Goal: Task Accomplishment & Management: Use online tool/utility

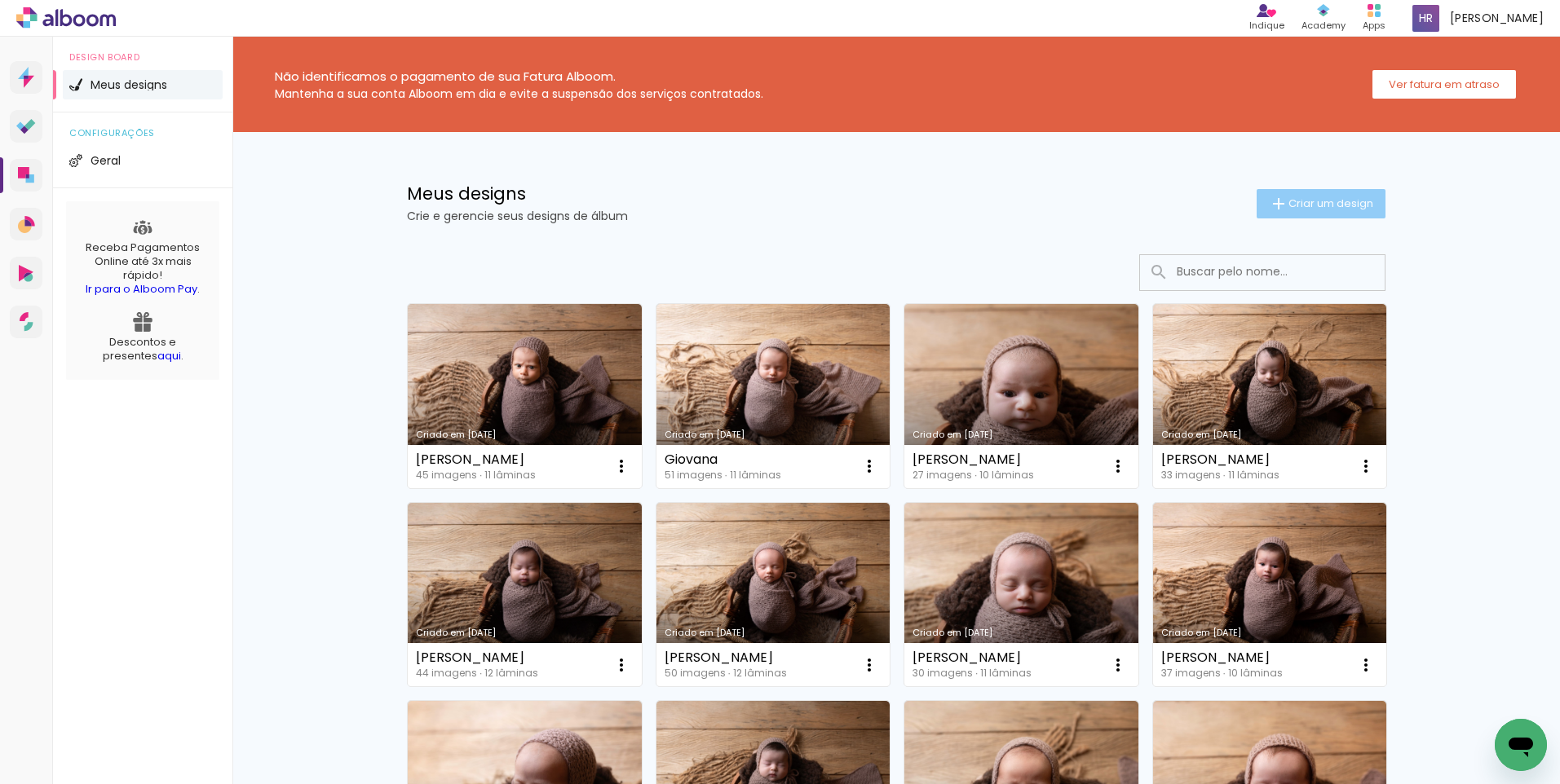
click at [1292, 200] on span "Criar um design" at bounding box center [1331, 203] width 85 height 10
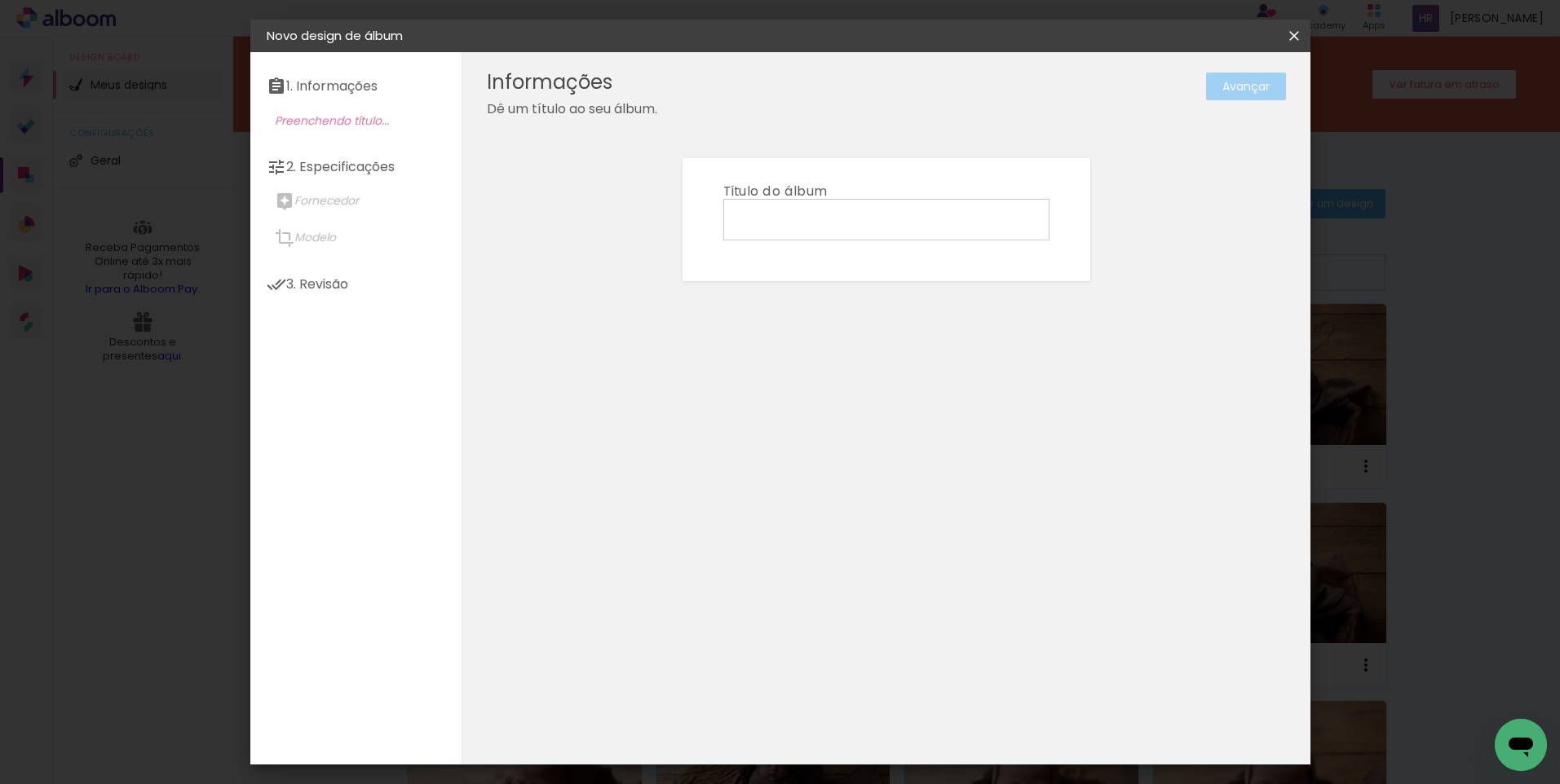
click at [801, 217] on input at bounding box center [886, 219] width 315 height 25
type input "[PERSON_NAME]"
type paper-input "[PERSON_NAME]"
click at [0, 0] on slot "Avançar" at bounding box center [0, 0] width 0 height 0
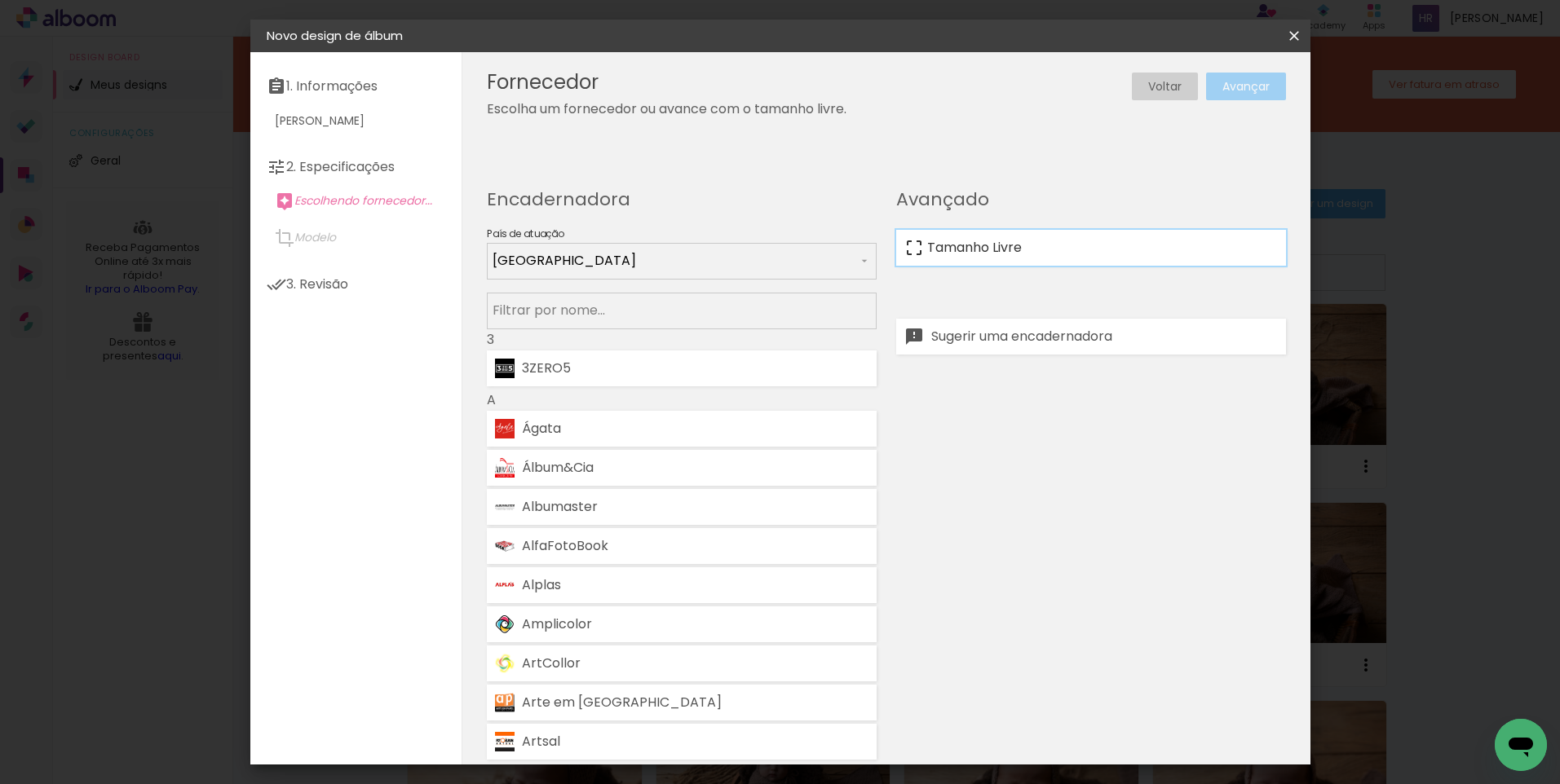
click at [0, 0] on slot "Tamanho Livre" at bounding box center [0, 0] width 0 height 0
click at [0, 0] on slot "Avançar" at bounding box center [0, 0] width 0 height 0
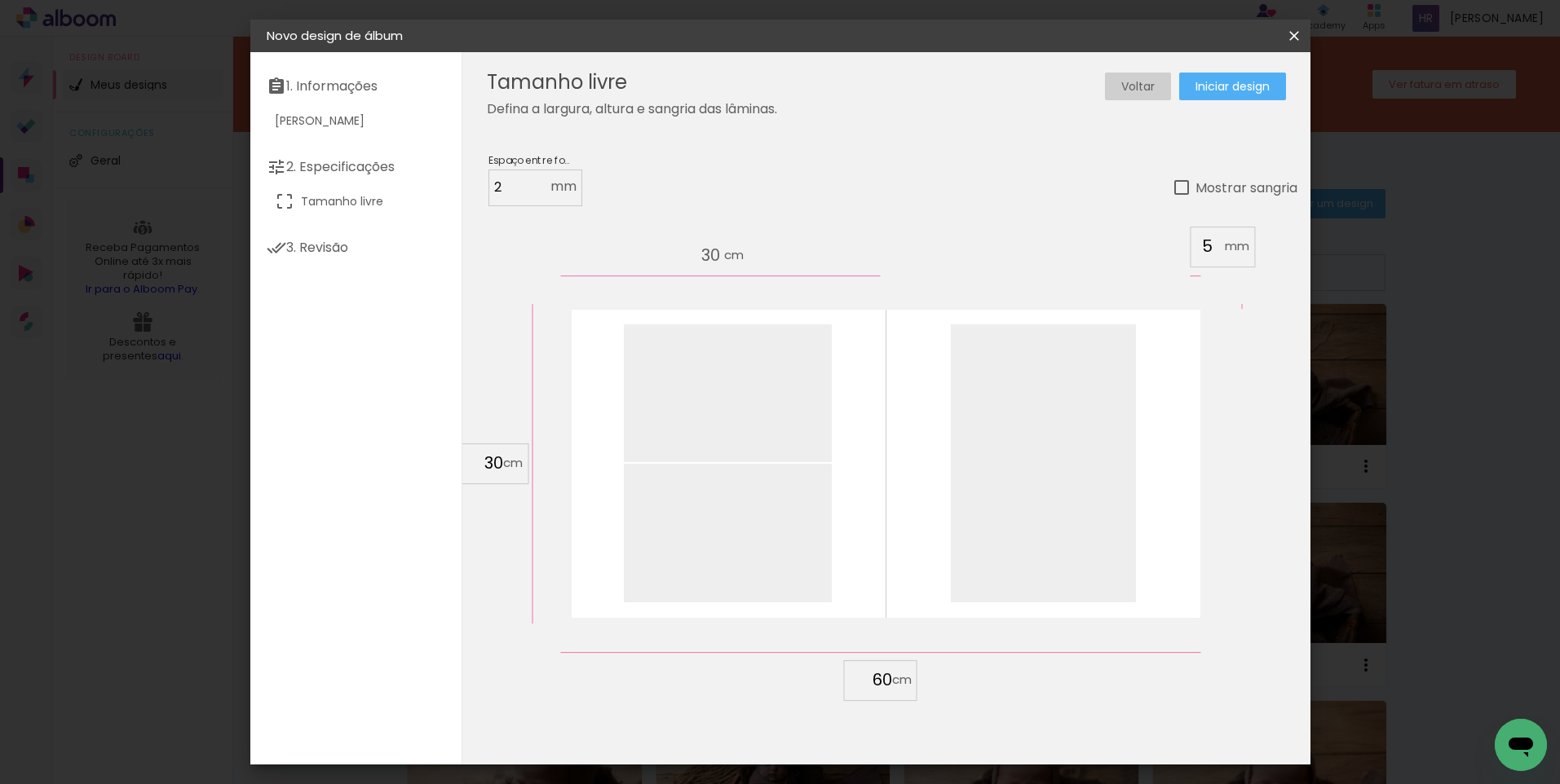
drag, startPoint x: 500, startPoint y: 462, endPoint x: 472, endPoint y: 465, distance: 28.2
click at [472, 465] on input "30" at bounding box center [482, 463] width 42 height 25
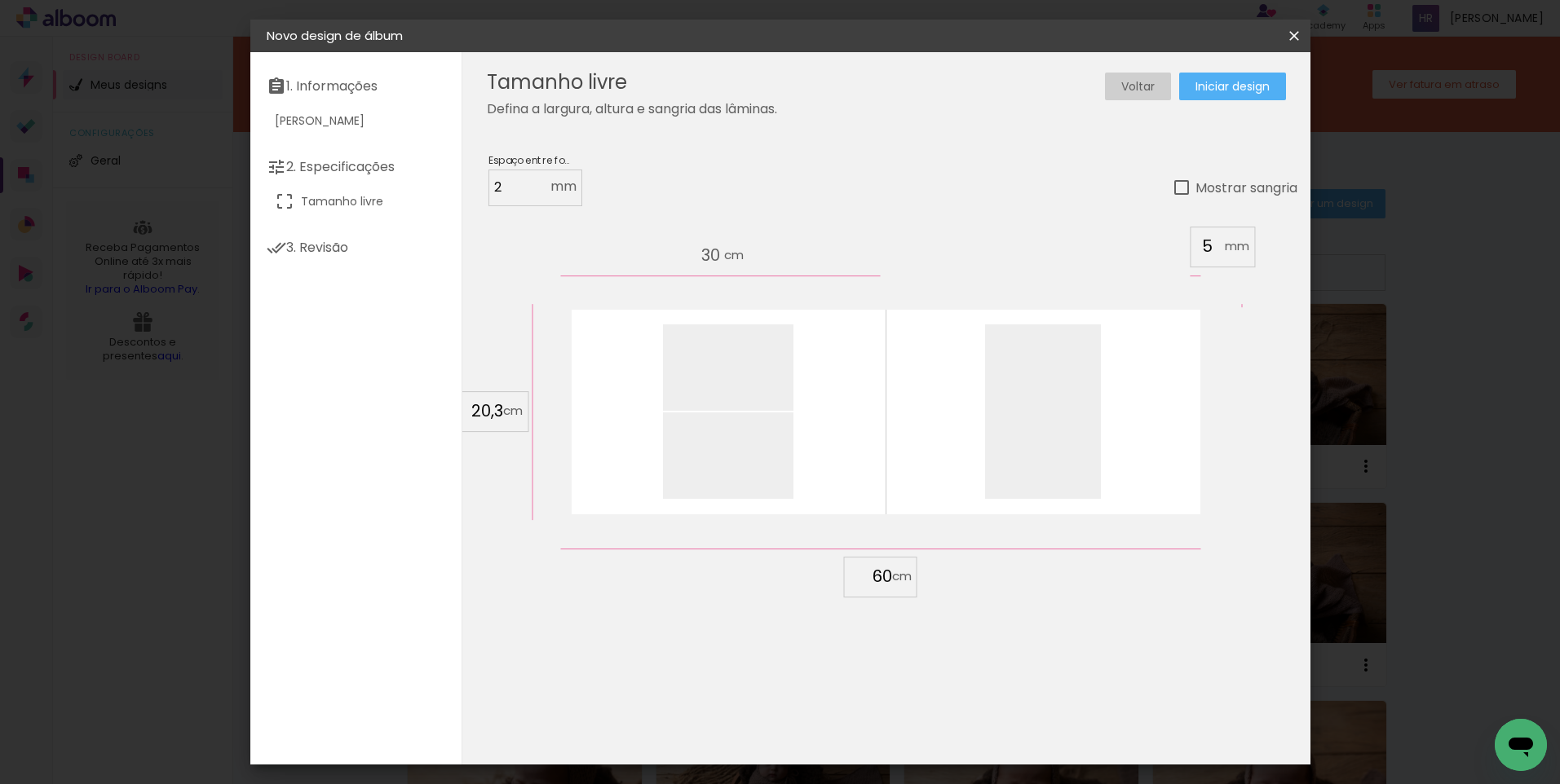
type input "20,3"
type paper-input "20,3"
drag, startPoint x: 890, startPoint y: 575, endPoint x: 871, endPoint y: 579, distance: 19.4
click at [871, 579] on input "60" at bounding box center [871, 576] width 42 height 25
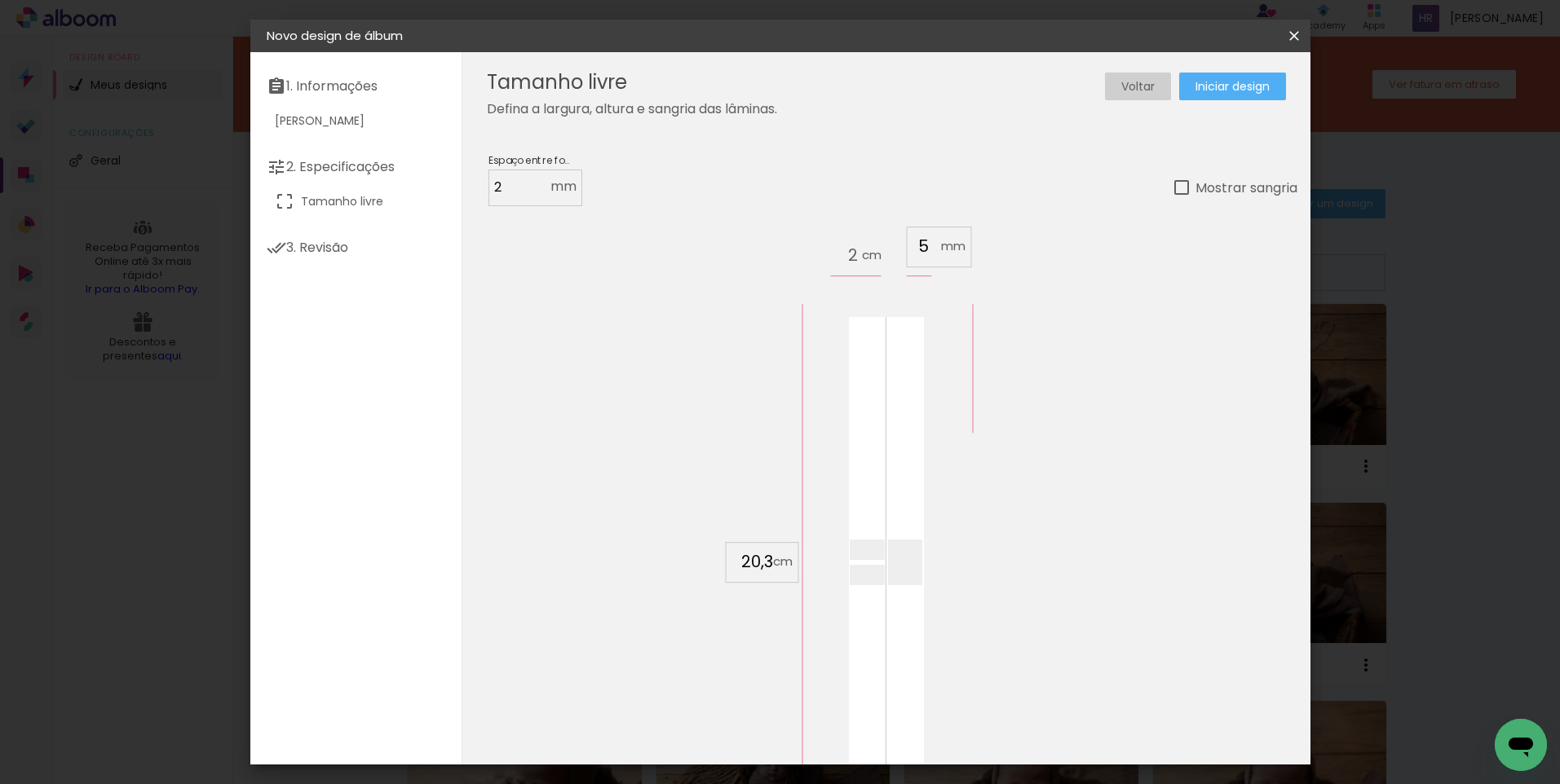
scroll to position [154, 0]
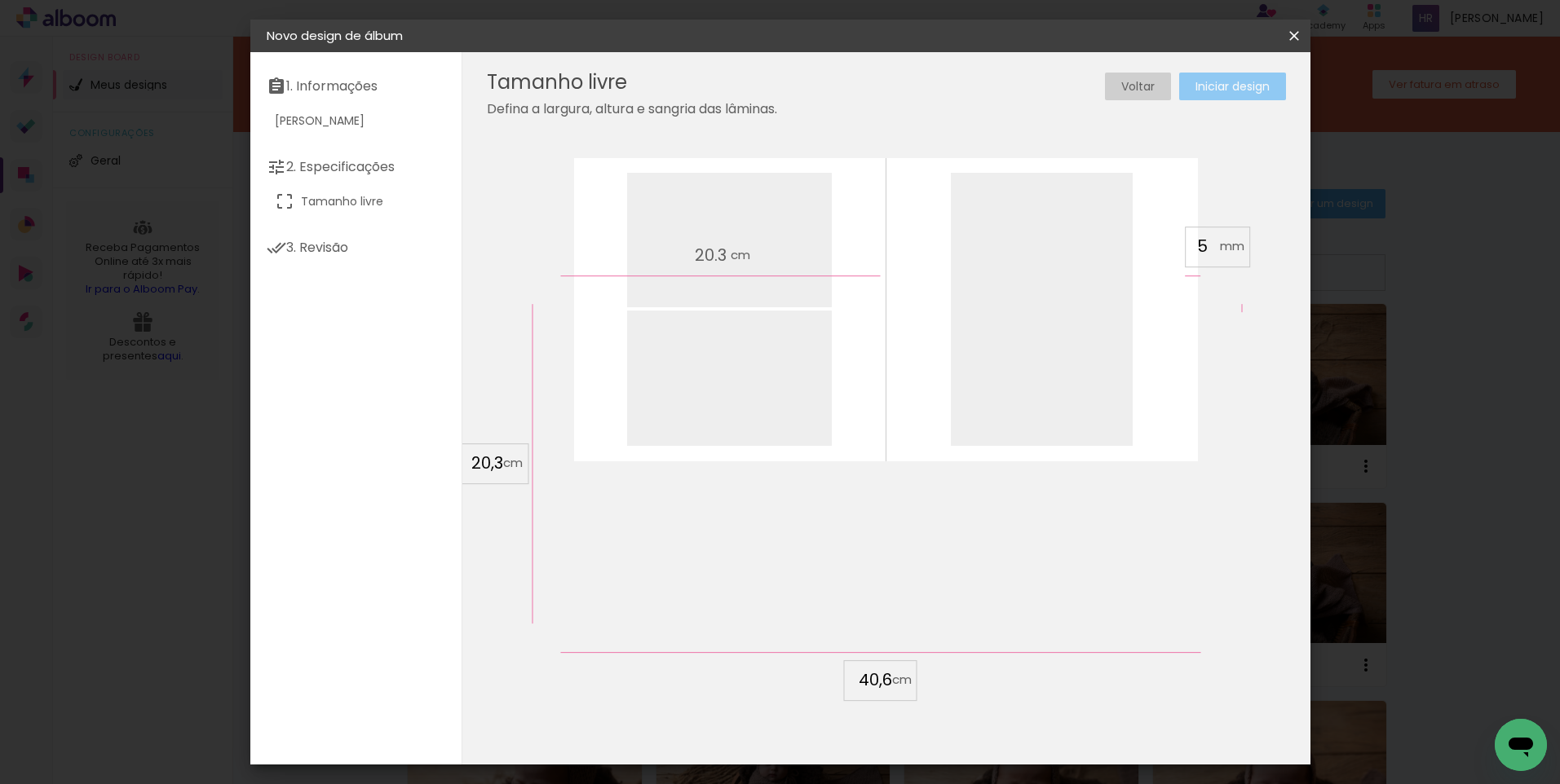
type input "40,6"
type paper-input "40,6"
click at [1208, 98] on paper-button "Iniciar design" at bounding box center [1233, 86] width 107 height 28
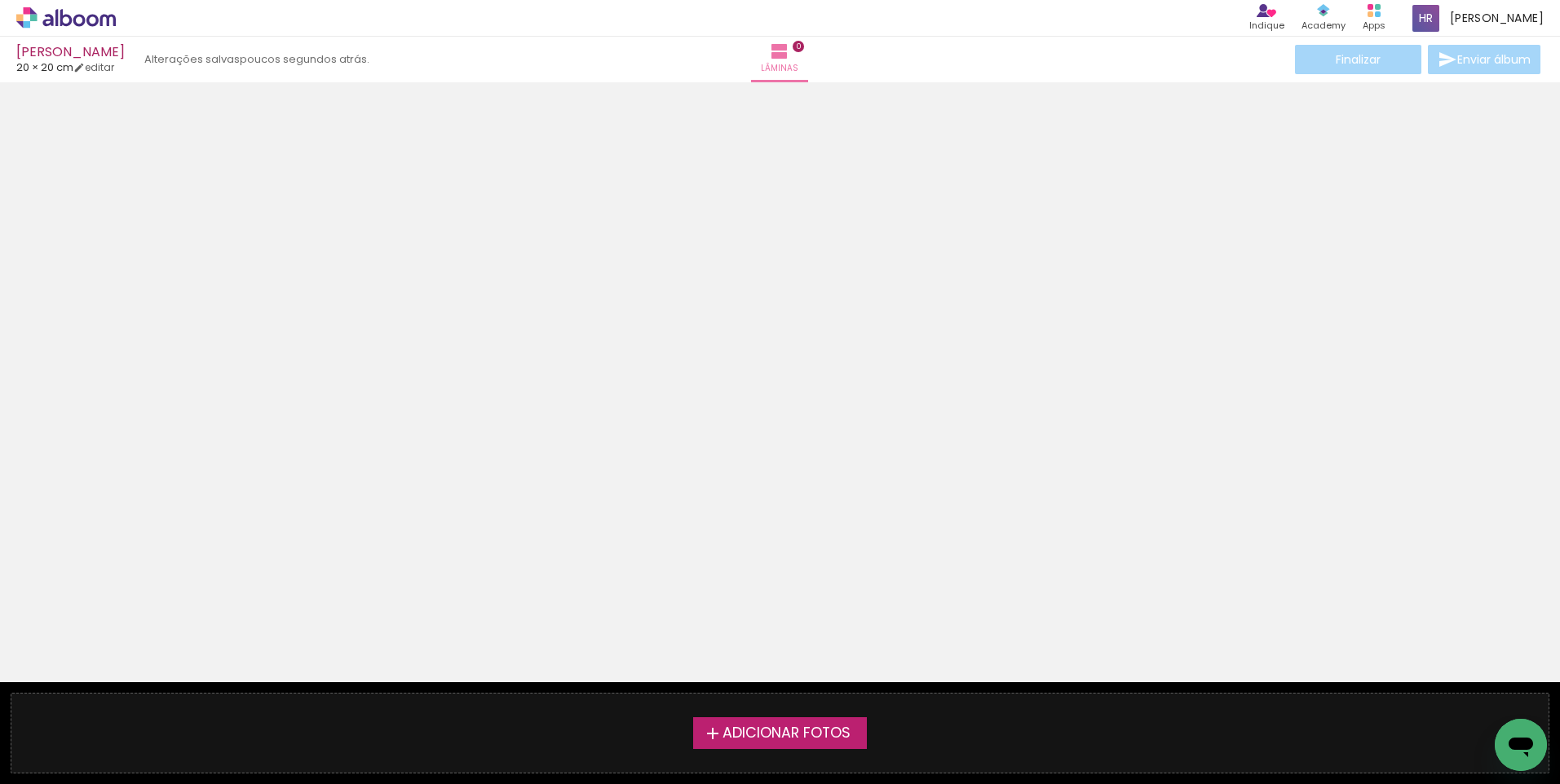
click at [742, 734] on span "Adicionar Fotos" at bounding box center [786, 733] width 128 height 14
click at [0, 0] on input "file" at bounding box center [0, 0] width 0 height 0
click at [742, 733] on span "Adicionar Fotos" at bounding box center [786, 733] width 128 height 14
click at [0, 0] on input "file" at bounding box center [0, 0] width 0 height 0
click at [745, 736] on span "Adicionar Fotos" at bounding box center [786, 733] width 128 height 14
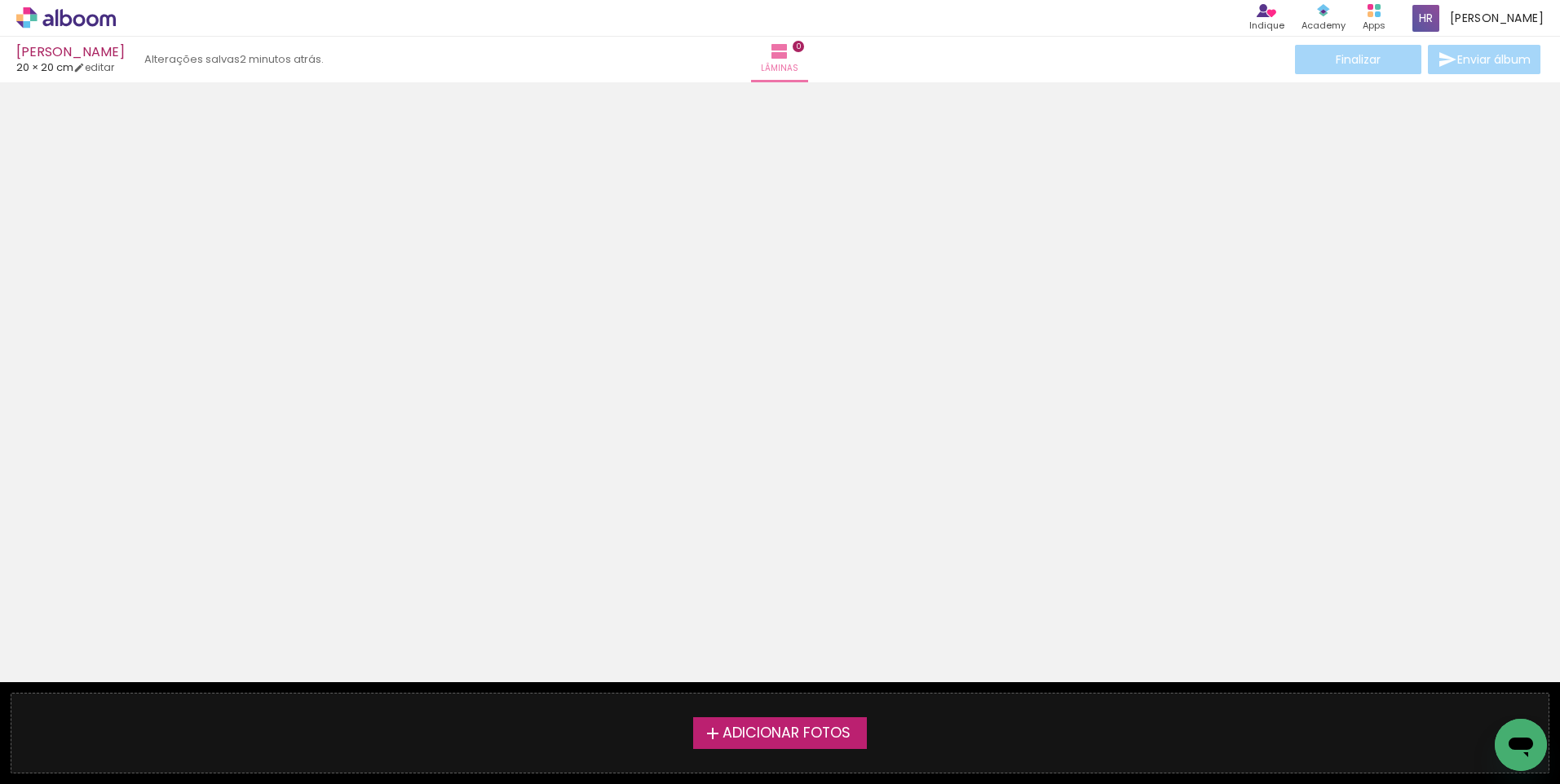
click at [0, 0] on input "file" at bounding box center [0, 0] width 0 height 0
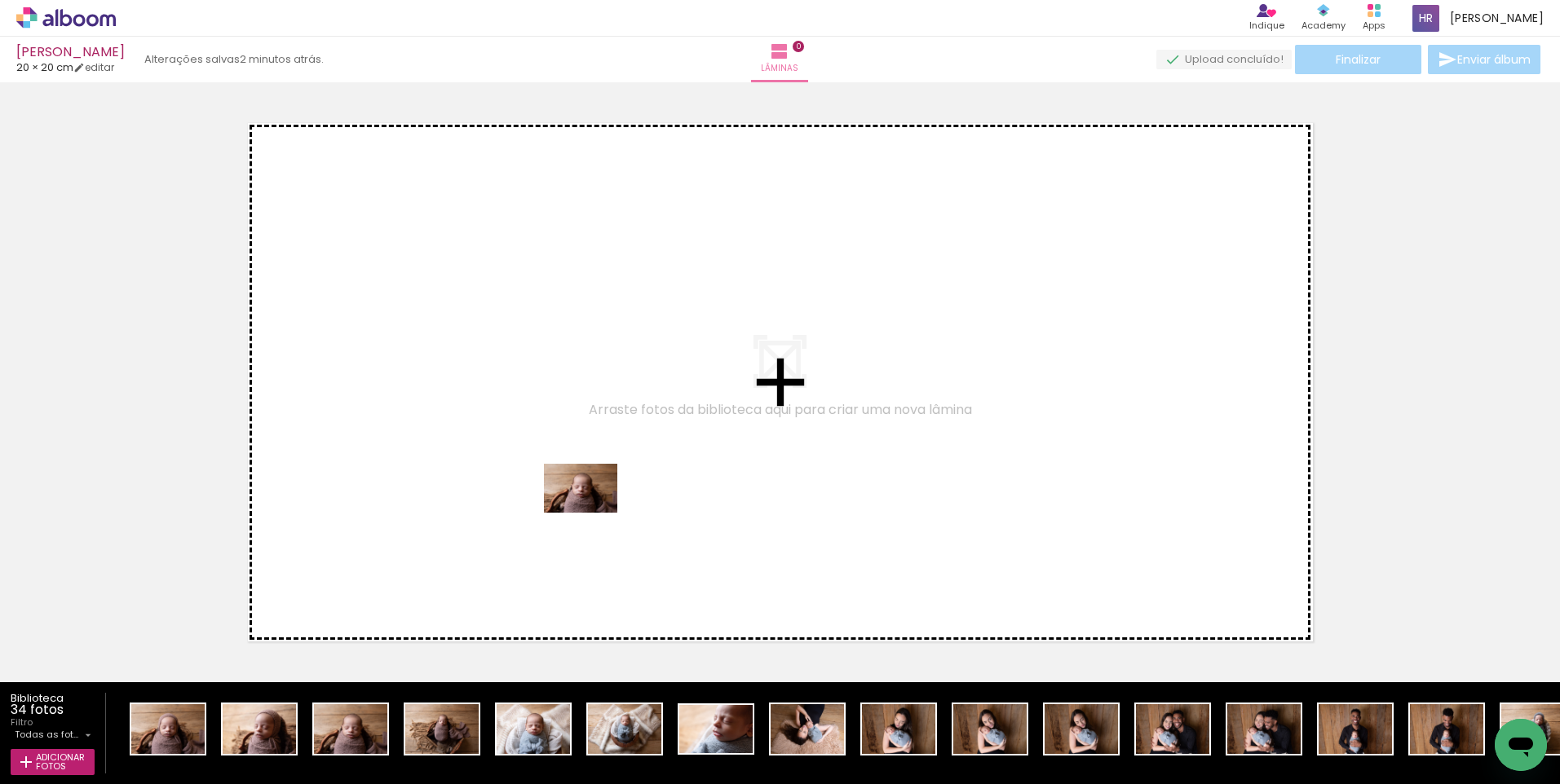
drag, startPoint x: 342, startPoint y: 734, endPoint x: 612, endPoint y: 503, distance: 355.3
click at [612, 503] on quentale-workspace at bounding box center [780, 392] width 1560 height 784
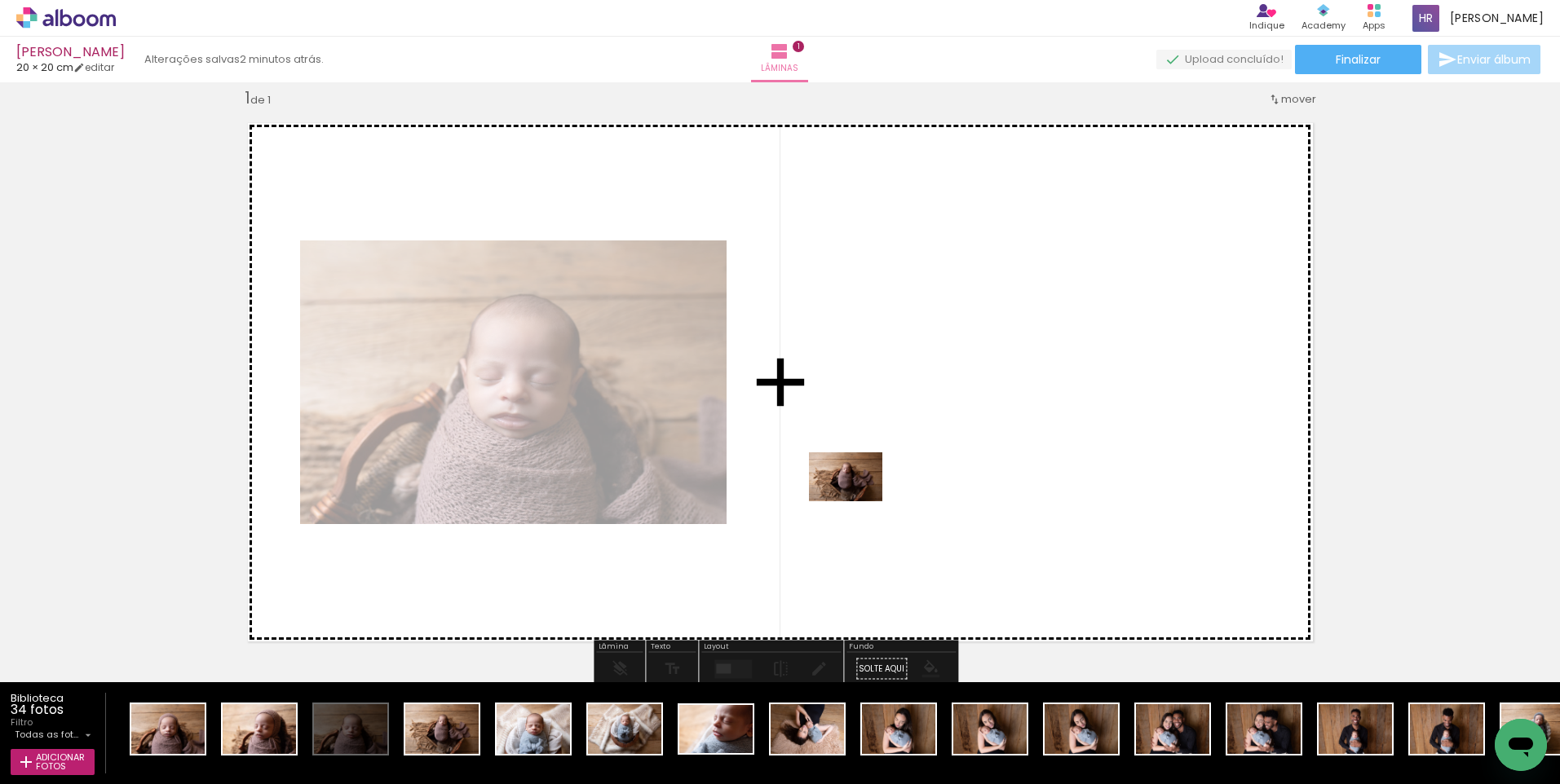
drag, startPoint x: 437, startPoint y: 730, endPoint x: 858, endPoint y: 501, distance: 479.3
click at [858, 501] on quentale-workspace at bounding box center [780, 392] width 1560 height 784
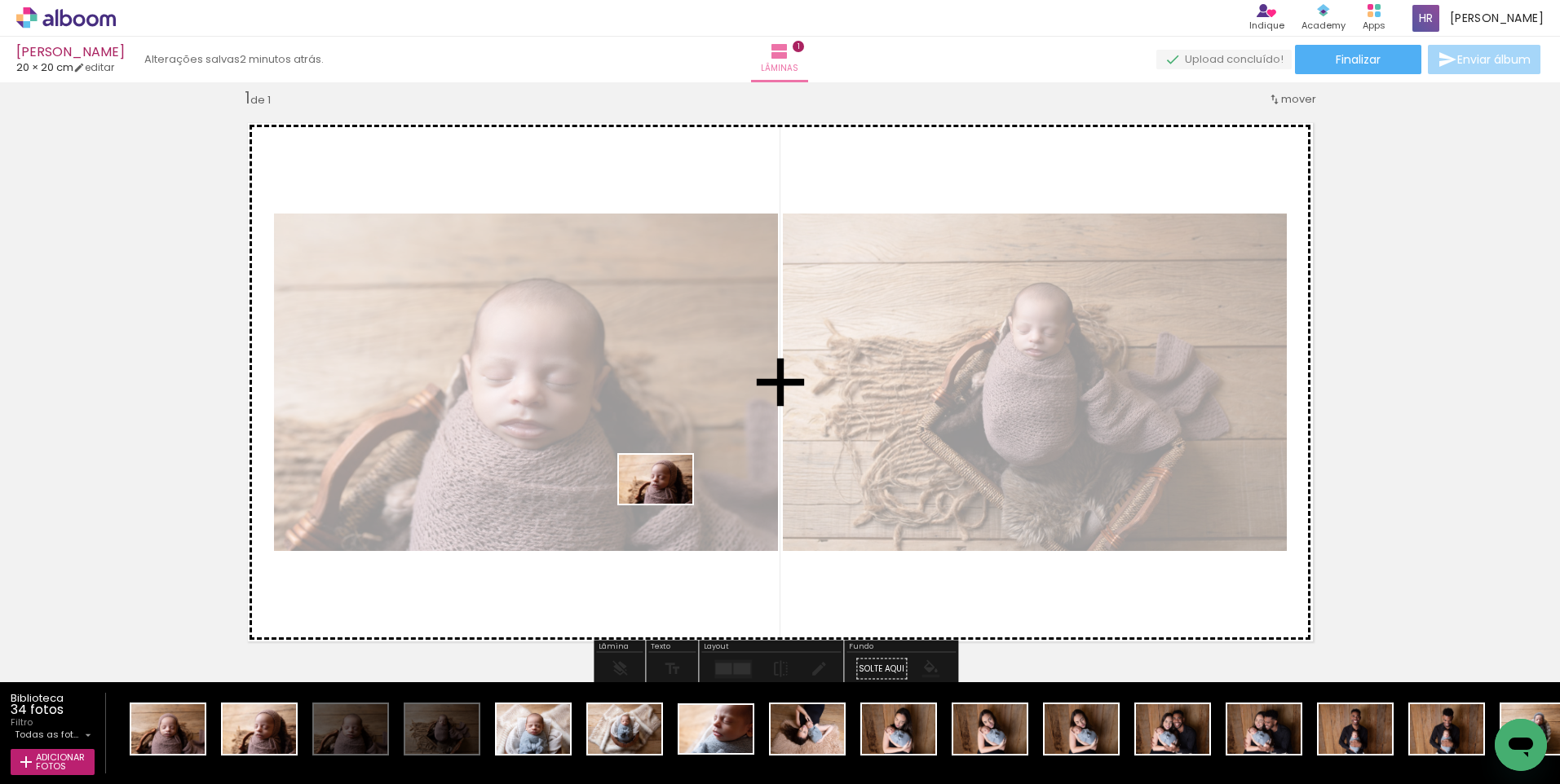
drag, startPoint x: 243, startPoint y: 731, endPoint x: 669, endPoint y: 504, distance: 482.7
click at [669, 504] on quentale-workspace at bounding box center [780, 392] width 1560 height 784
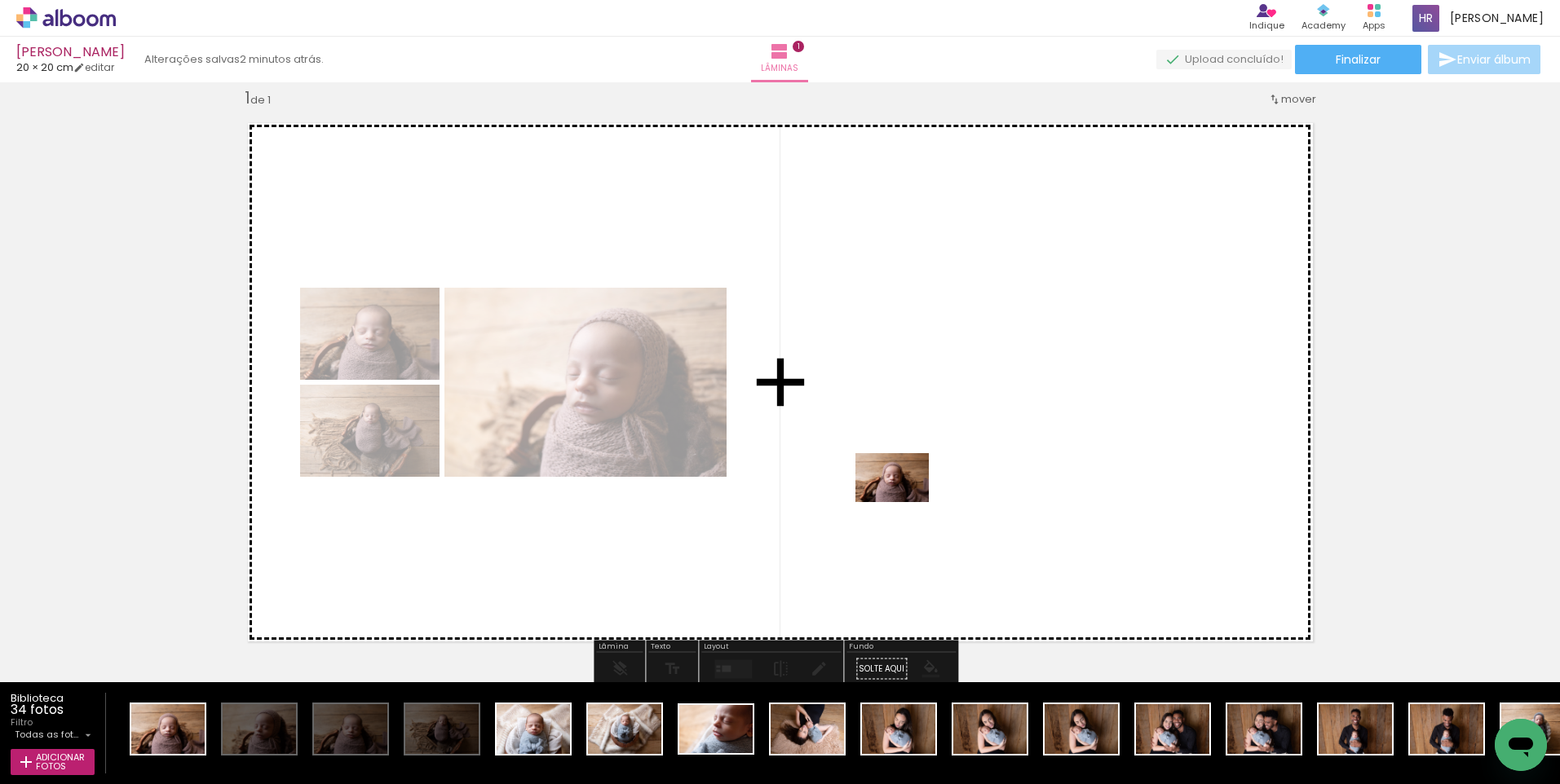
drag, startPoint x: 173, startPoint y: 733, endPoint x: 905, endPoint y: 502, distance: 767.6
click at [905, 502] on quentale-workspace at bounding box center [780, 392] width 1560 height 784
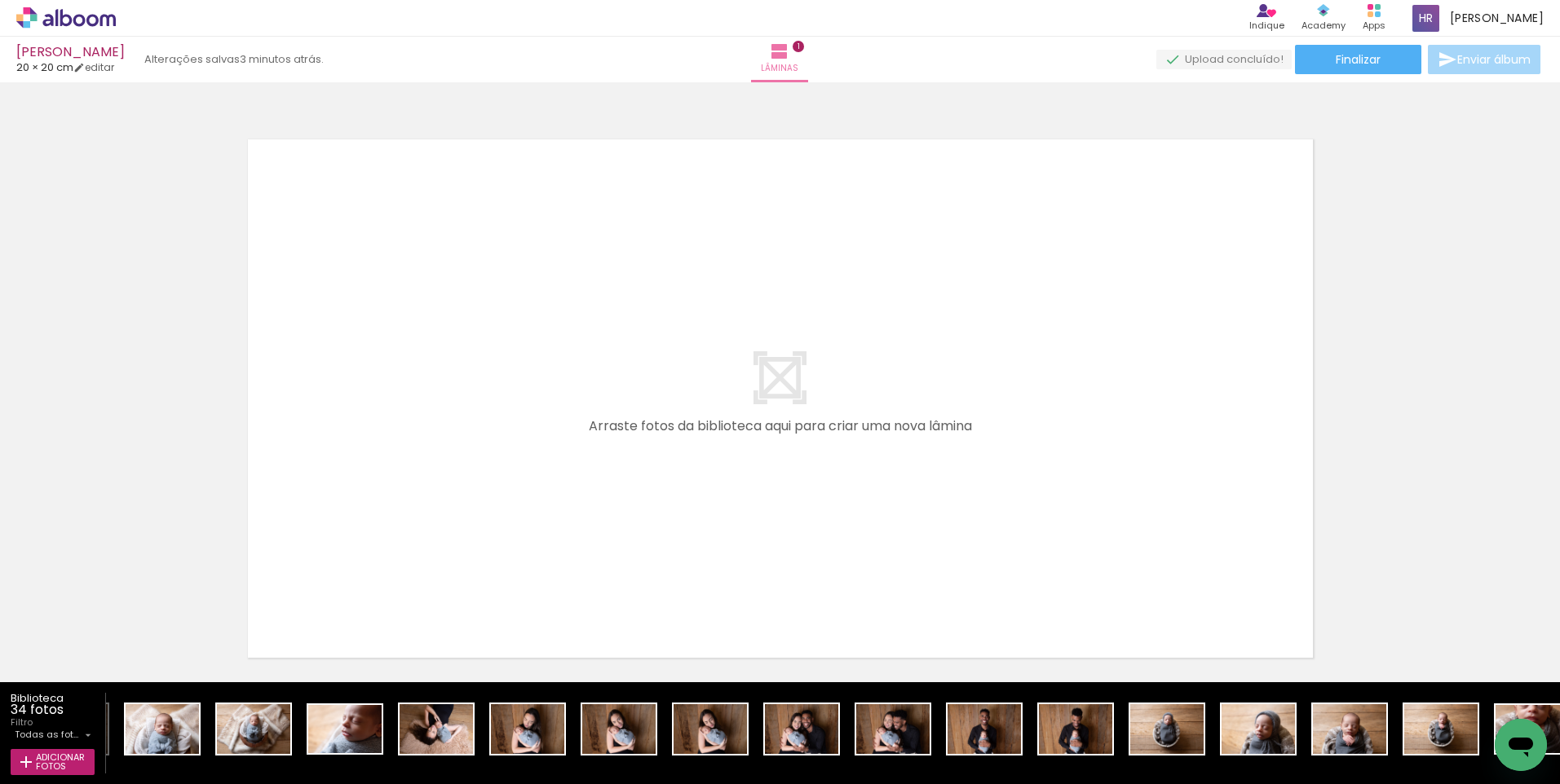
scroll to position [0, 383]
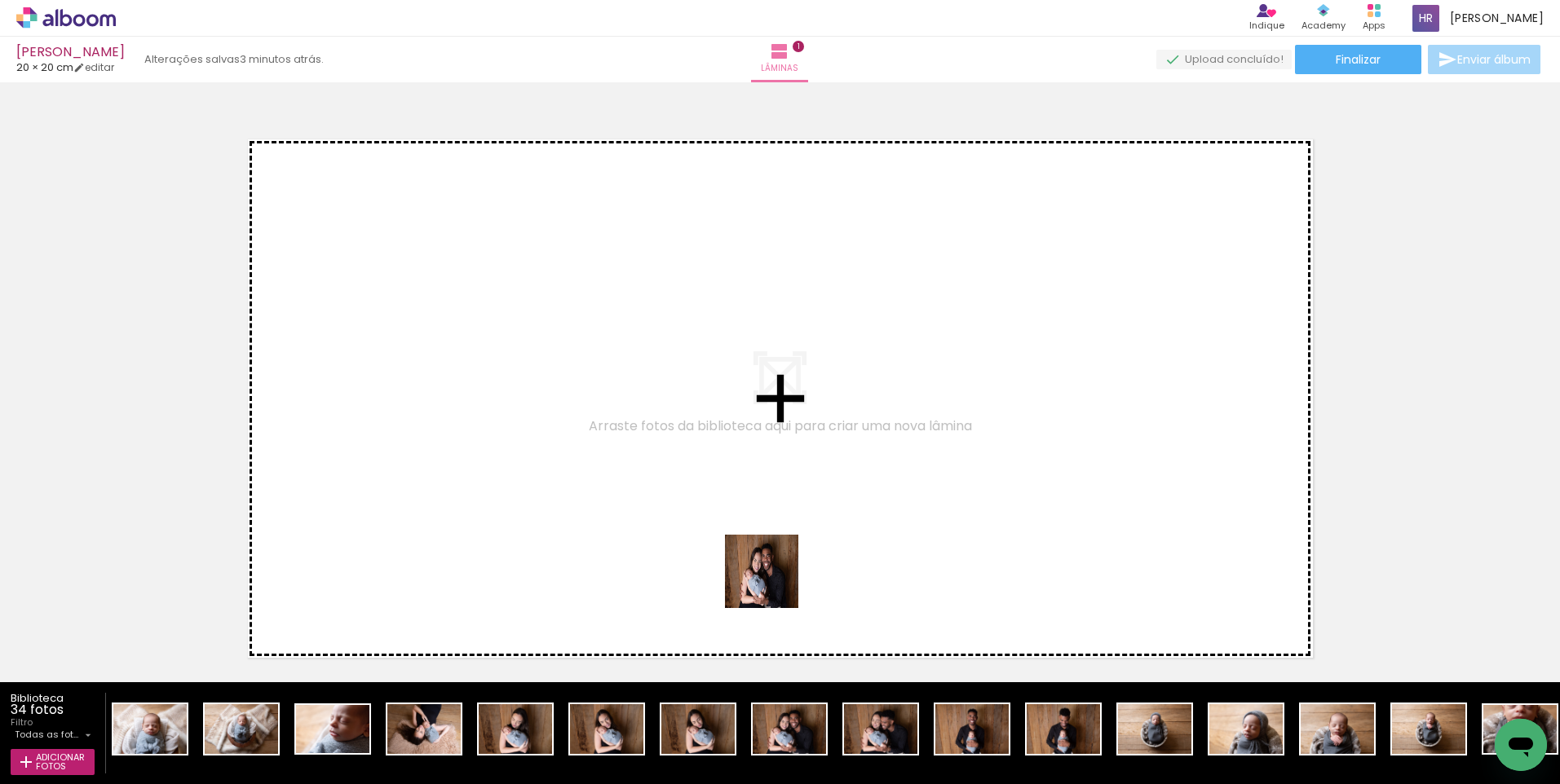
drag, startPoint x: 788, startPoint y: 742, endPoint x: 778, endPoint y: 560, distance: 182.3
click at [778, 560] on quentale-workspace at bounding box center [780, 392] width 1560 height 784
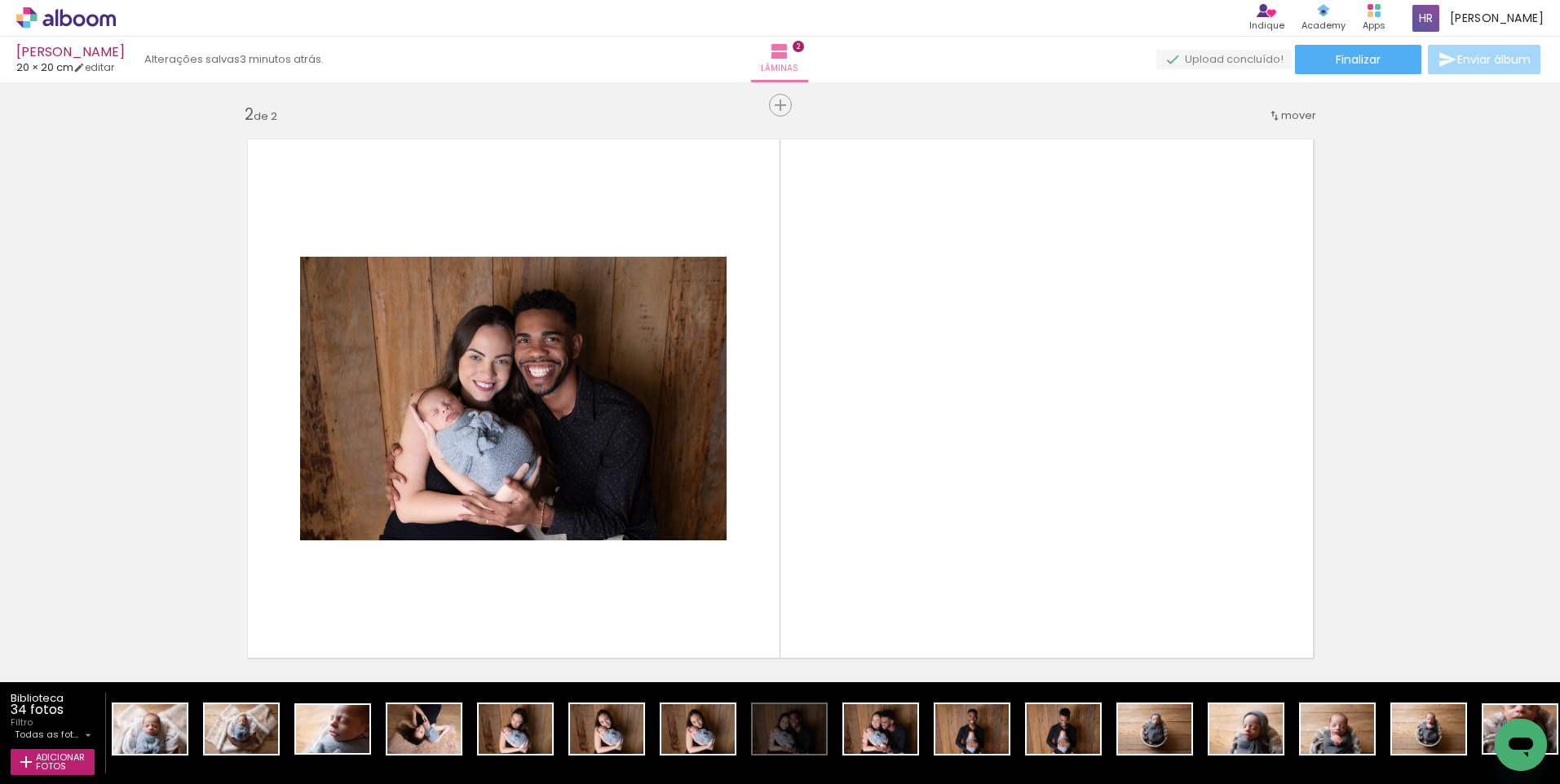
scroll to position [607, 0]
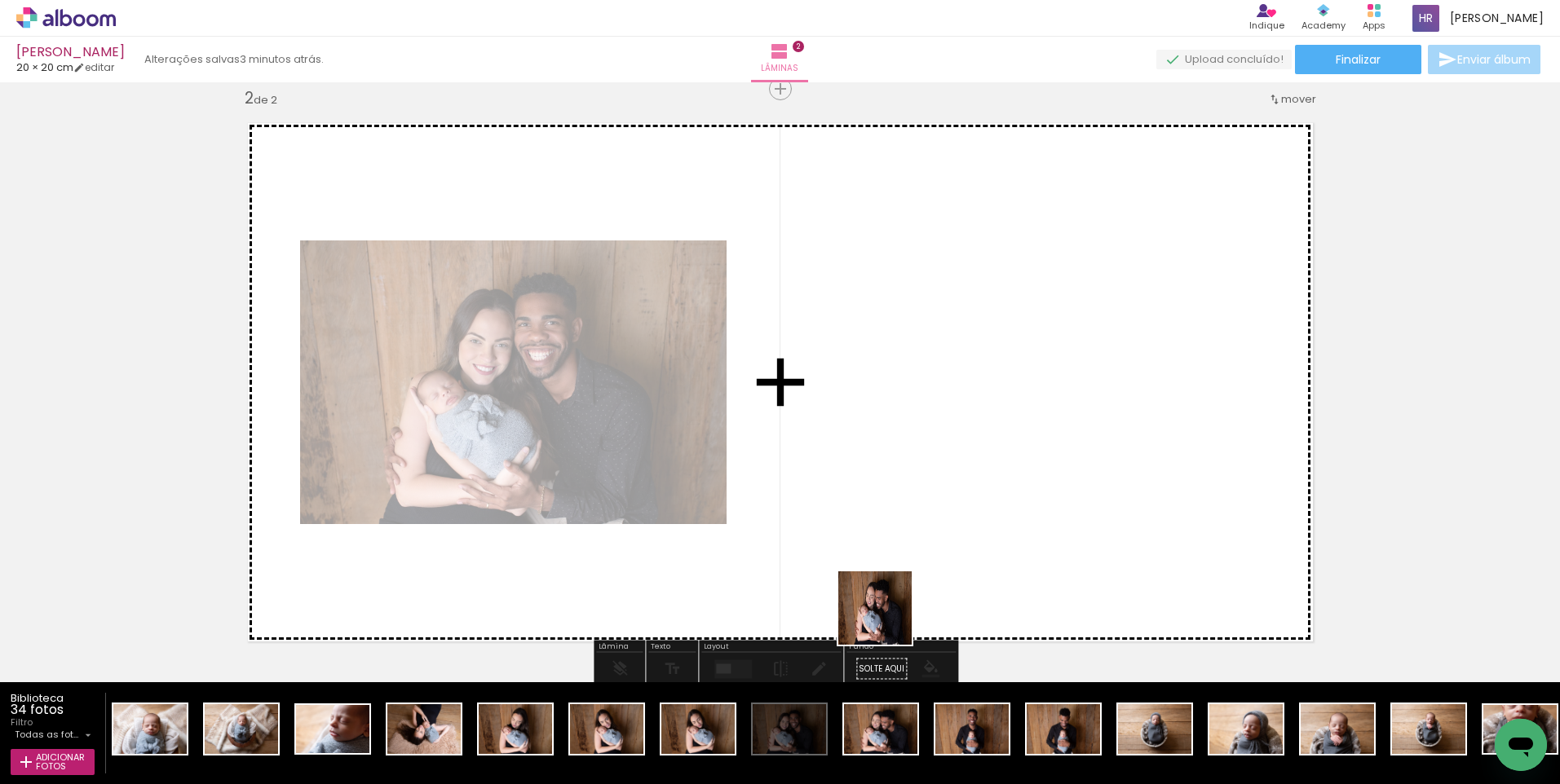
drag, startPoint x: 877, startPoint y: 739, endPoint x: 913, endPoint y: 488, distance: 253.6
click at [913, 488] on quentale-workspace at bounding box center [780, 392] width 1560 height 784
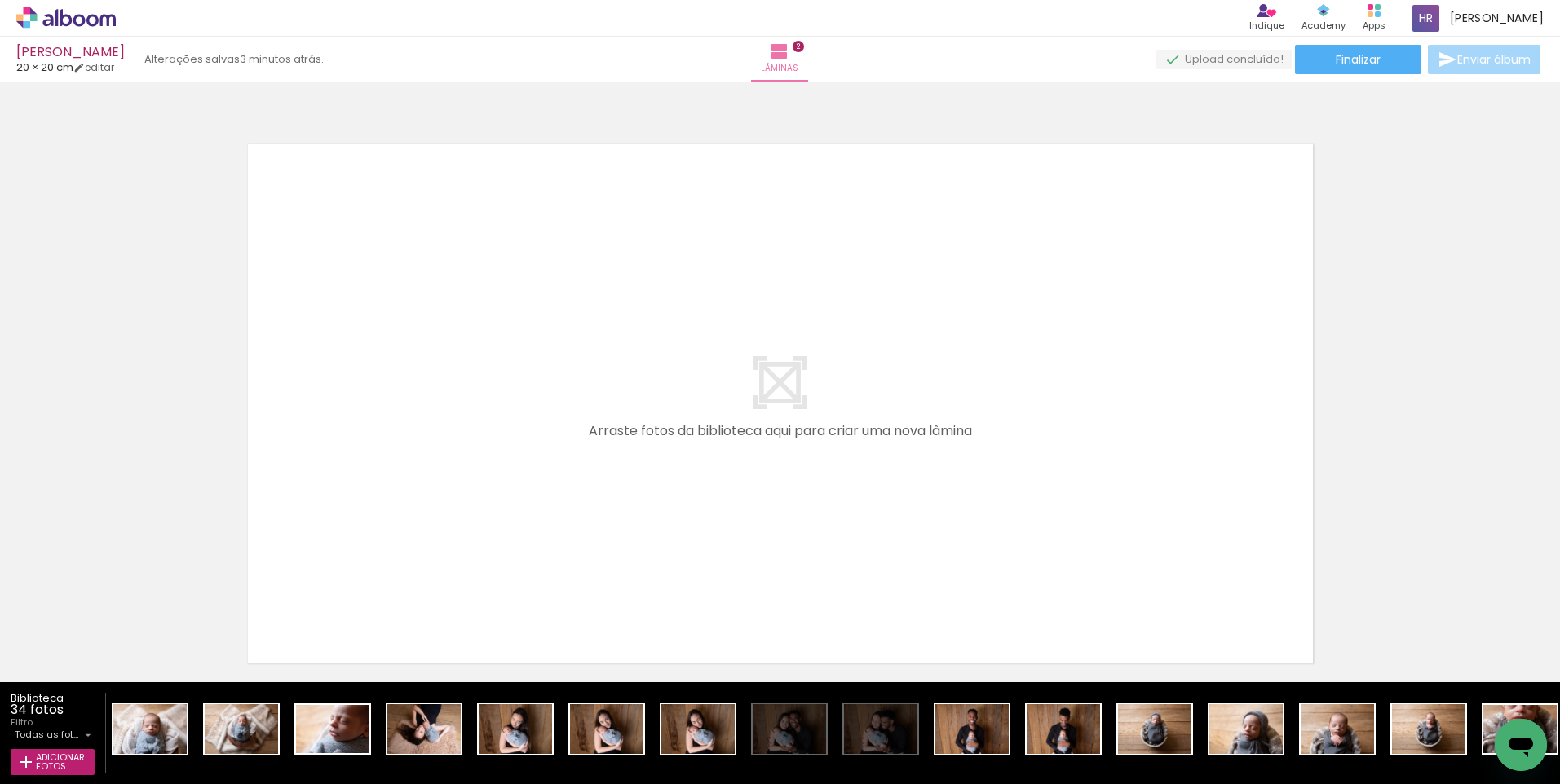
scroll to position [1225, 0]
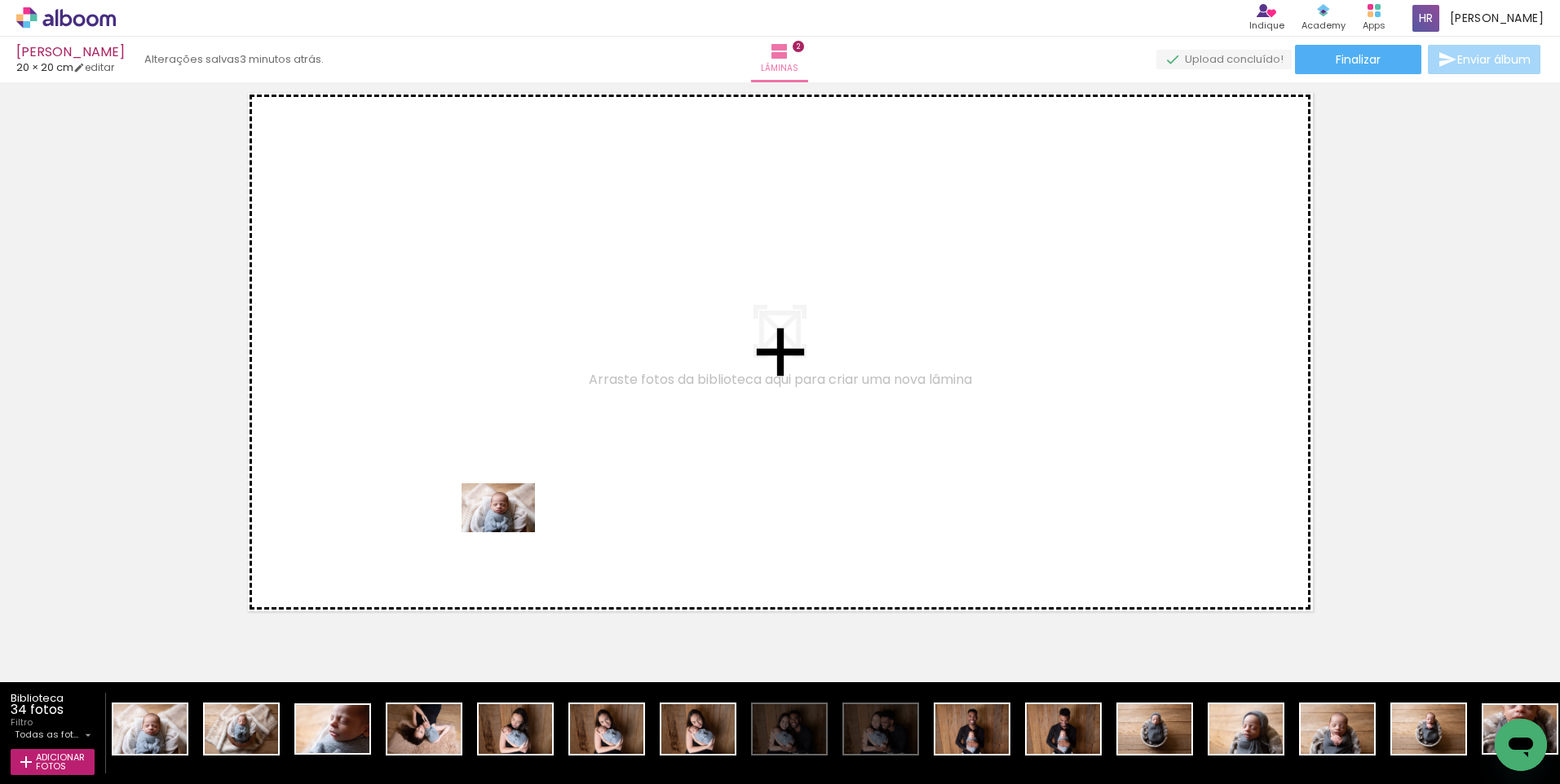
drag, startPoint x: 127, startPoint y: 742, endPoint x: 511, endPoint y: 533, distance: 437.2
click at [511, 533] on quentale-workspace at bounding box center [780, 392] width 1560 height 784
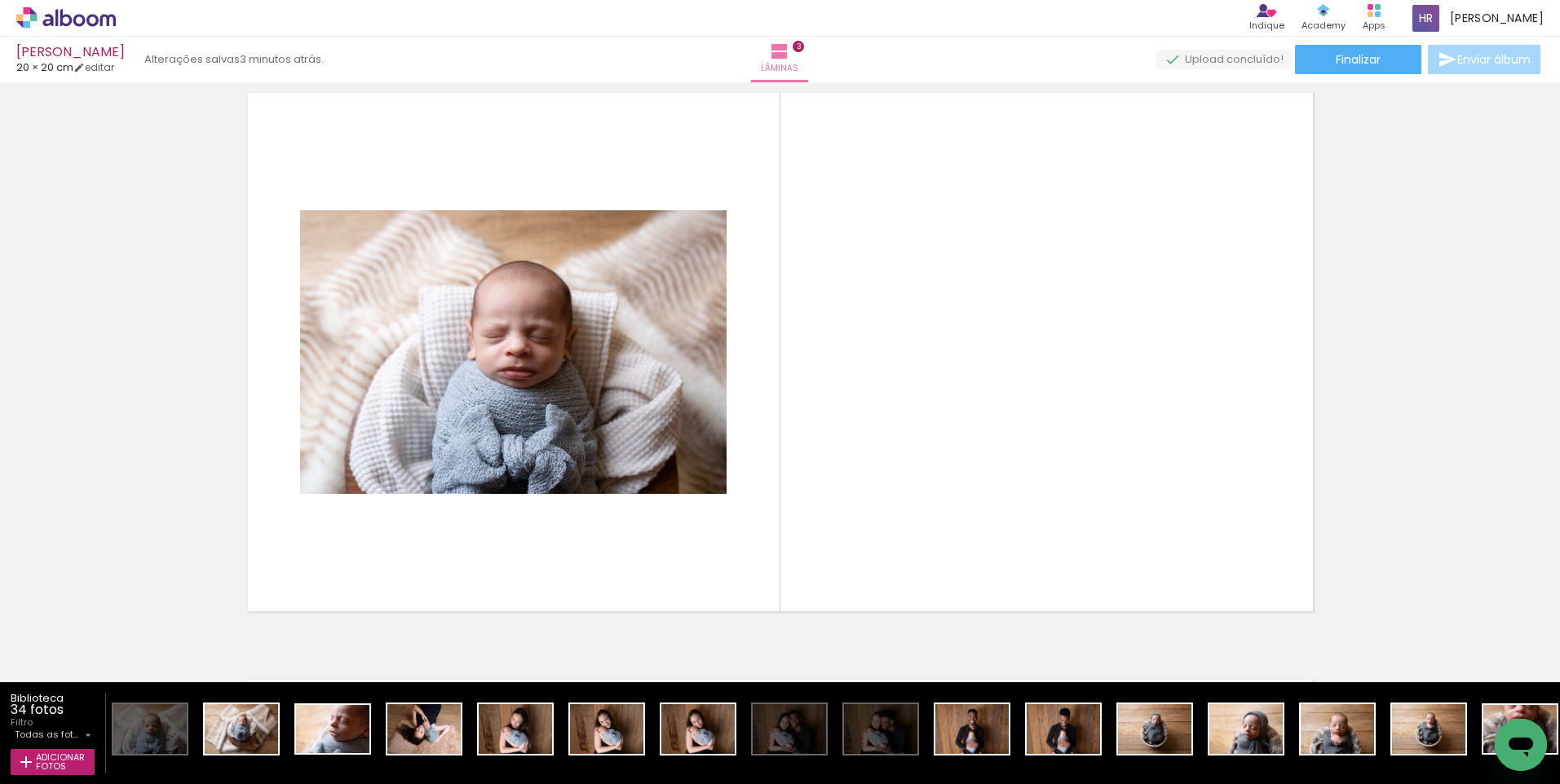
scroll to position [1194, 0]
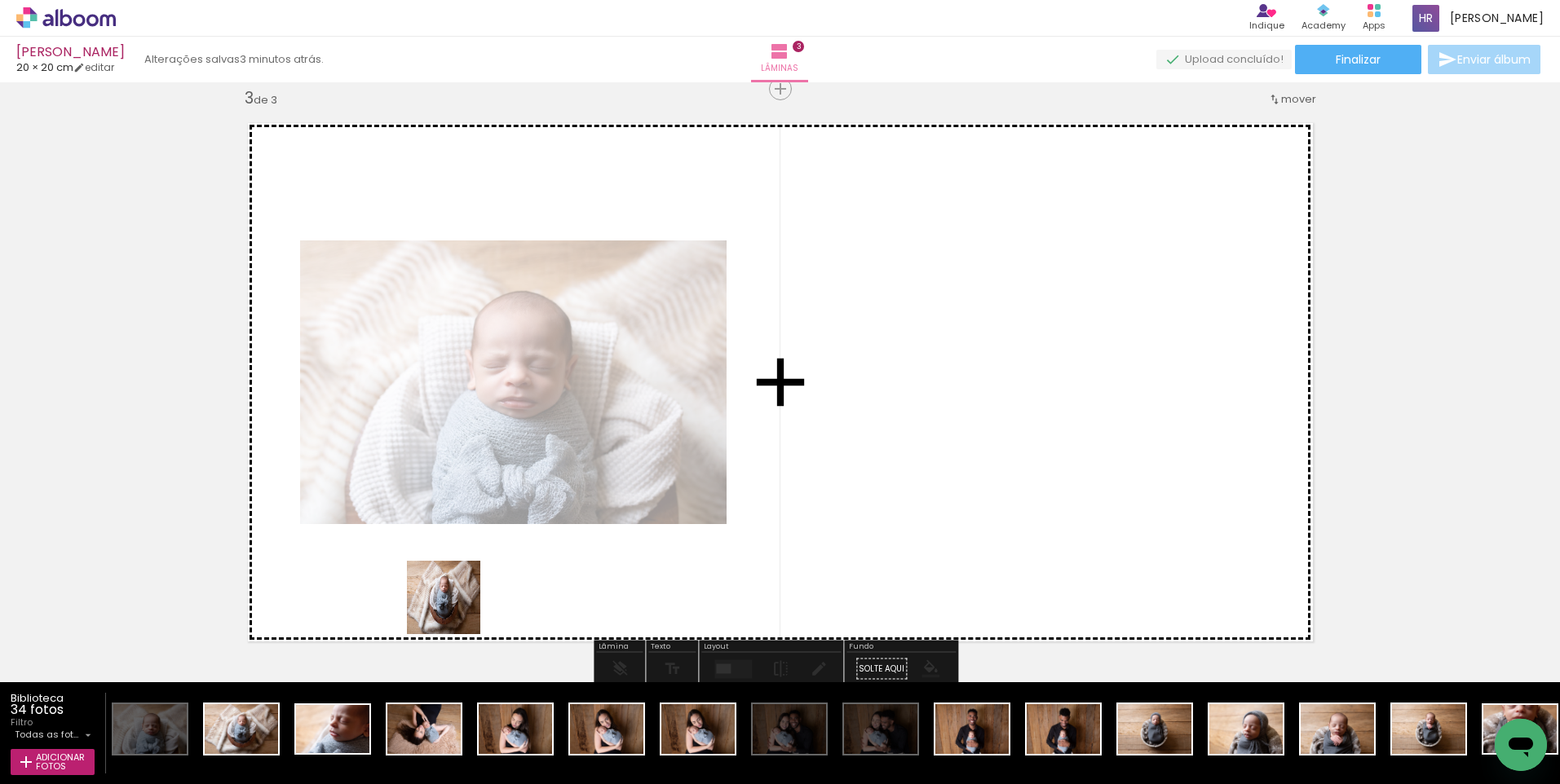
drag, startPoint x: 456, startPoint y: 610, endPoint x: 702, endPoint y: 496, distance: 271.1
click at [702, 496] on quentale-workspace at bounding box center [780, 392] width 1560 height 784
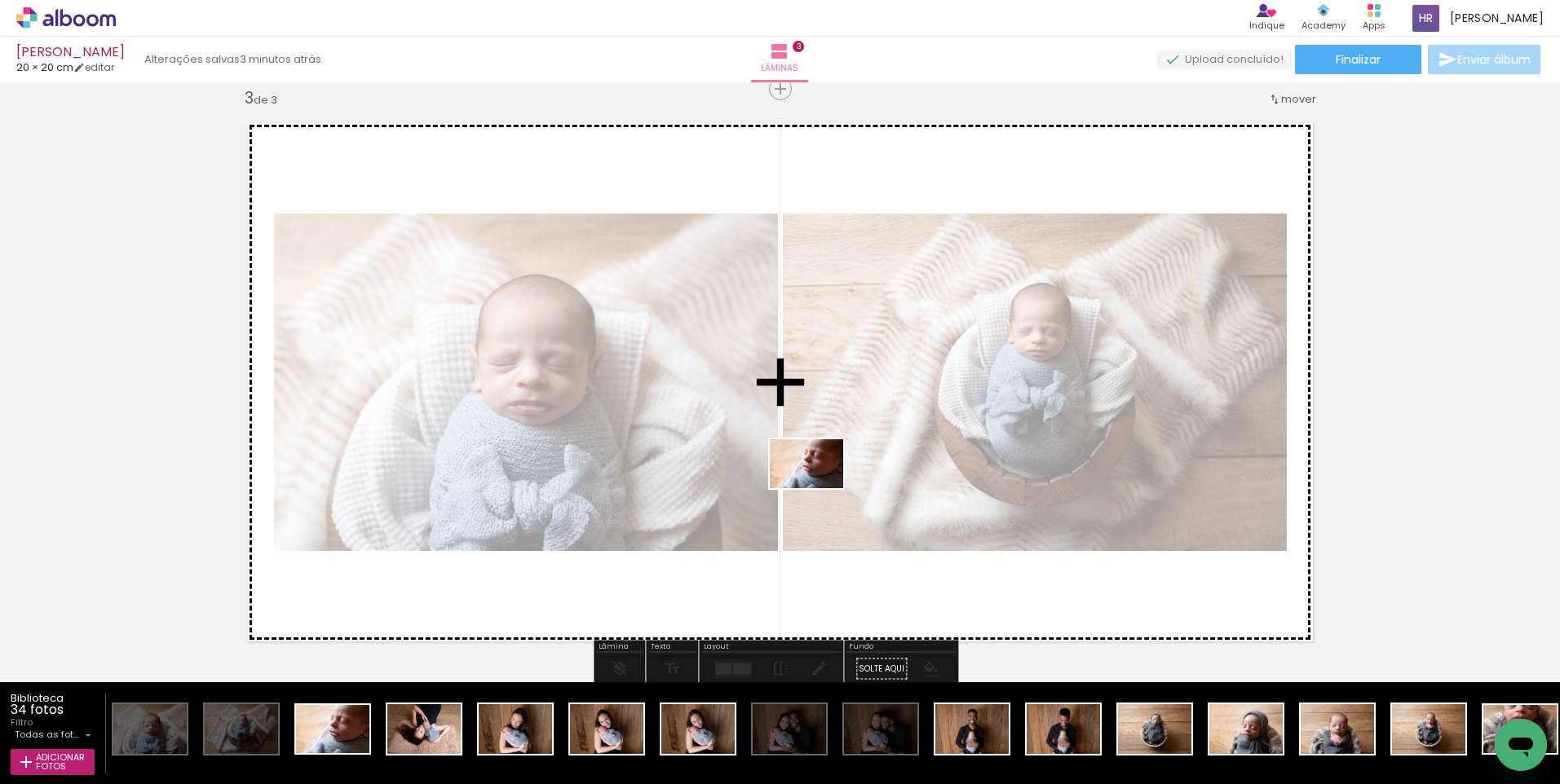
drag, startPoint x: 314, startPoint y: 737, endPoint x: 819, endPoint y: 488, distance: 563.1
click at [819, 488] on quentale-workspace at bounding box center [780, 392] width 1560 height 784
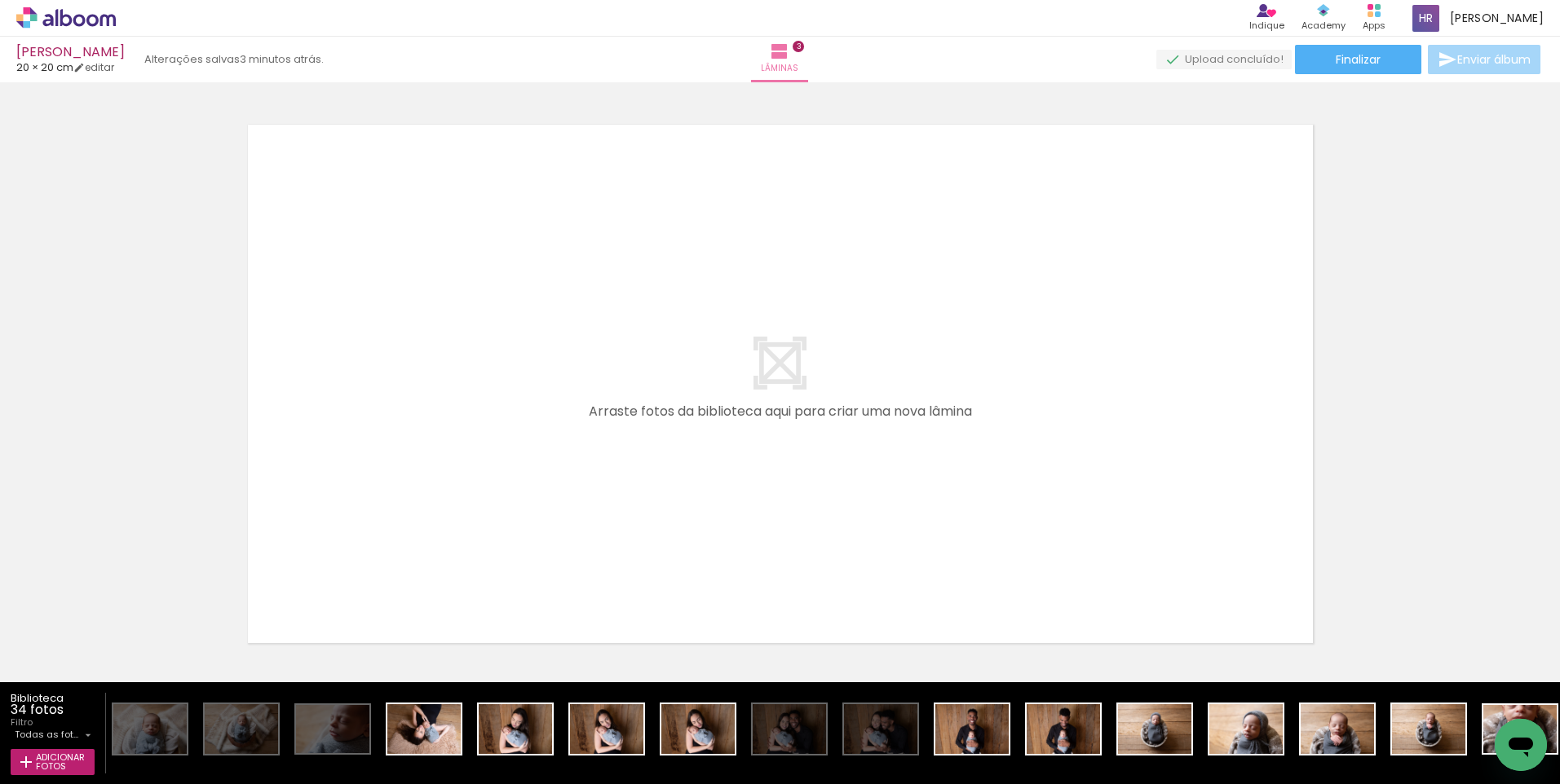
scroll to position [1795, 0]
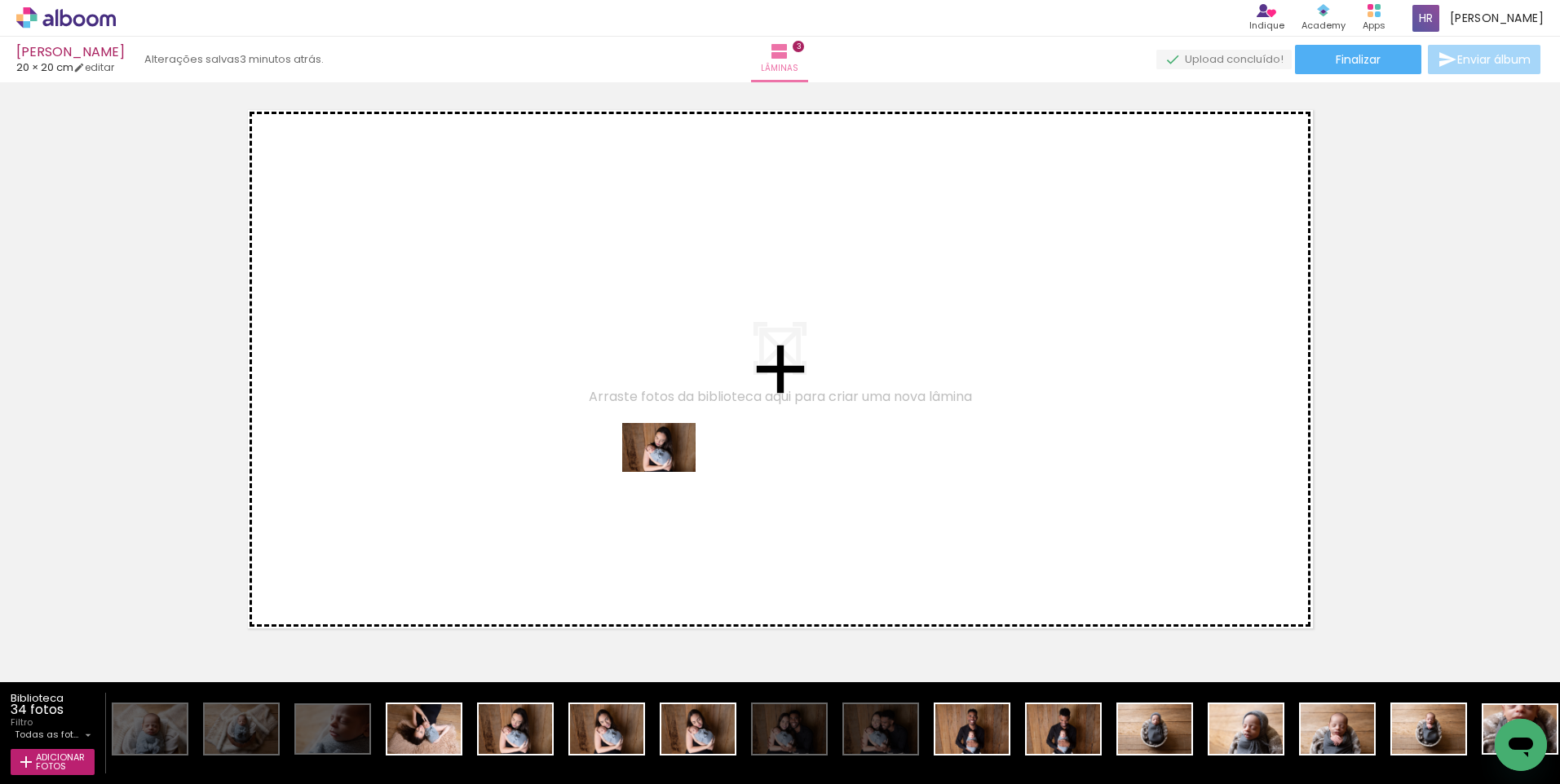
drag, startPoint x: 496, startPoint y: 735, endPoint x: 671, endPoint y: 472, distance: 315.9
click at [671, 472] on quentale-workspace at bounding box center [780, 392] width 1560 height 784
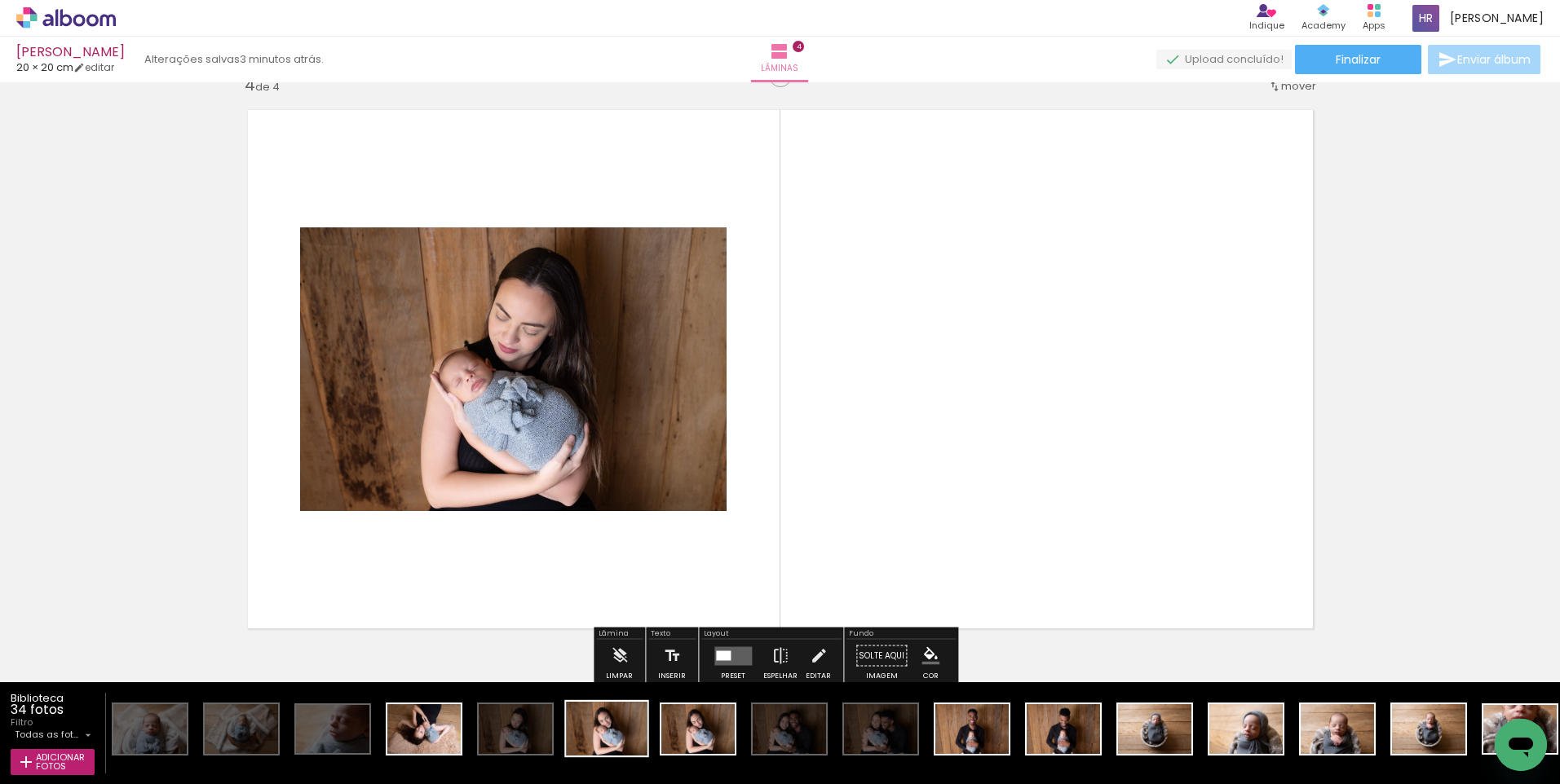
scroll to position [1781, 0]
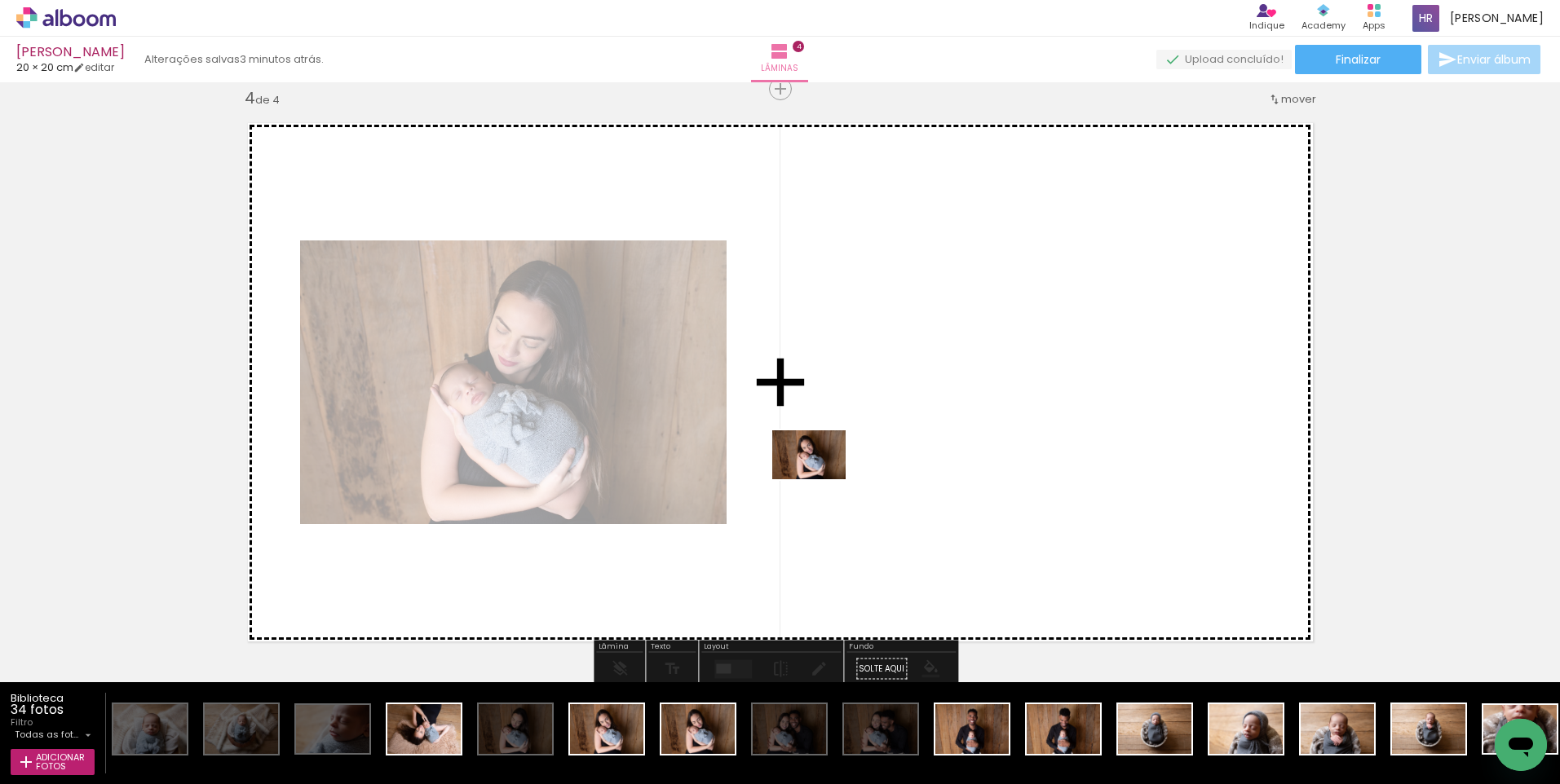
drag, startPoint x: 604, startPoint y: 721, endPoint x: 822, endPoint y: 478, distance: 326.5
click at [822, 478] on quentale-workspace at bounding box center [780, 392] width 1560 height 784
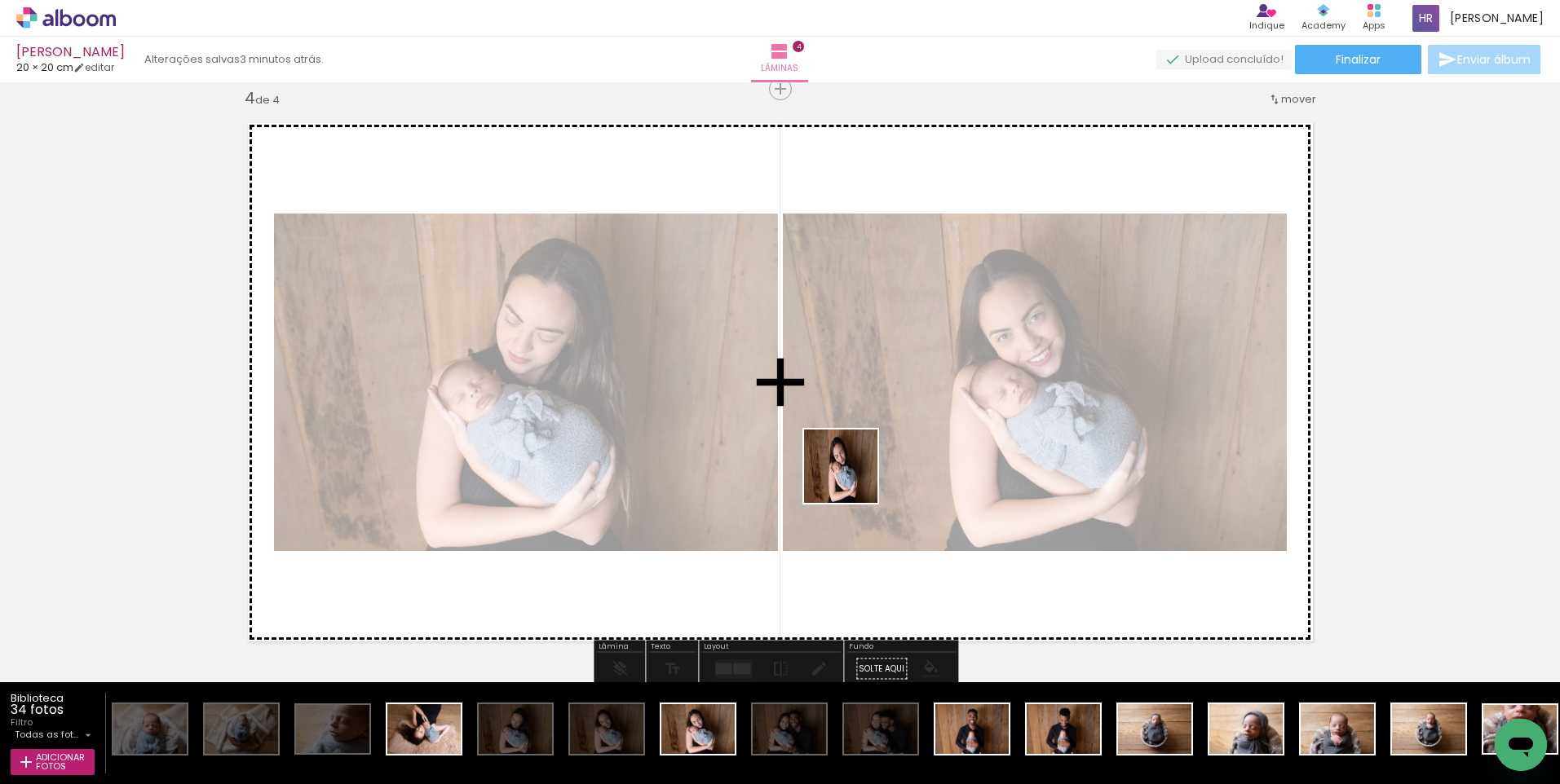
drag, startPoint x: 690, startPoint y: 722, endPoint x: 862, endPoint y: 468, distance: 306.8
click at [862, 468] on quentale-workspace at bounding box center [780, 392] width 1560 height 784
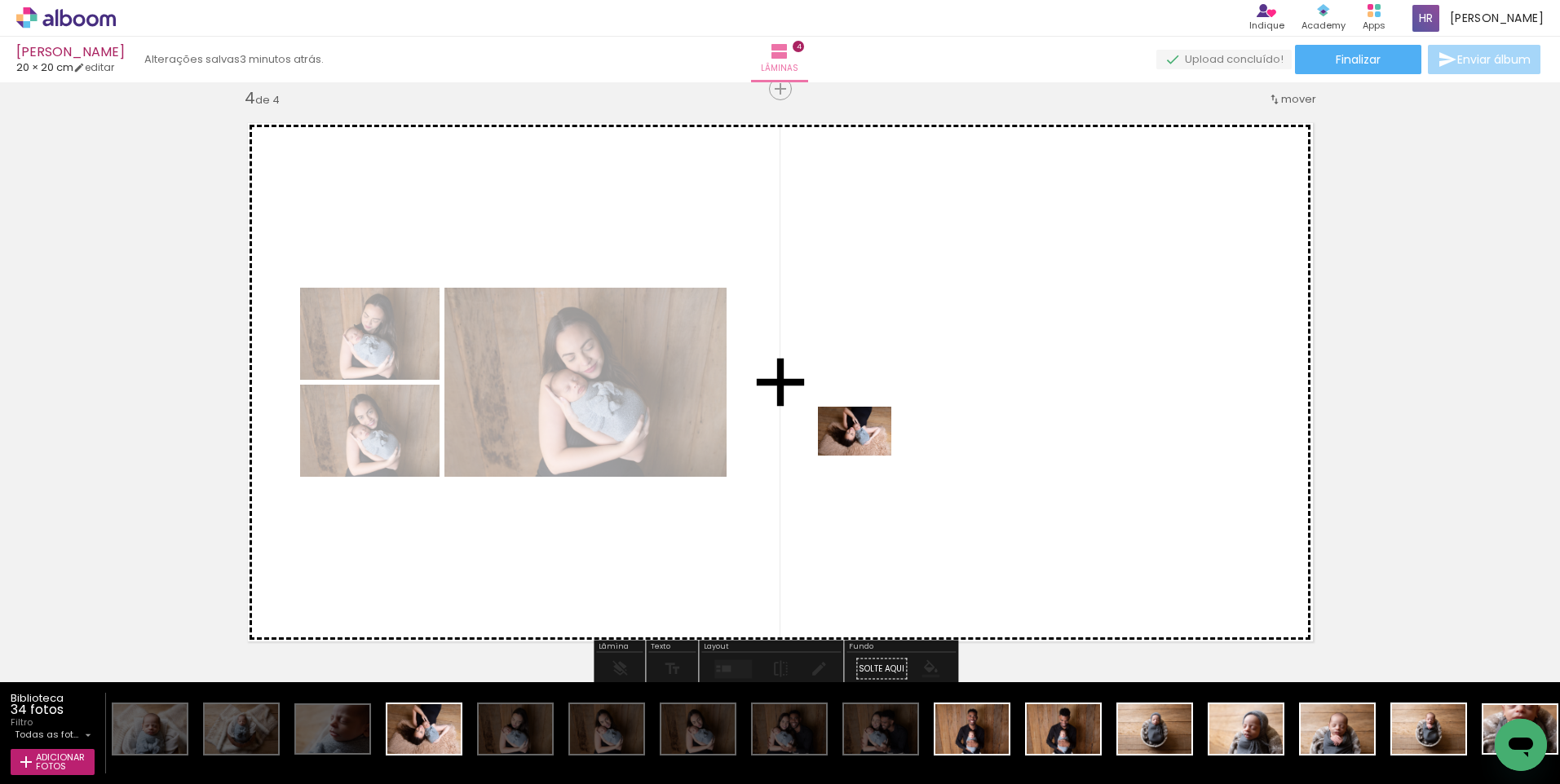
drag, startPoint x: 416, startPoint y: 737, endPoint x: 867, endPoint y: 456, distance: 531.4
click at [867, 456] on quentale-workspace at bounding box center [780, 392] width 1560 height 784
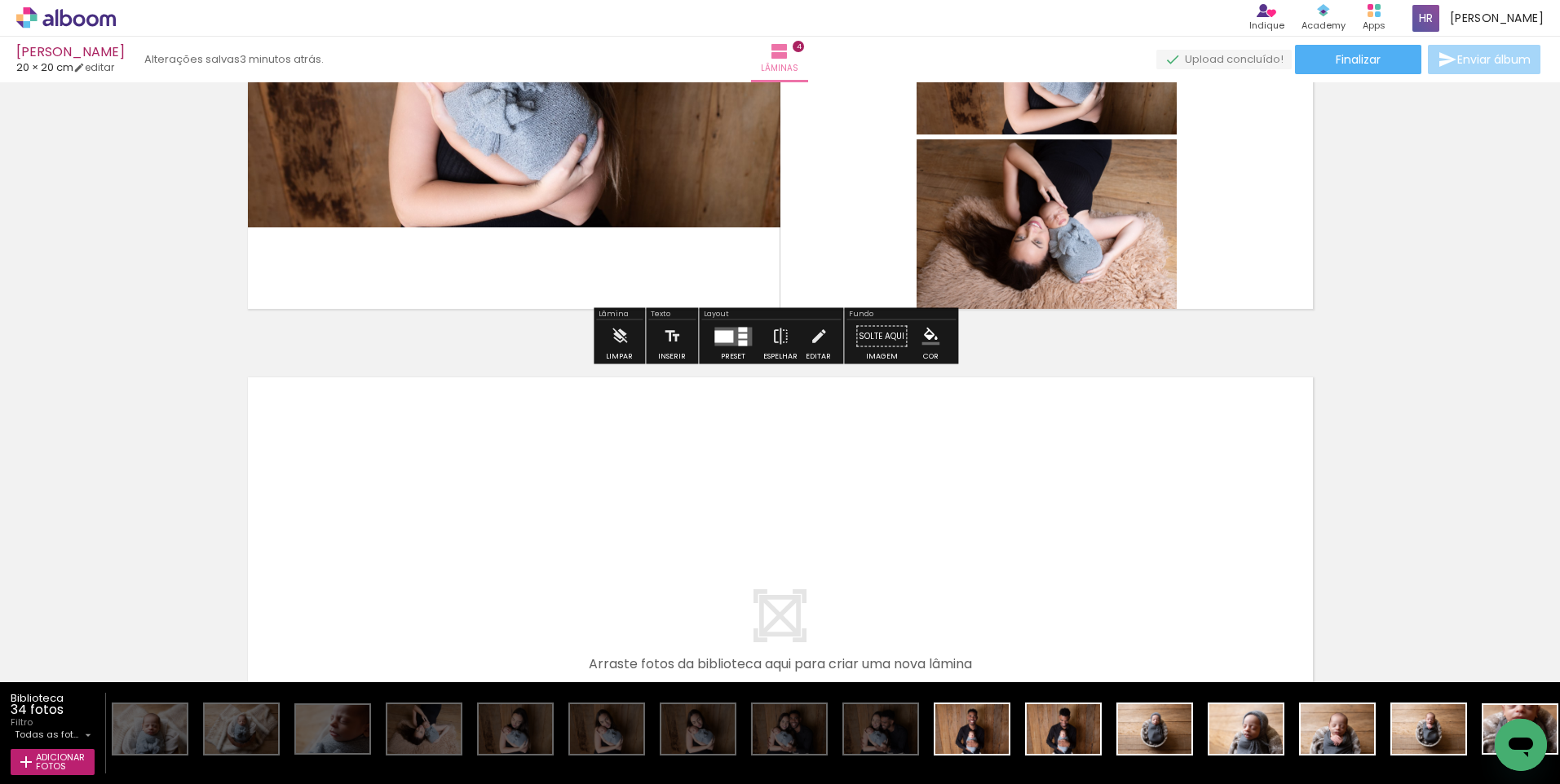
scroll to position [2391, 0]
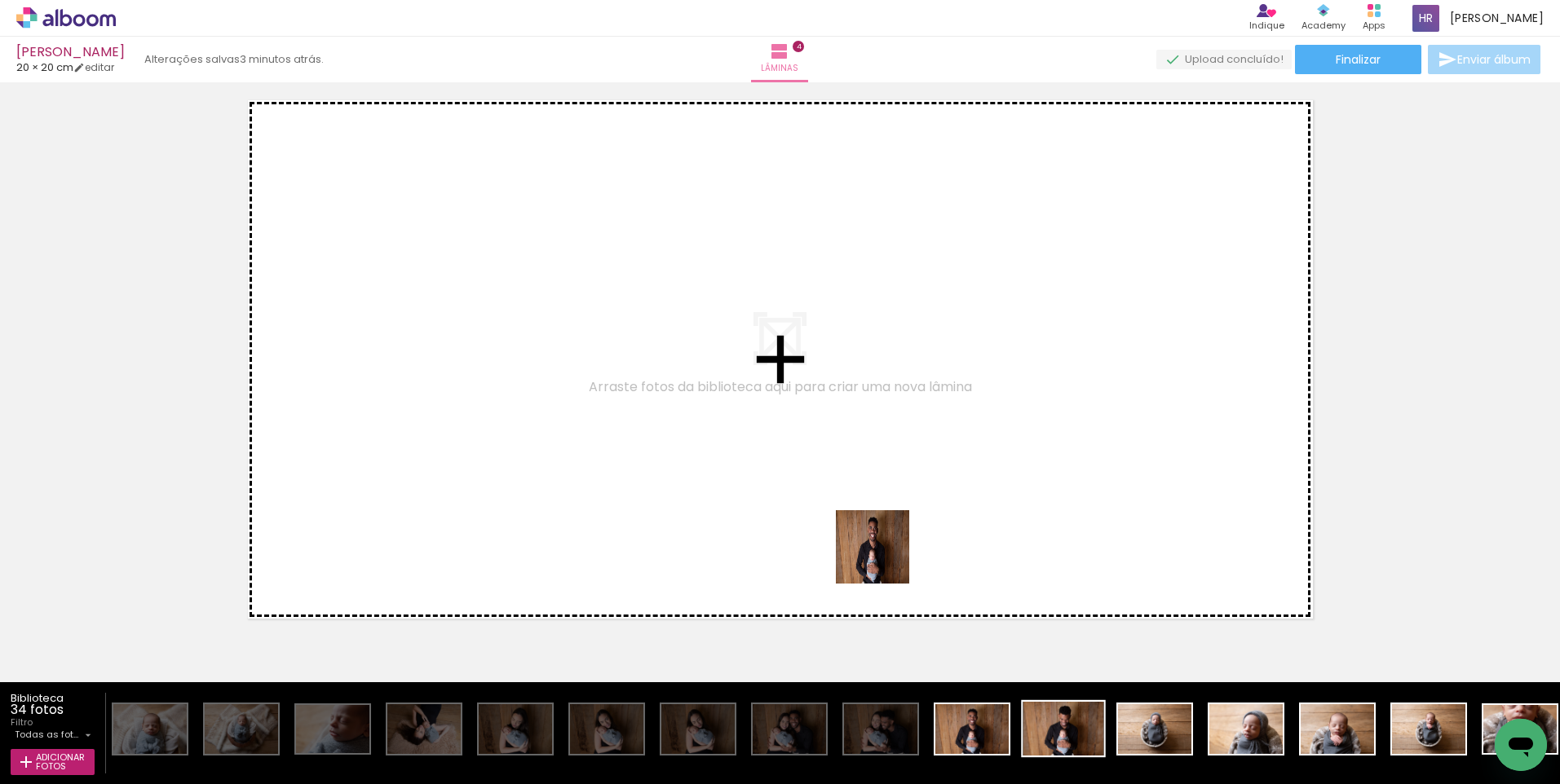
drag, startPoint x: 969, startPoint y: 737, endPoint x: 1075, endPoint y: 748, distance: 106.6
click at [865, 488] on quentale-workspace at bounding box center [780, 392] width 1560 height 784
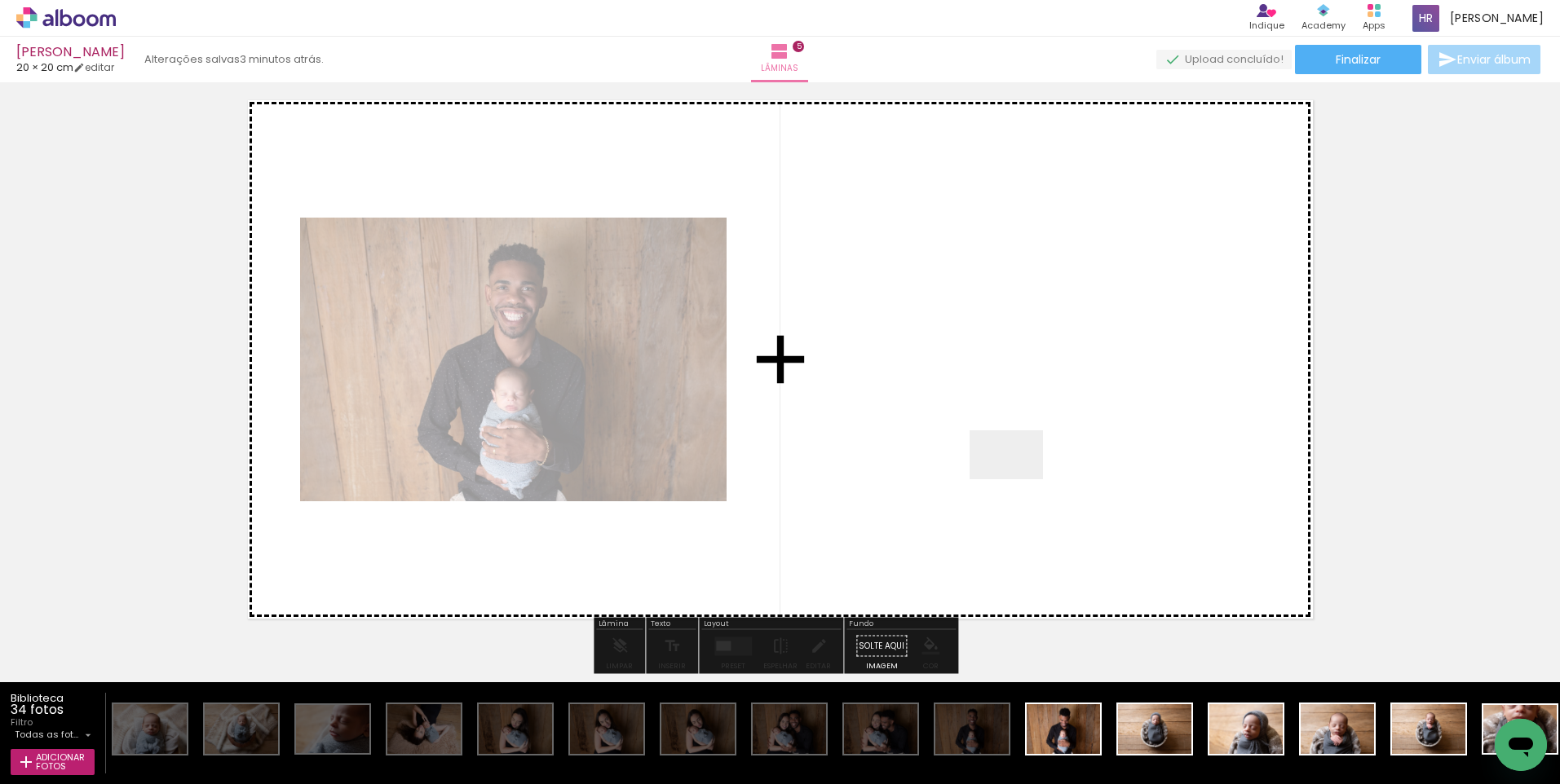
scroll to position [2369, 0]
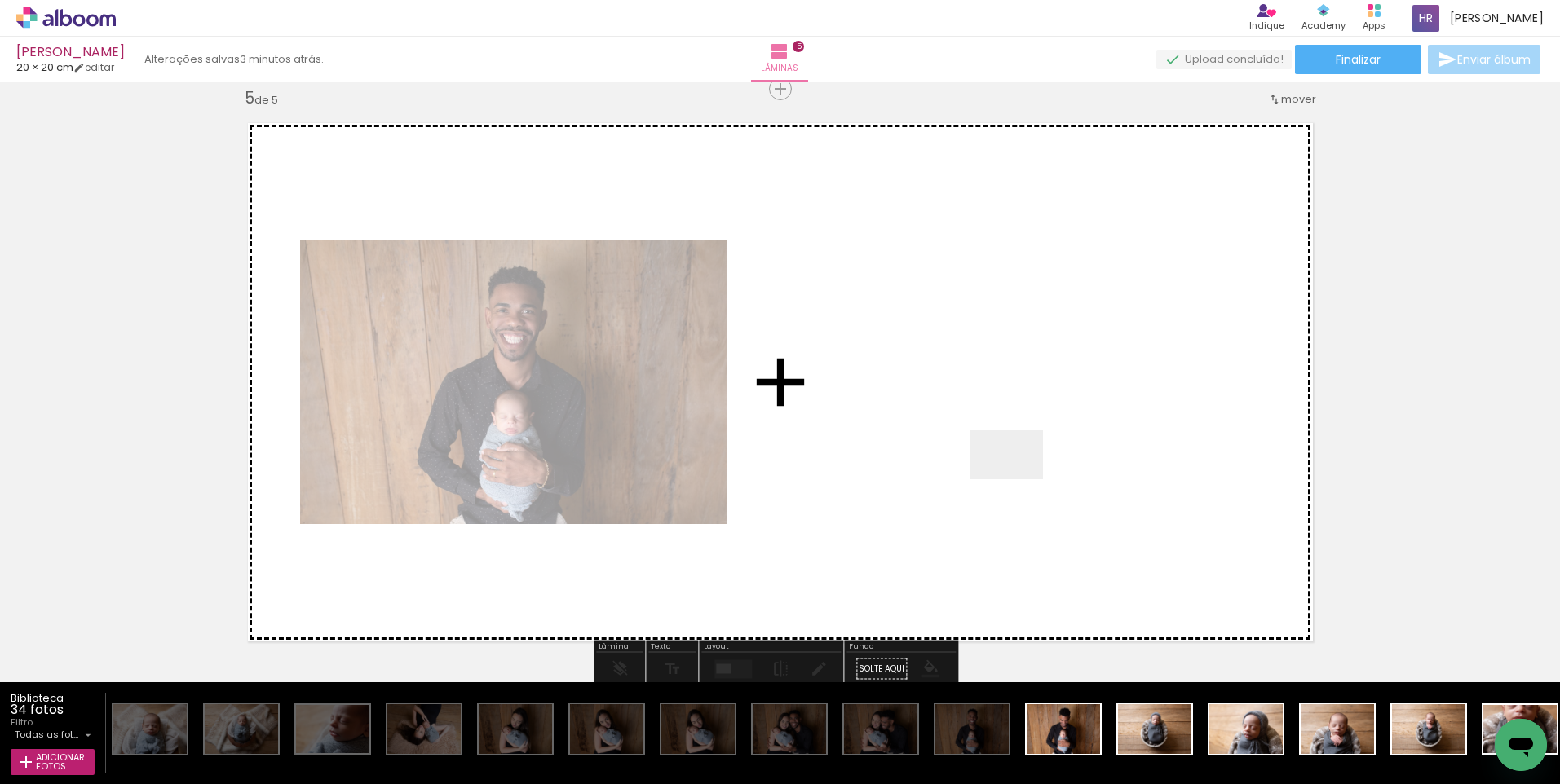
drag, startPoint x: 1071, startPoint y: 743, endPoint x: 1019, endPoint y: 479, distance: 269.1
click at [1019, 479] on quentale-workspace at bounding box center [780, 392] width 1560 height 784
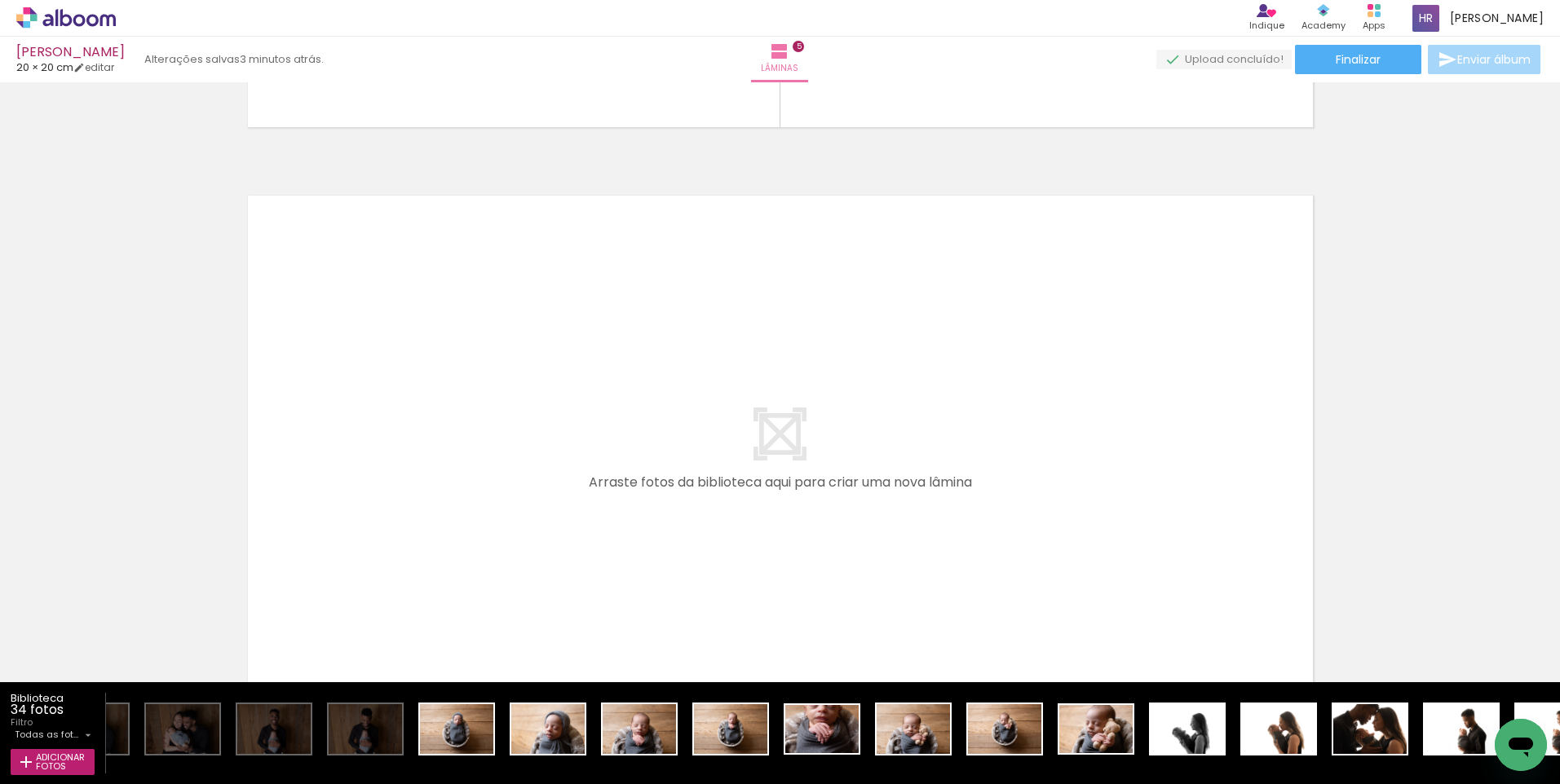
scroll to position [2887, 0]
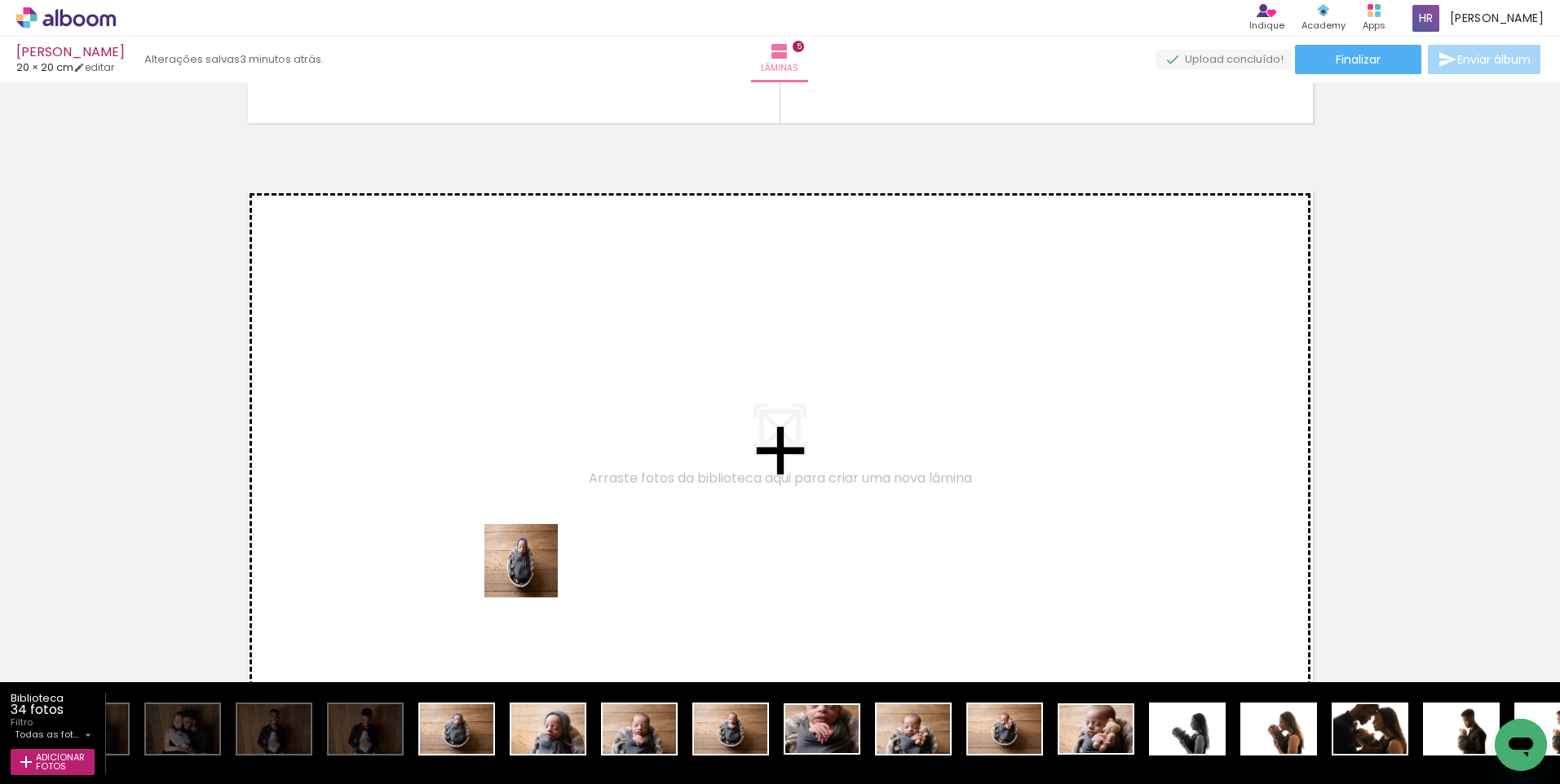
drag, startPoint x: 454, startPoint y: 725, endPoint x: 567, endPoint y: 531, distance: 224.5
click at [567, 531] on quentale-workspace at bounding box center [780, 392] width 1560 height 784
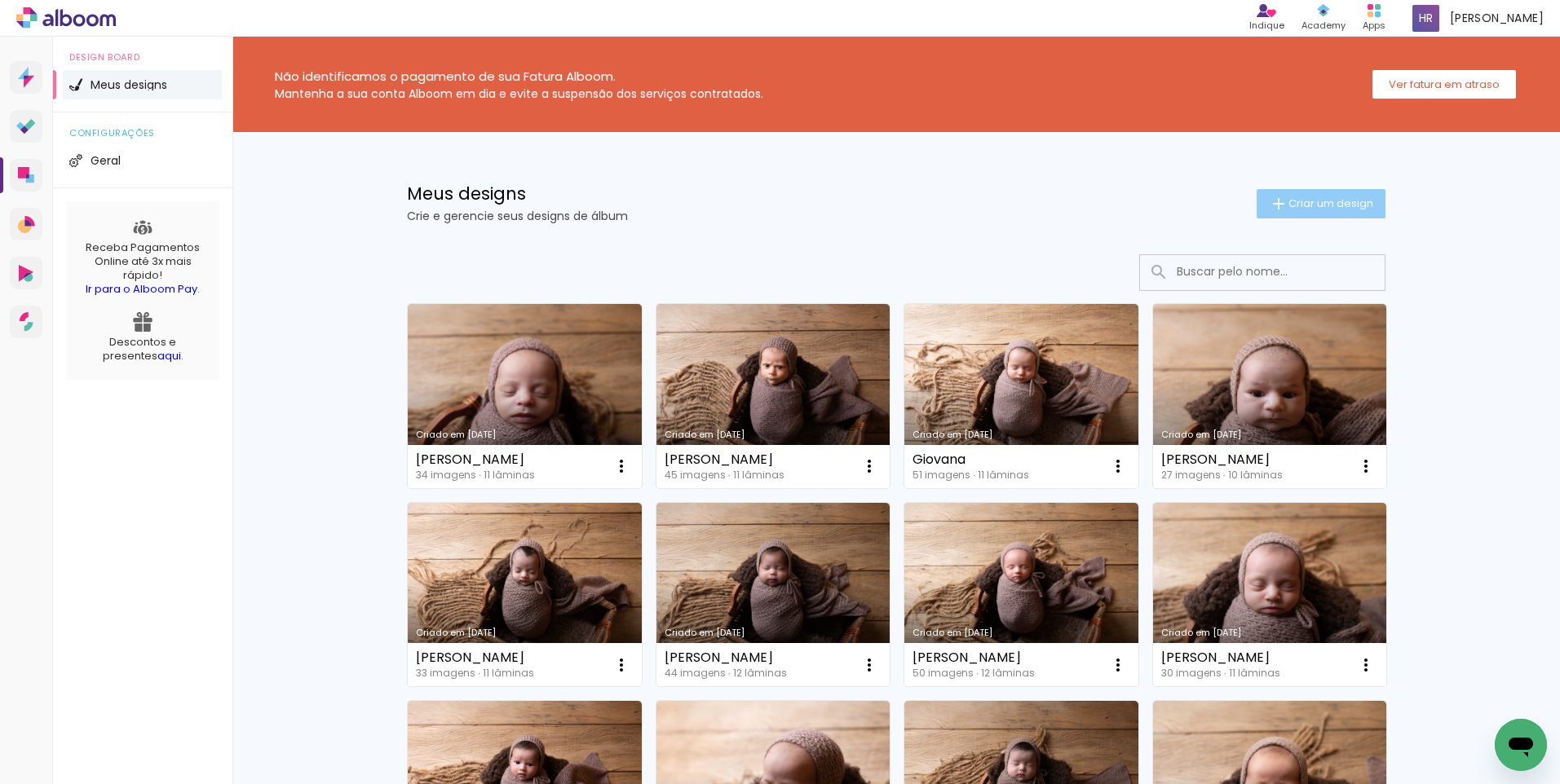
click at [1346, 207] on span "Criar um design" at bounding box center [1331, 203] width 85 height 10
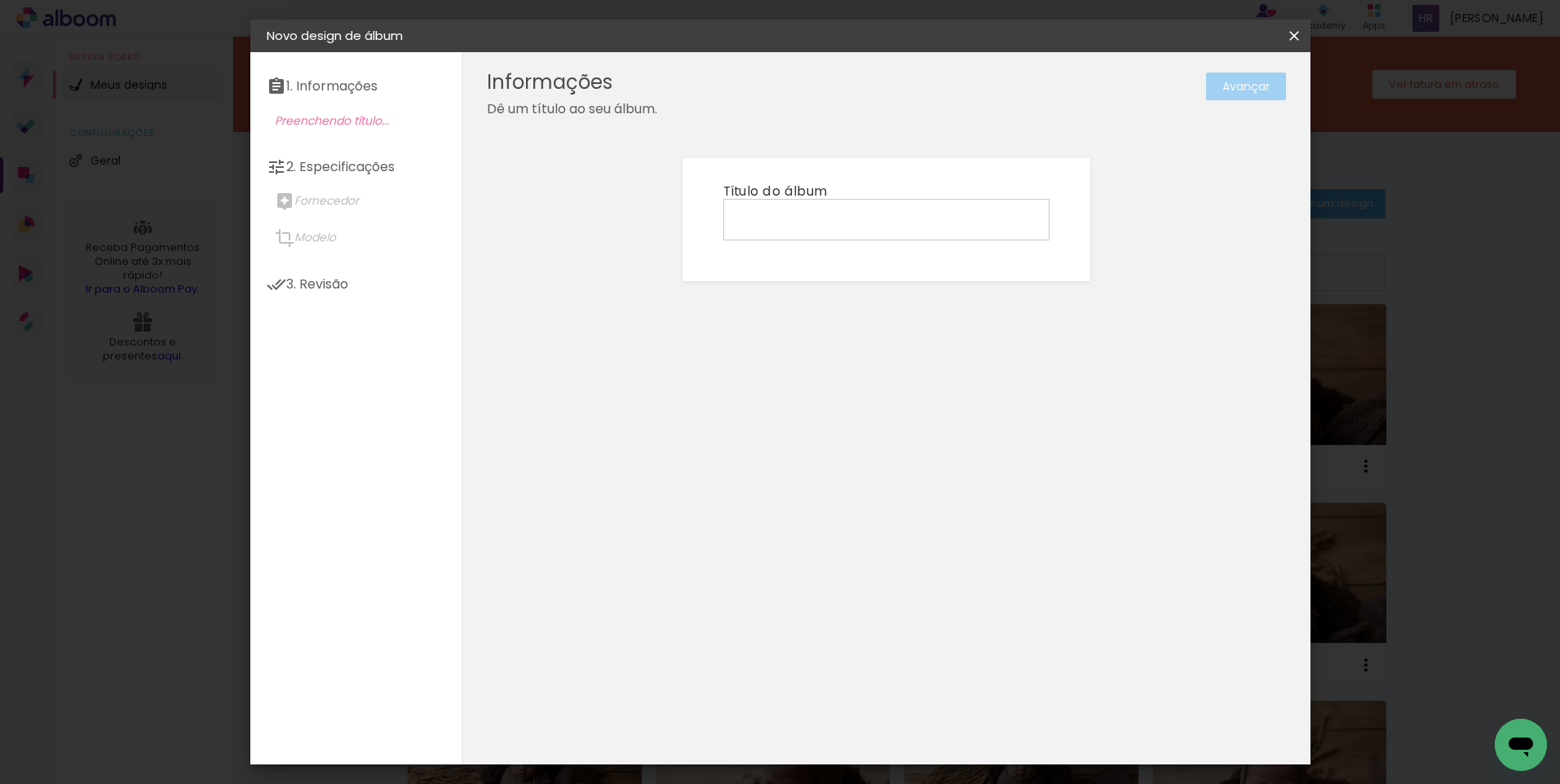
click at [794, 212] on input at bounding box center [886, 219] width 315 height 25
drag, startPoint x: 844, startPoint y: 220, endPoint x: 775, endPoint y: 224, distance: 69.1
click at [775, 224] on input "Henri / Paula" at bounding box center [886, 219] width 315 height 25
type input "Henri"
type paper-input "[PERSON_NAME]"
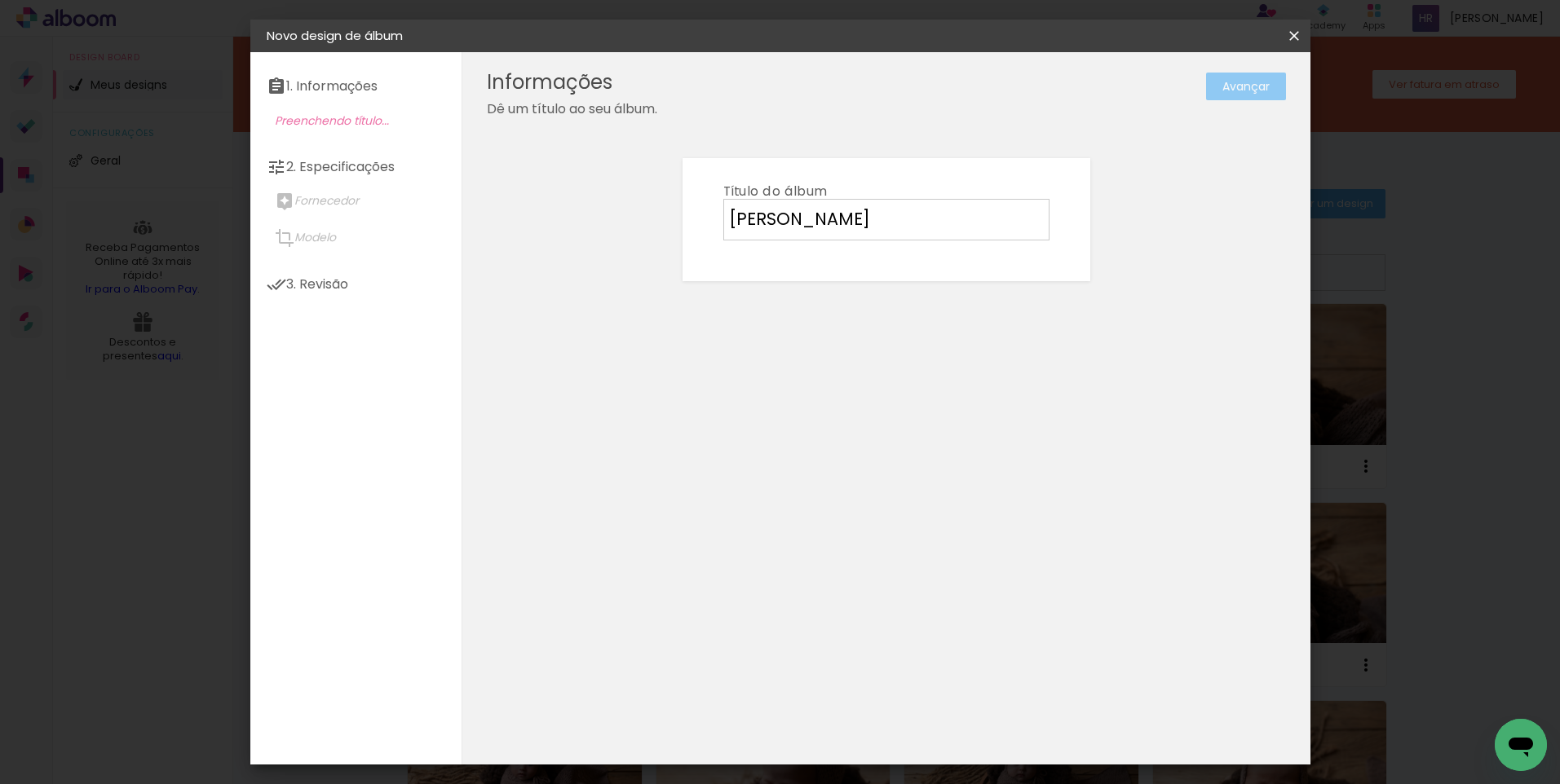
click at [0, 0] on slot "Avançar" at bounding box center [0, 0] width 0 height 0
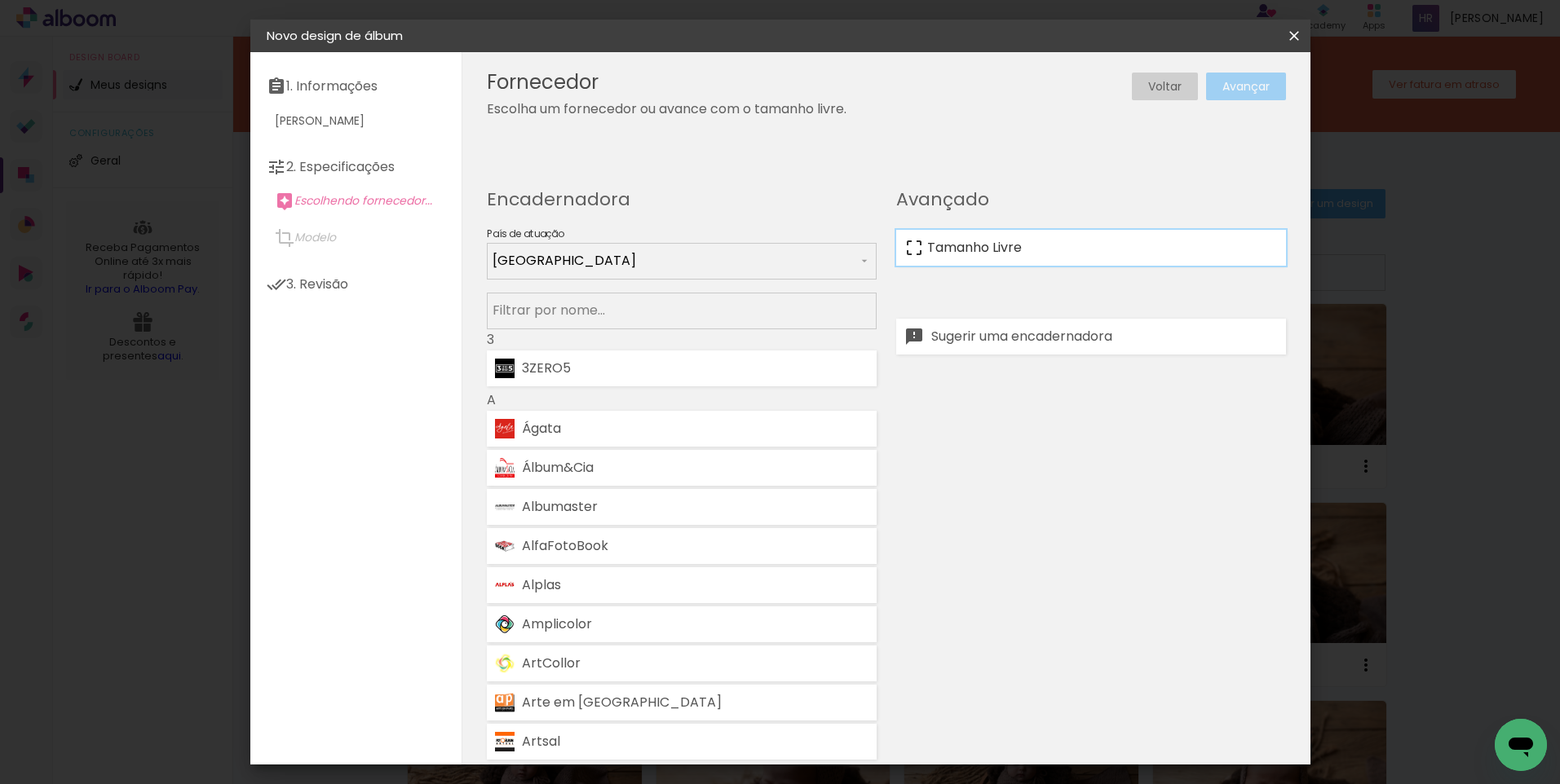
click at [1032, 261] on paper-item "Tamanho Livre" at bounding box center [1091, 248] width 390 height 36
click at [0, 0] on slot "Avançar" at bounding box center [0, 0] width 0 height 0
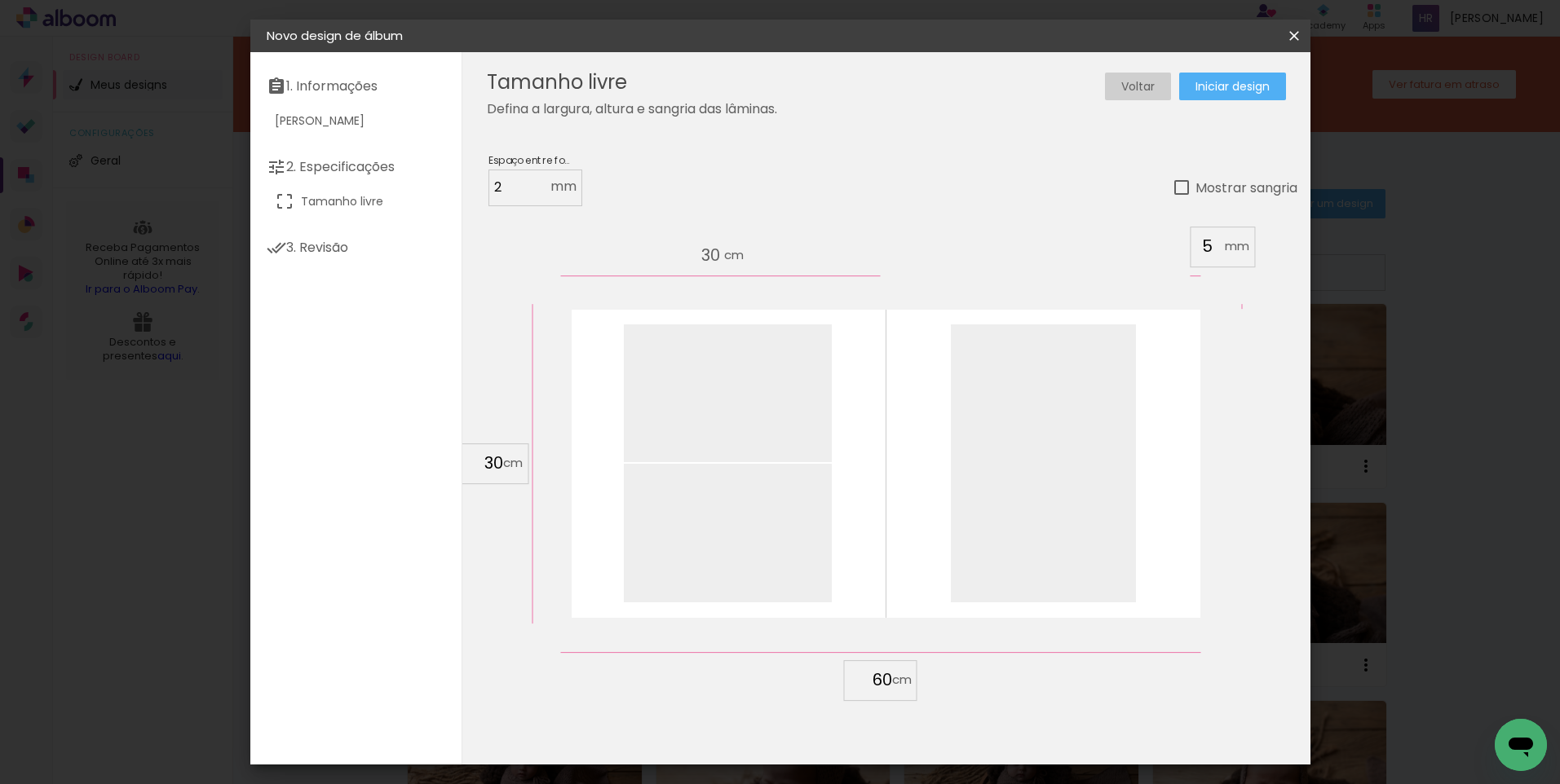
drag, startPoint x: 500, startPoint y: 465, endPoint x: 476, endPoint y: 468, distance: 24.2
click at [476, 468] on input "30" at bounding box center [482, 463] width 42 height 25
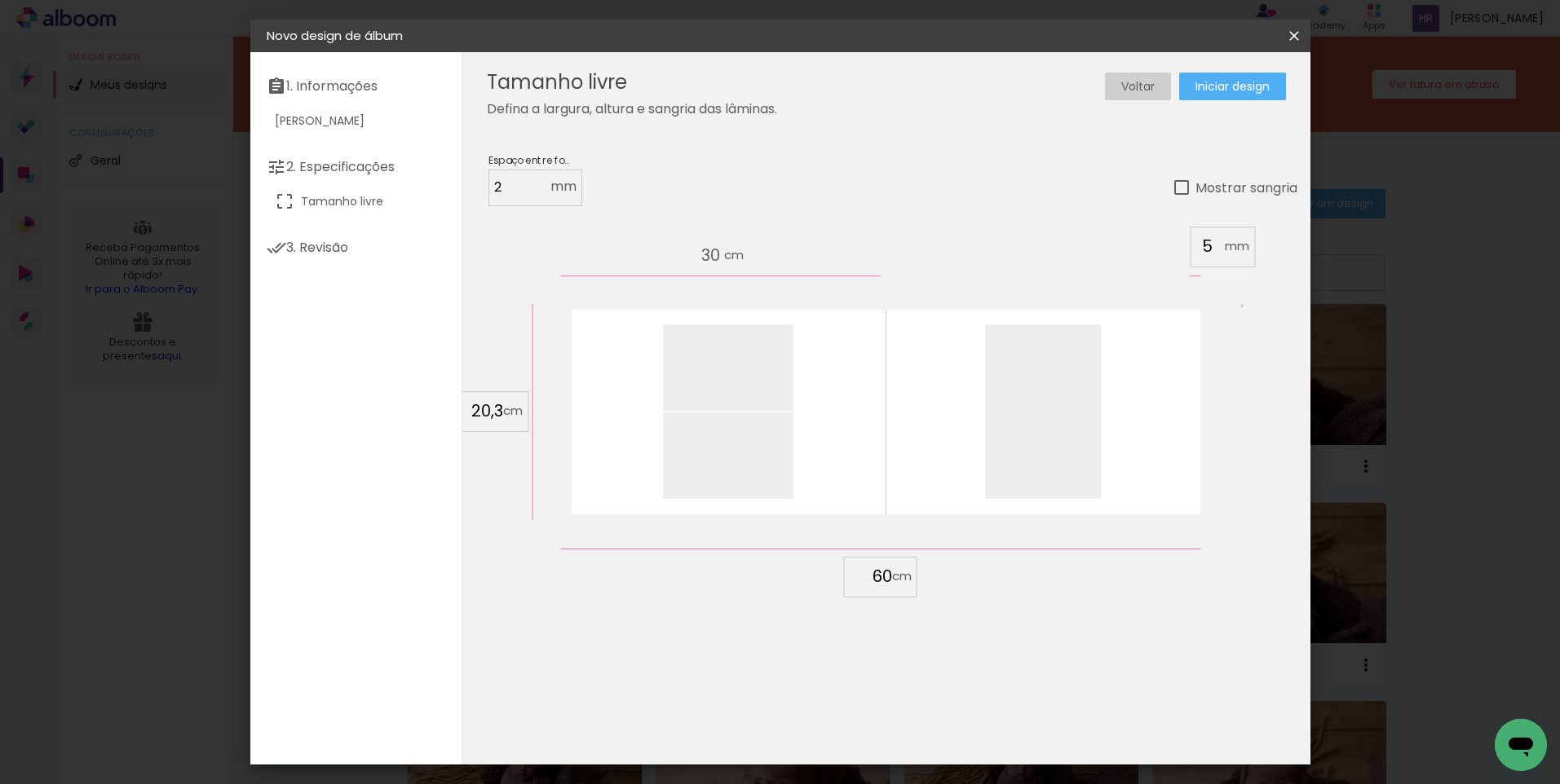
type input "20,3"
type paper-input "20,3"
drag, startPoint x: 890, startPoint y: 578, endPoint x: 872, endPoint y: 581, distance: 18.2
click at [872, 581] on input "60" at bounding box center [871, 576] width 42 height 25
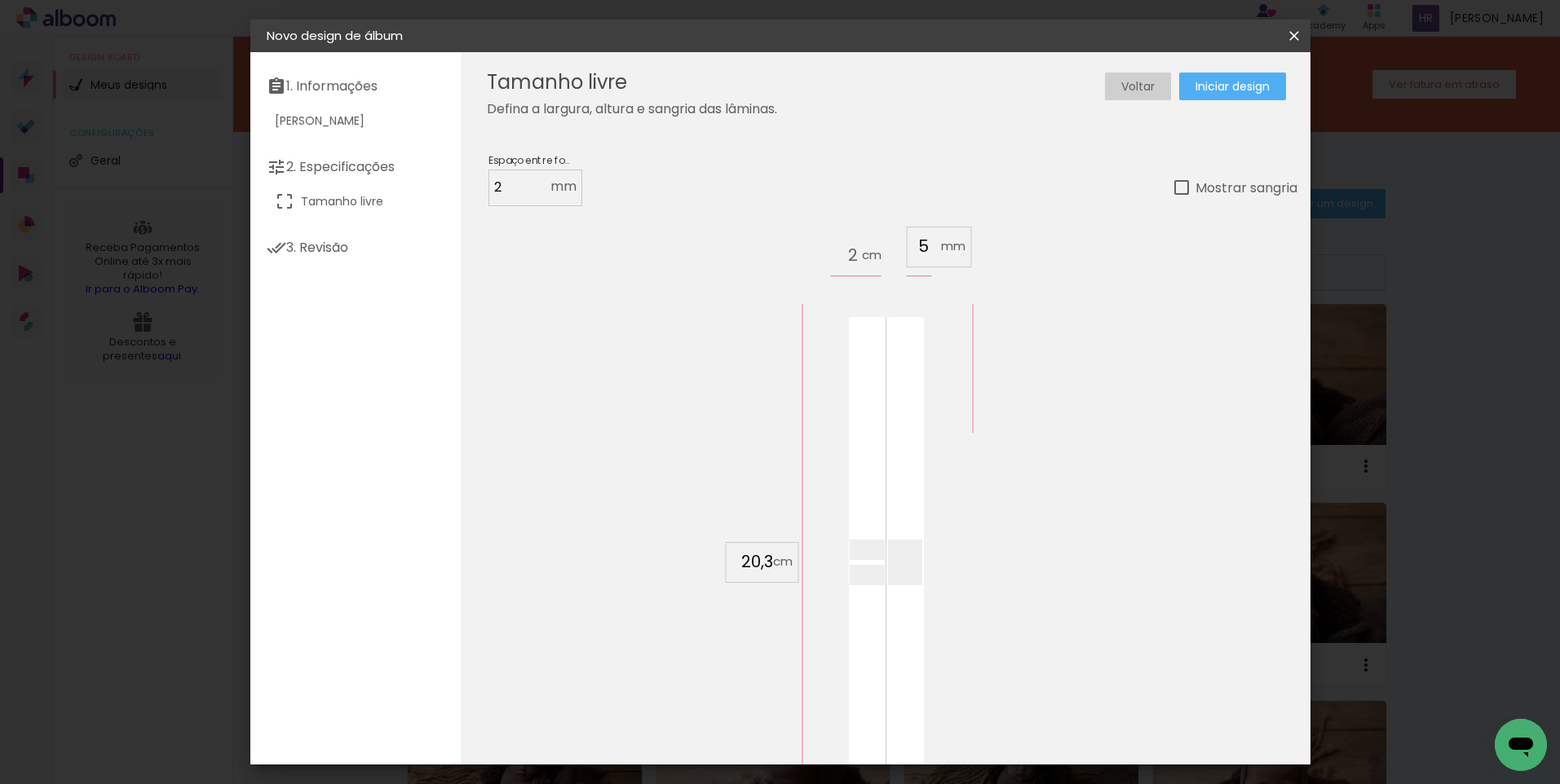
scroll to position [154, 0]
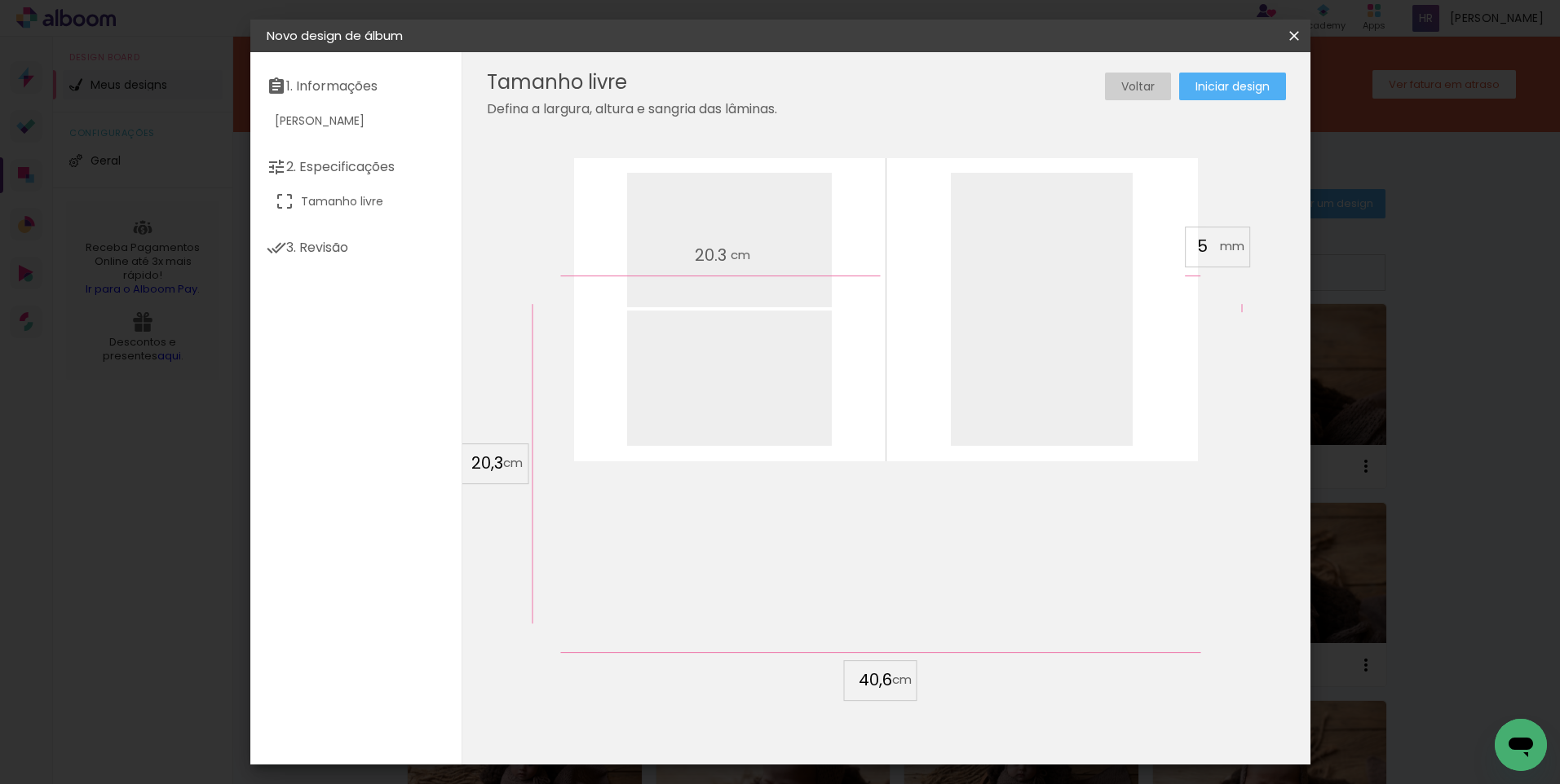
type input "40,6"
type paper-input "40,6"
click at [1249, 87] on span "Iniciar design" at bounding box center [1232, 86] width 74 height 11
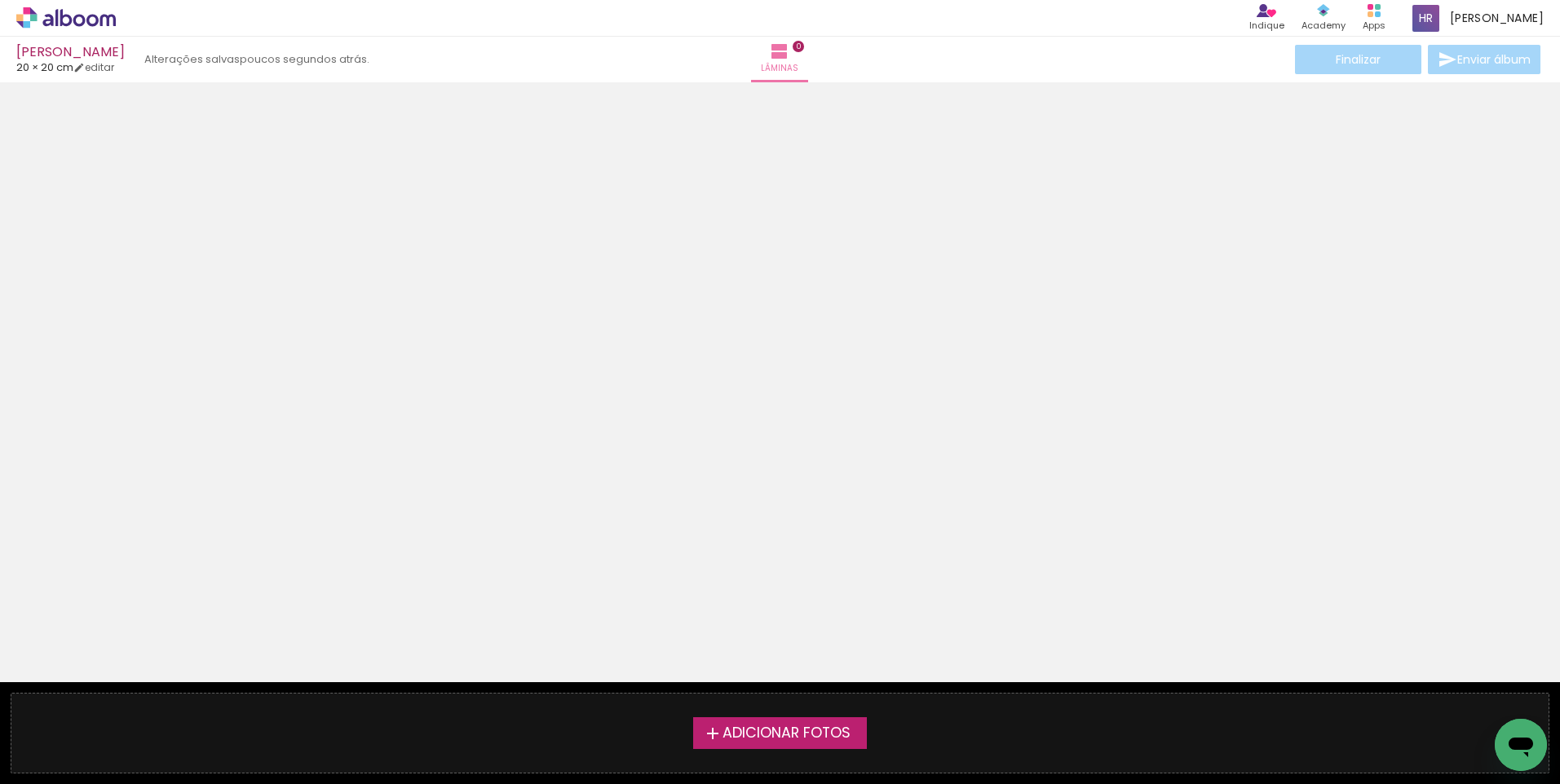
click at [739, 732] on span "Adicionar Fotos" at bounding box center [786, 733] width 128 height 14
click at [0, 0] on input "file" at bounding box center [0, 0] width 0 height 0
click at [737, 736] on span "Adicionar Fotos" at bounding box center [786, 733] width 128 height 14
click at [0, 0] on input "file" at bounding box center [0, 0] width 0 height 0
click at [772, 738] on span "Adicionar Fotos" at bounding box center [786, 733] width 128 height 14
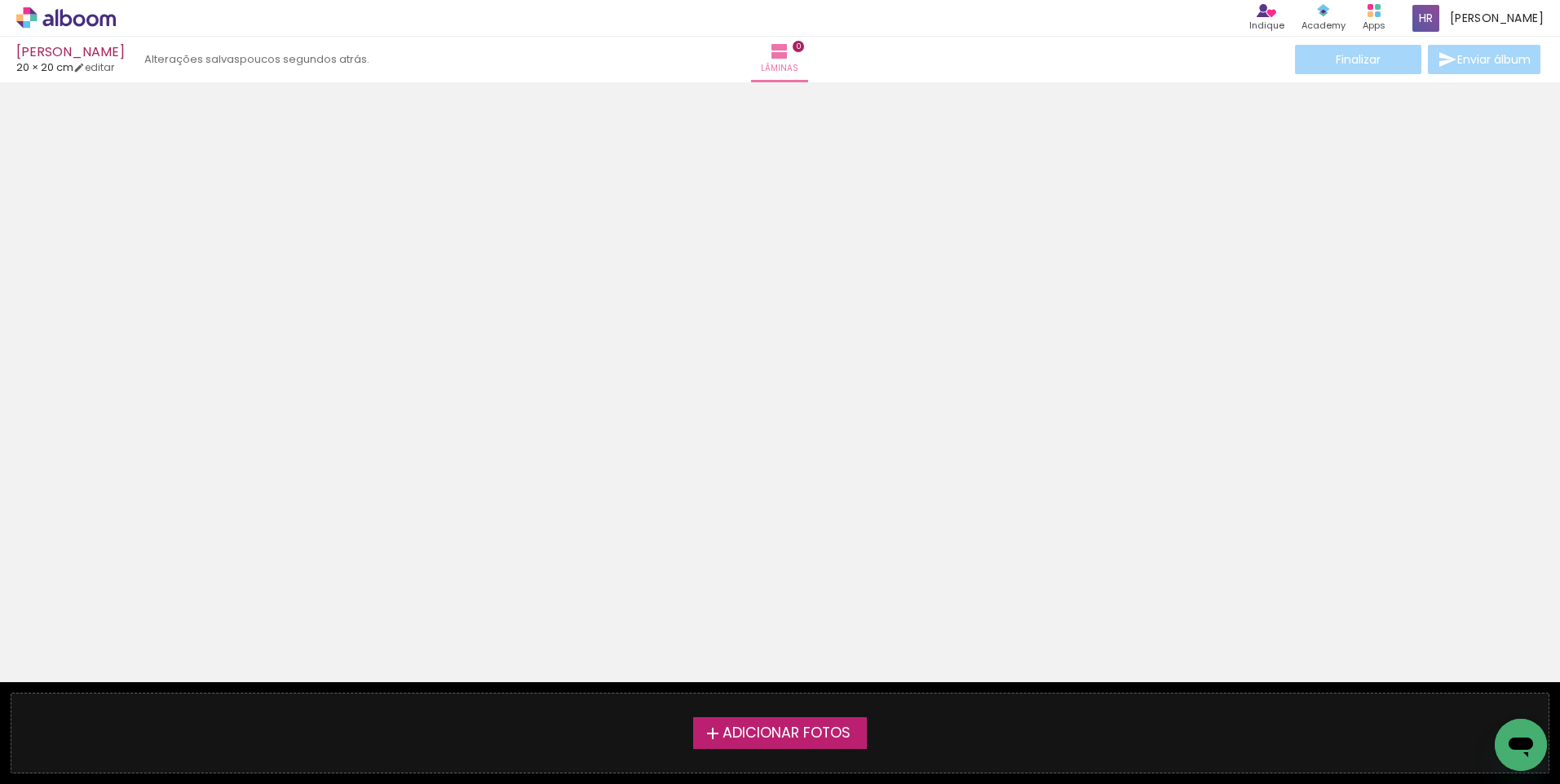
click at [0, 0] on input "file" at bounding box center [0, 0] width 0 height 0
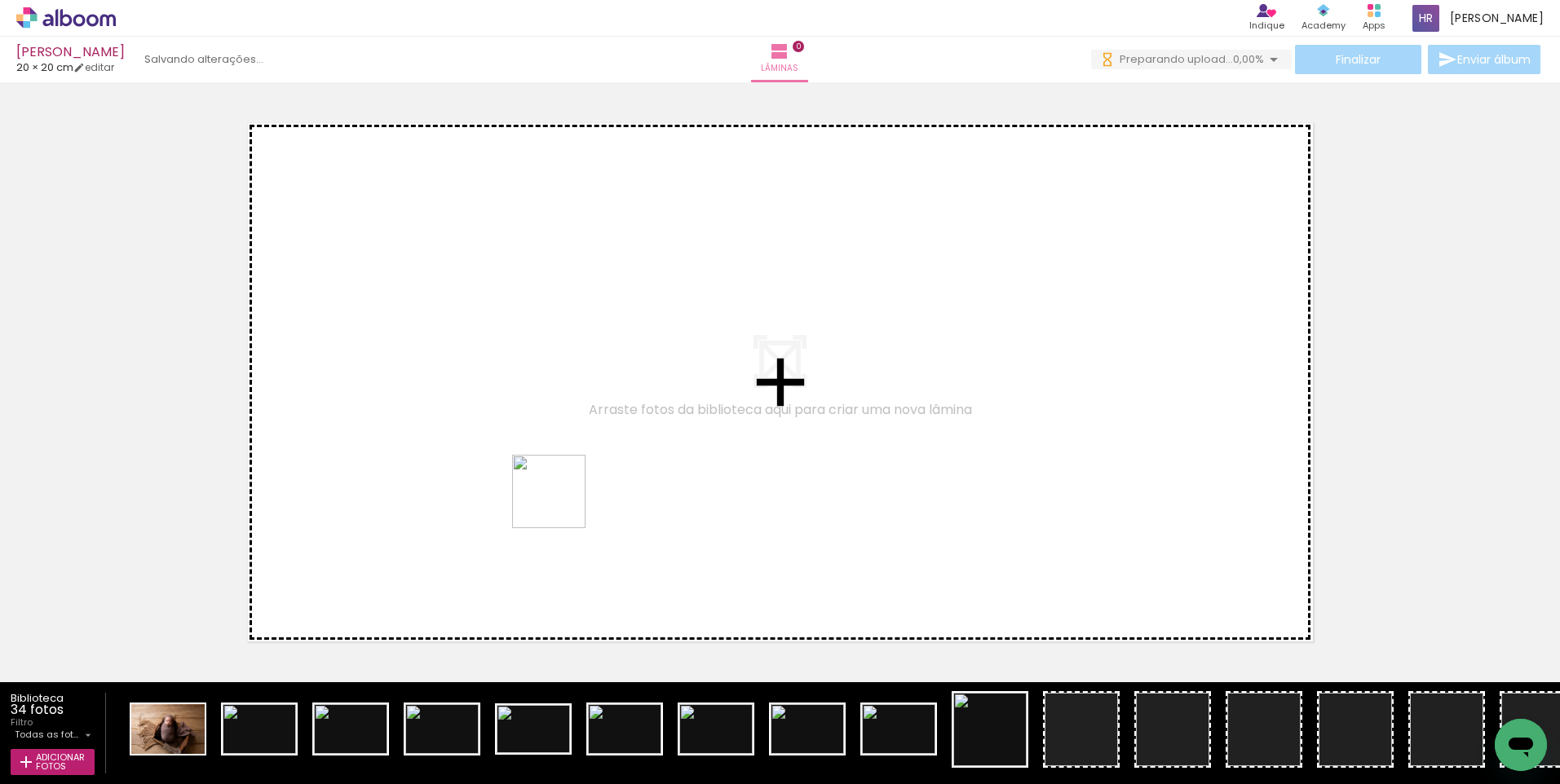
drag, startPoint x: 345, startPoint y: 730, endPoint x: 561, endPoint y: 504, distance: 312.6
click at [561, 504] on quentale-workspace at bounding box center [780, 392] width 1560 height 784
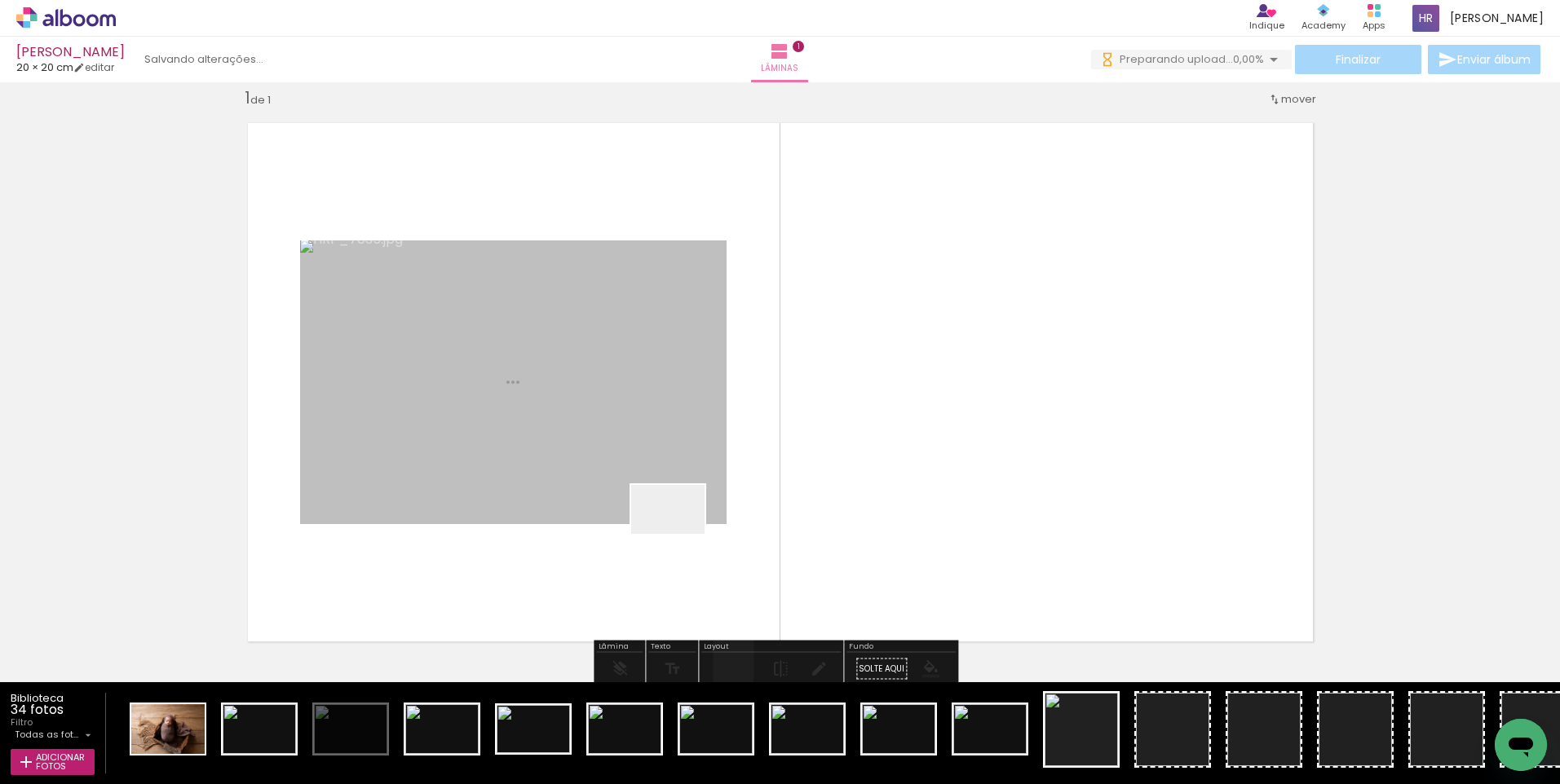
drag, startPoint x: 435, startPoint y: 734, endPoint x: 707, endPoint y: 519, distance: 346.7
click at [707, 519] on quentale-workspace at bounding box center [780, 392] width 1560 height 784
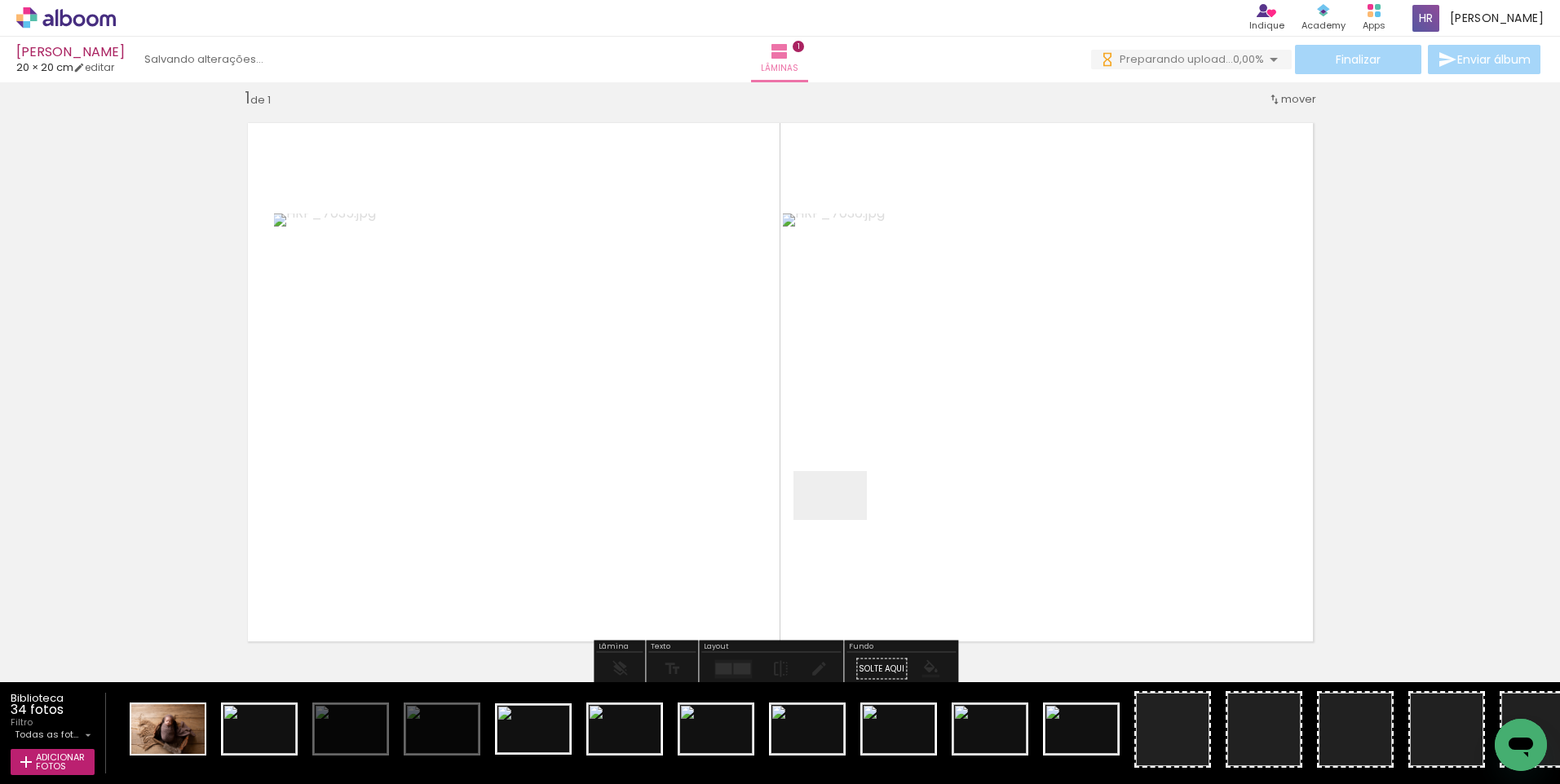
drag, startPoint x: 533, startPoint y: 735, endPoint x: 843, endPoint y: 520, distance: 377.3
click at [843, 520] on quentale-workspace at bounding box center [780, 392] width 1560 height 784
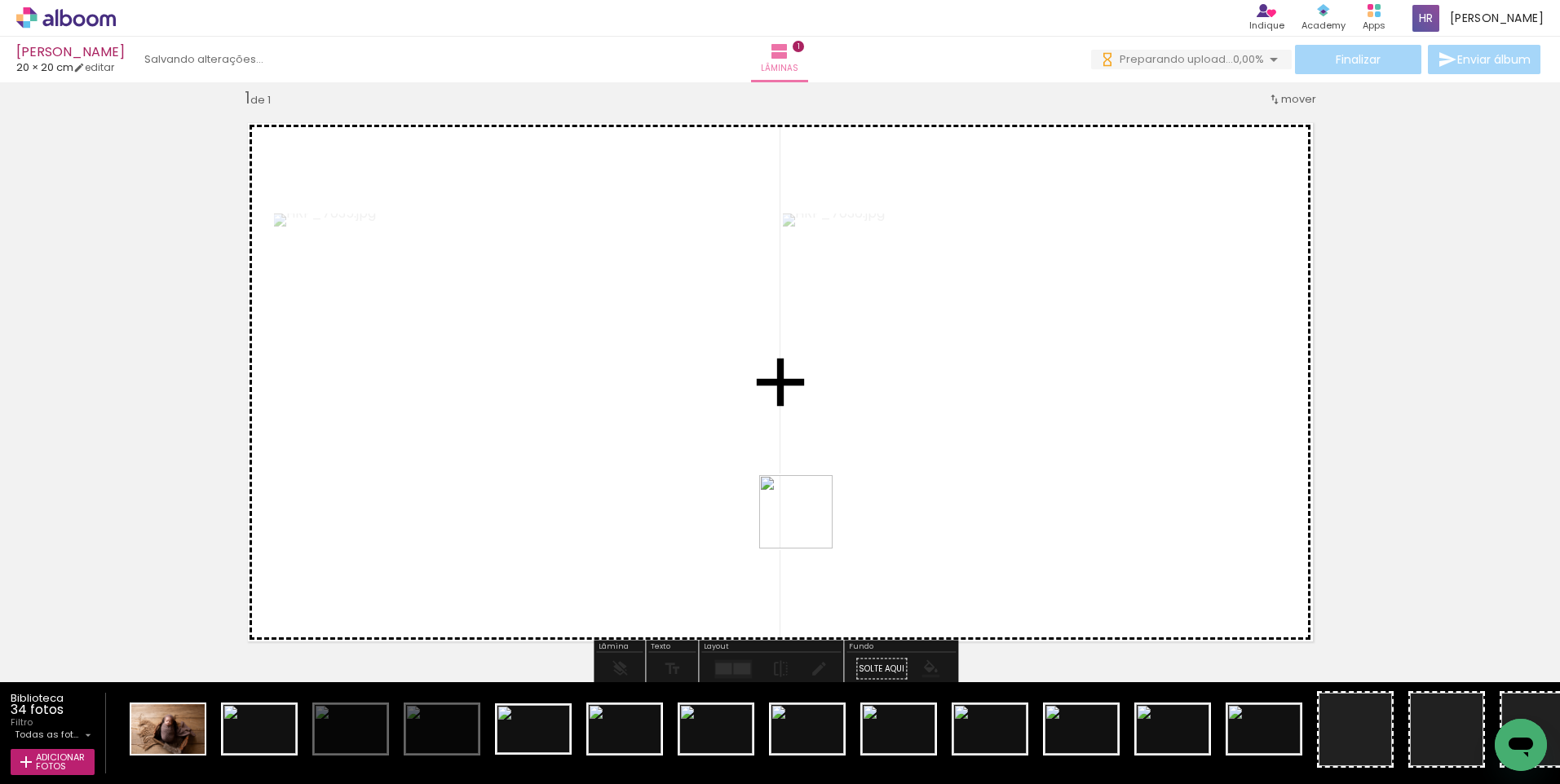
drag, startPoint x: 536, startPoint y: 720, endPoint x: 808, endPoint y: 524, distance: 335.3
click at [808, 524] on quentale-workspace at bounding box center [780, 392] width 1560 height 784
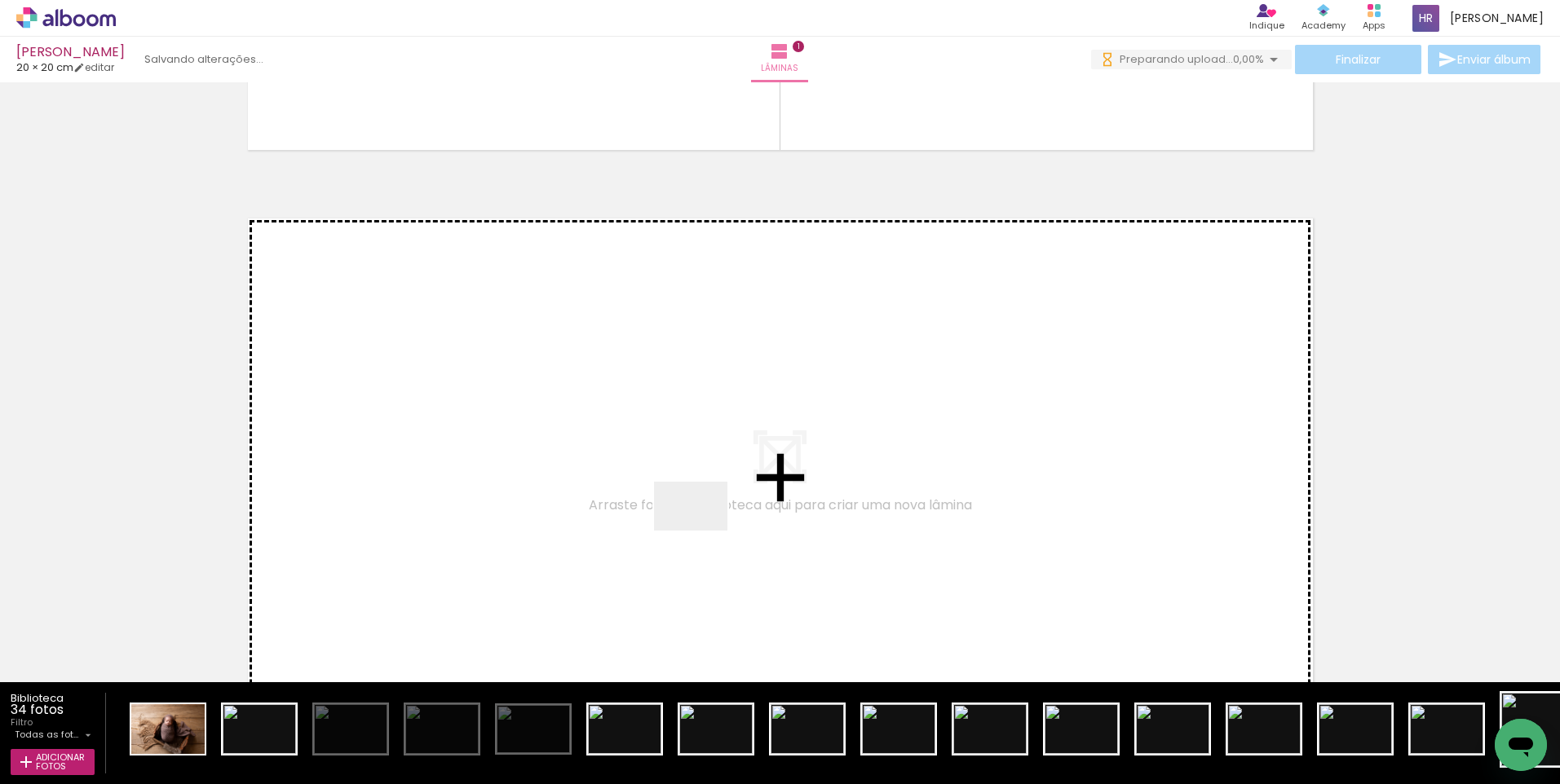
click at [703, 531] on quentale-workspace at bounding box center [780, 392] width 1560 height 784
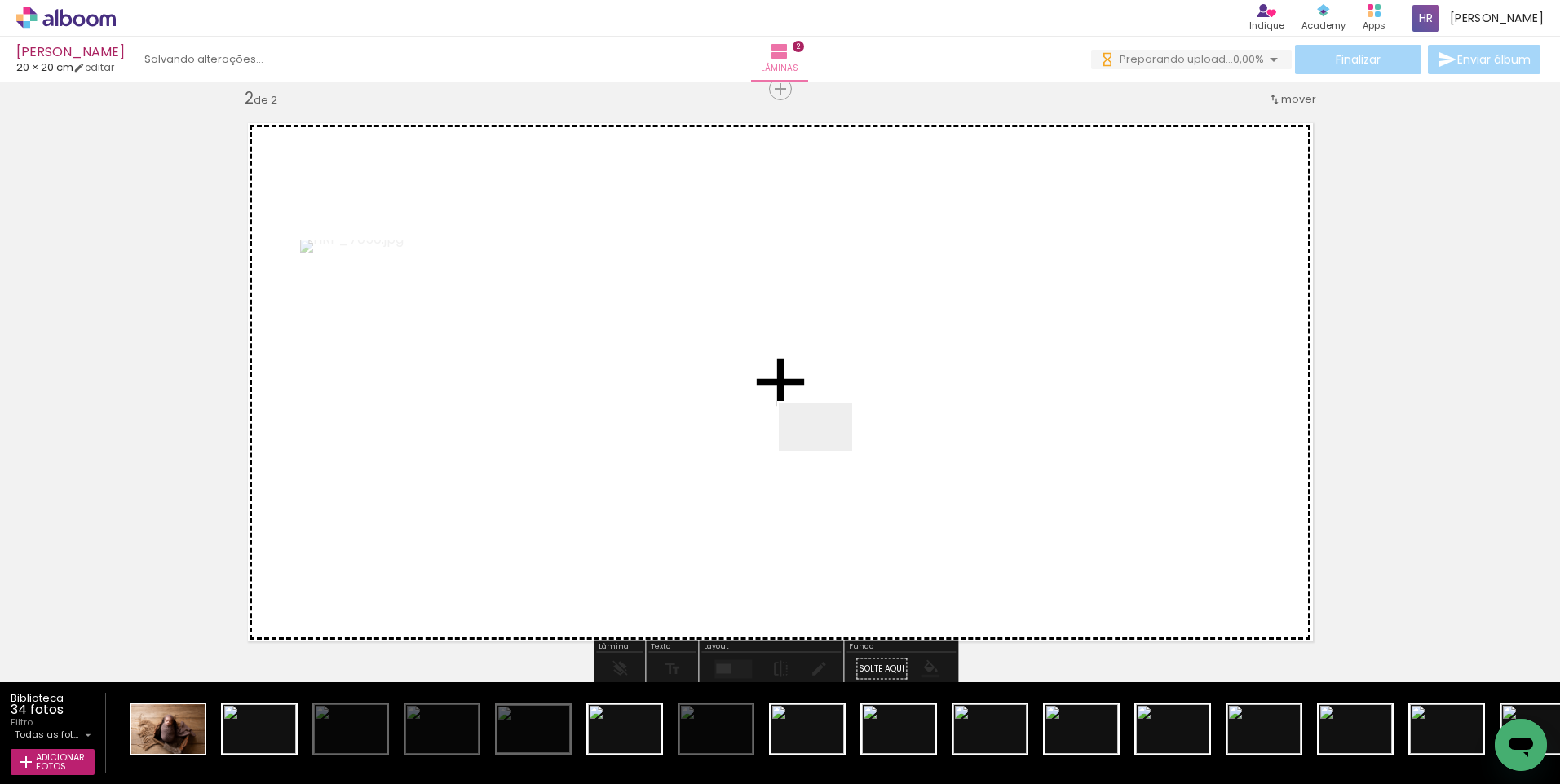
drag, startPoint x: 807, startPoint y: 730, endPoint x: 830, endPoint y: 447, distance: 283.9
click at [830, 447] on quentale-workspace at bounding box center [780, 392] width 1560 height 784
click at [888, 464] on quentale-workspace at bounding box center [780, 392] width 1560 height 784
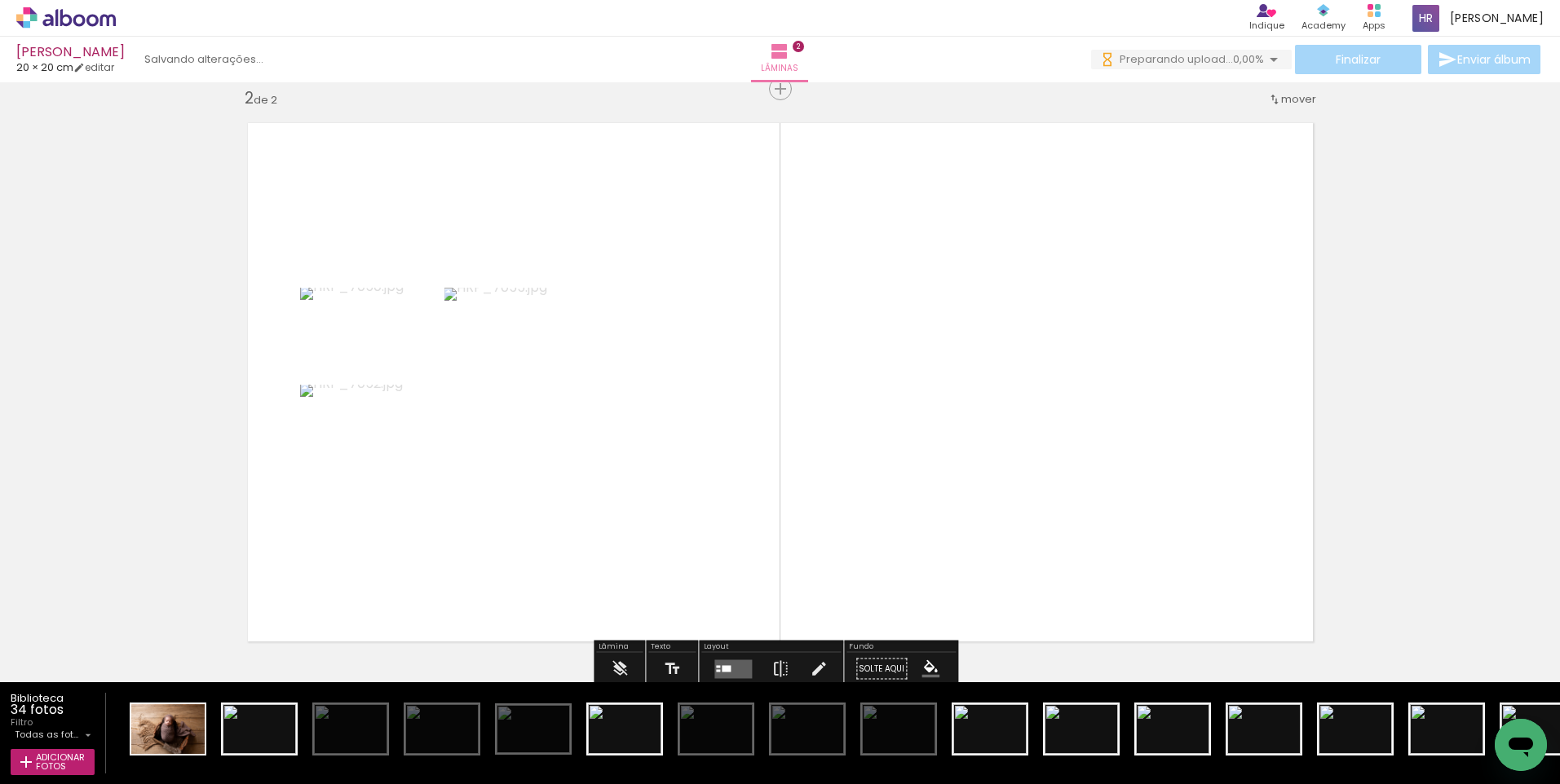
click at [790, 92] on span "Inserir lâmina" at bounding box center [822, 89] width 64 height 10
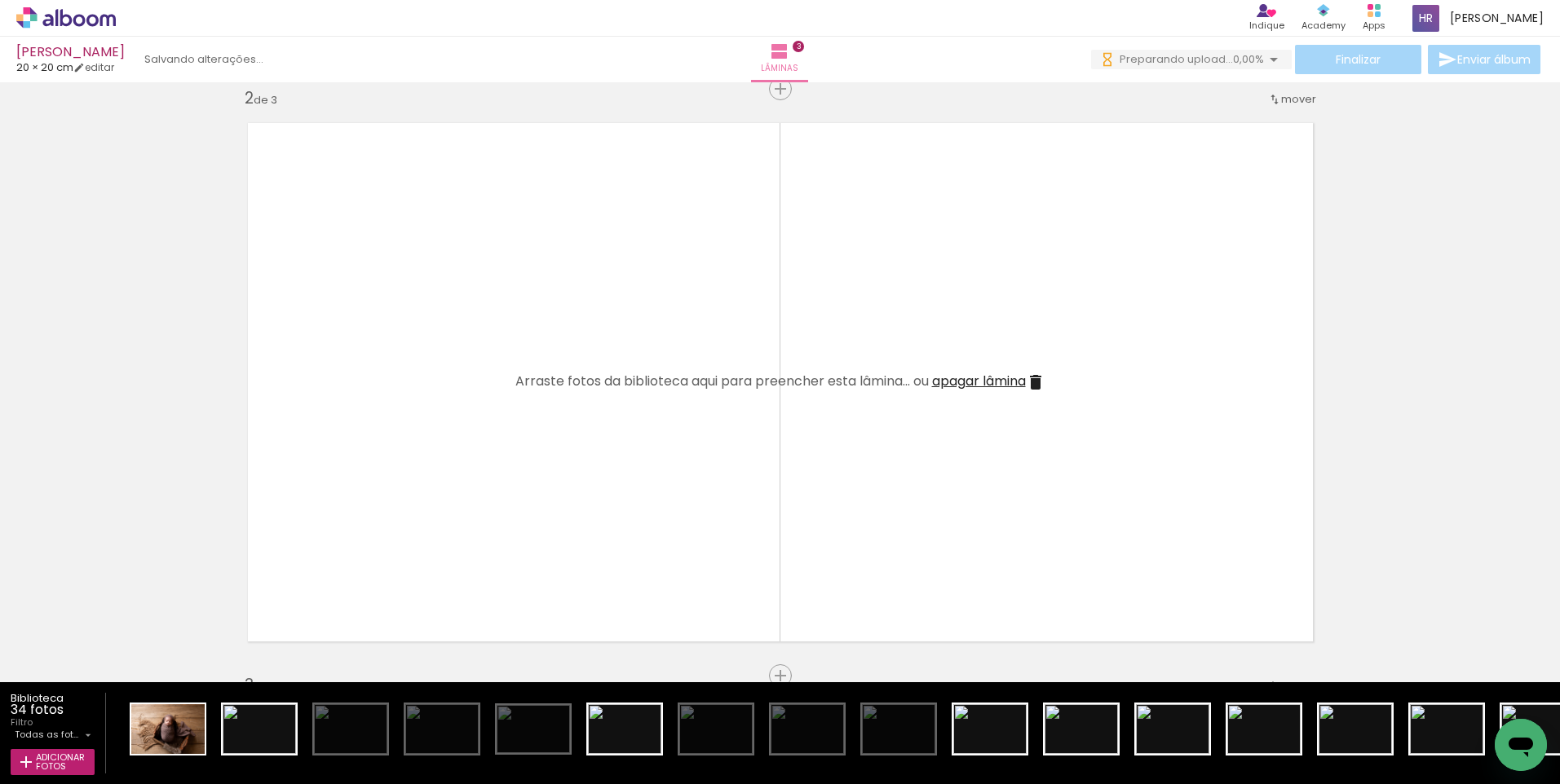
drag, startPoint x: 1071, startPoint y: 739, endPoint x: 979, endPoint y: 543, distance: 216.5
click at [979, 543] on quentale-workspace at bounding box center [780, 392] width 1560 height 784
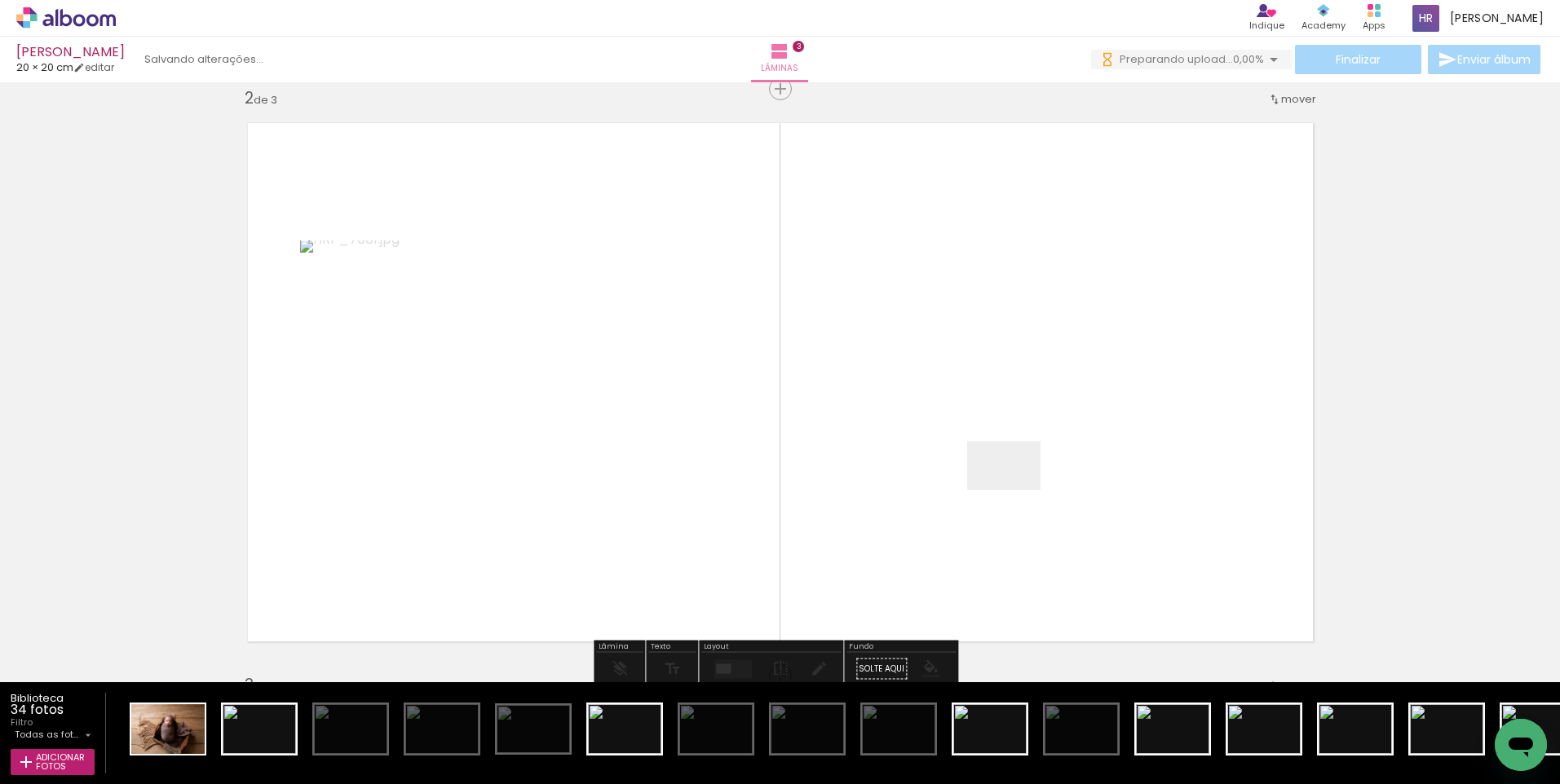
drag, startPoint x: 996, startPoint y: 736, endPoint x: 1016, endPoint y: 490, distance: 246.8
click at [1016, 490] on quentale-workspace at bounding box center [780, 392] width 1560 height 784
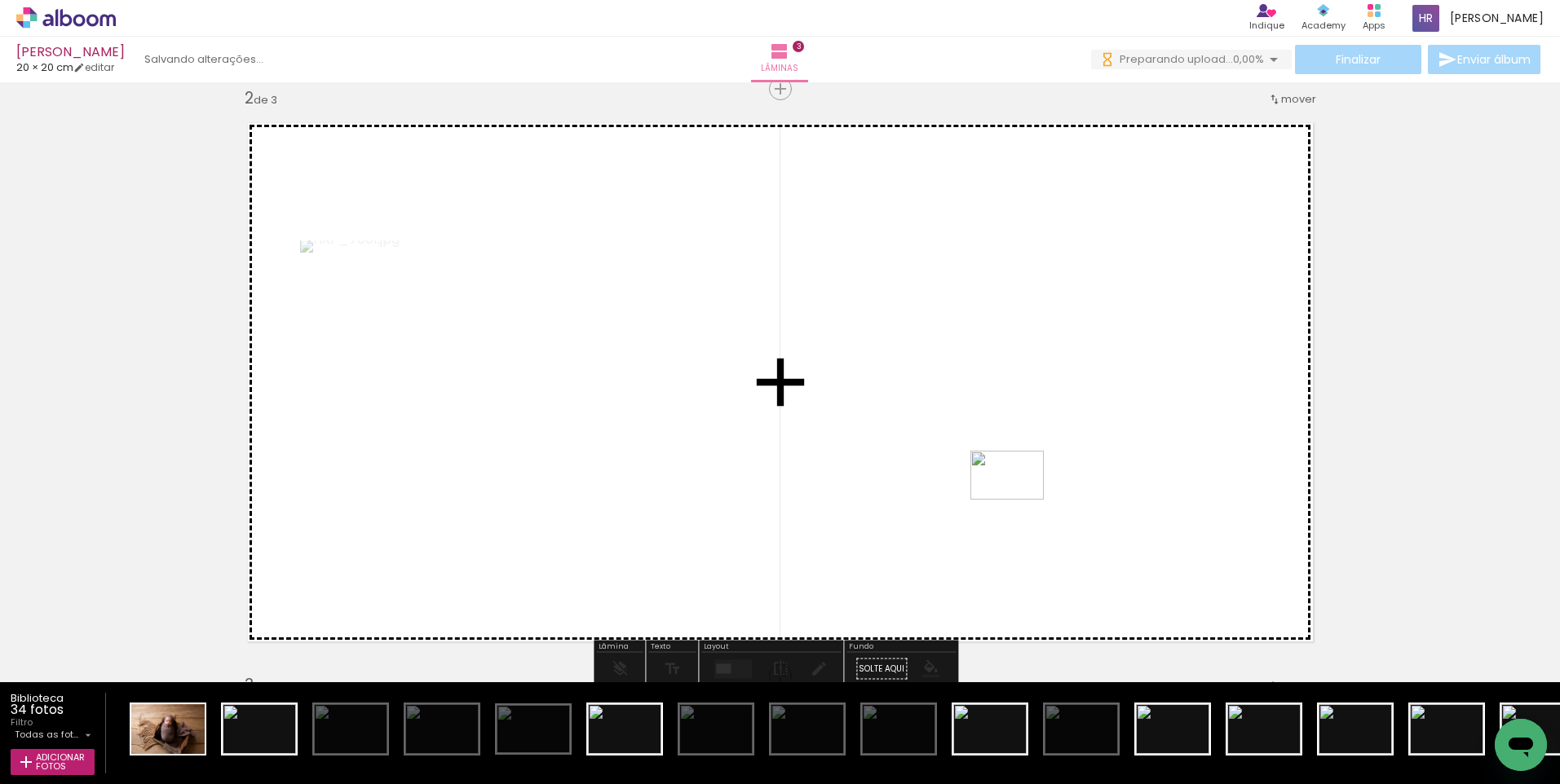
drag, startPoint x: 989, startPoint y: 732, endPoint x: 1020, endPoint y: 499, distance: 235.1
click at [1020, 499] on quentale-workspace at bounding box center [780, 392] width 1560 height 784
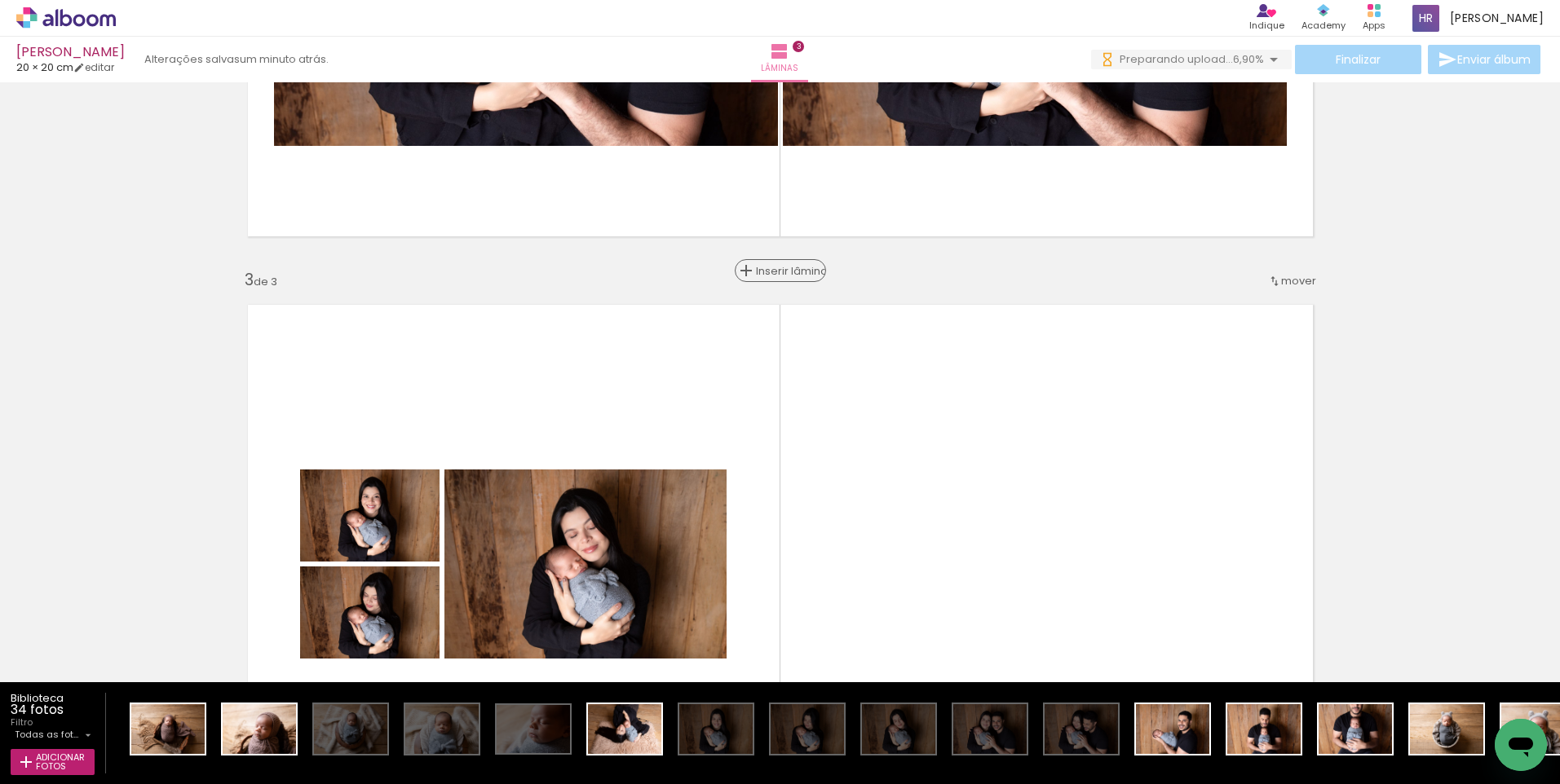
click at [775, 272] on div "Inserir lâmina" at bounding box center [781, 270] width 88 height 20
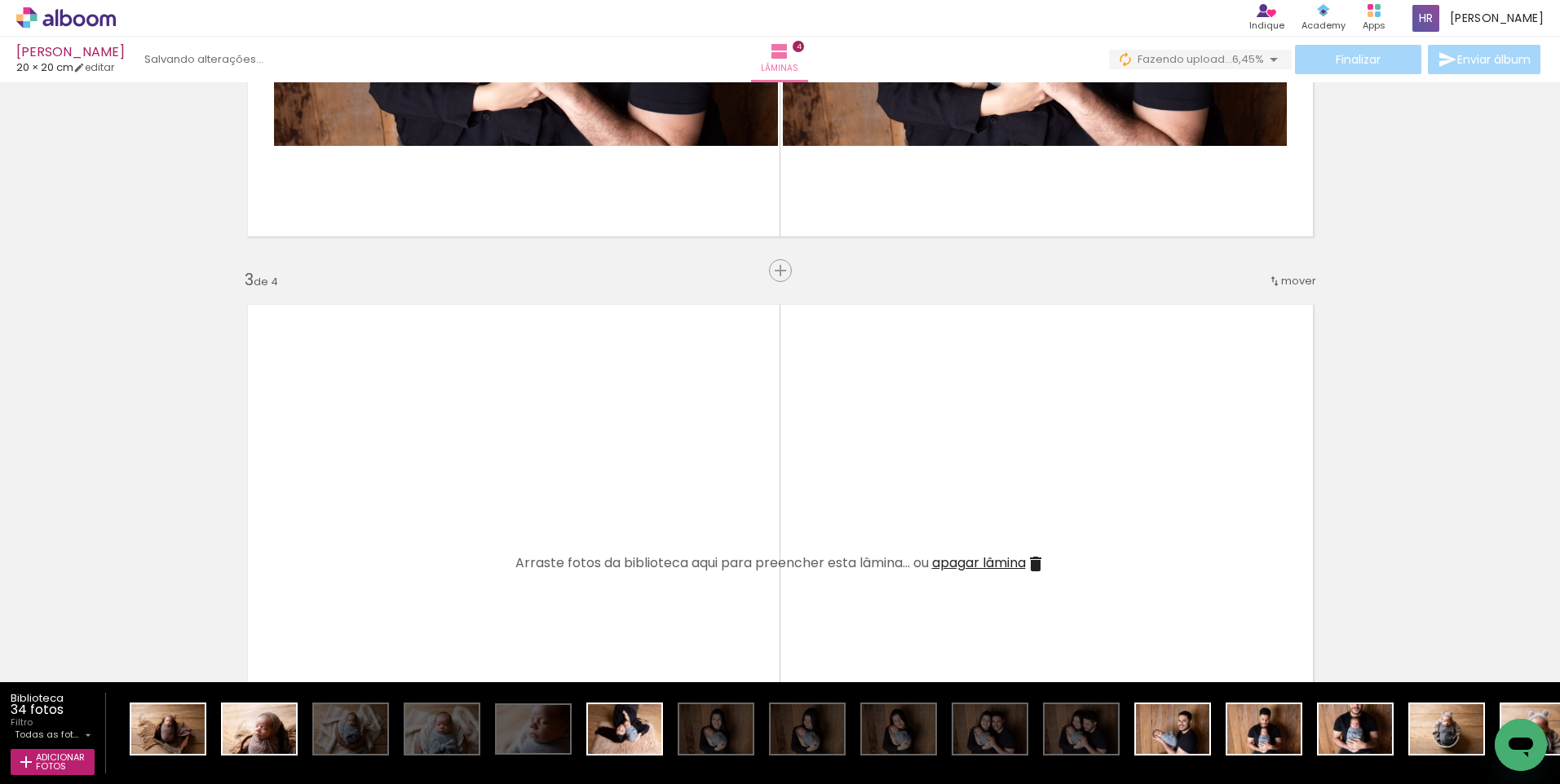
drag, startPoint x: 168, startPoint y: 734, endPoint x: 590, endPoint y: 575, distance: 451.0
click at [590, 575] on quentale-workspace at bounding box center [780, 392] width 1560 height 784
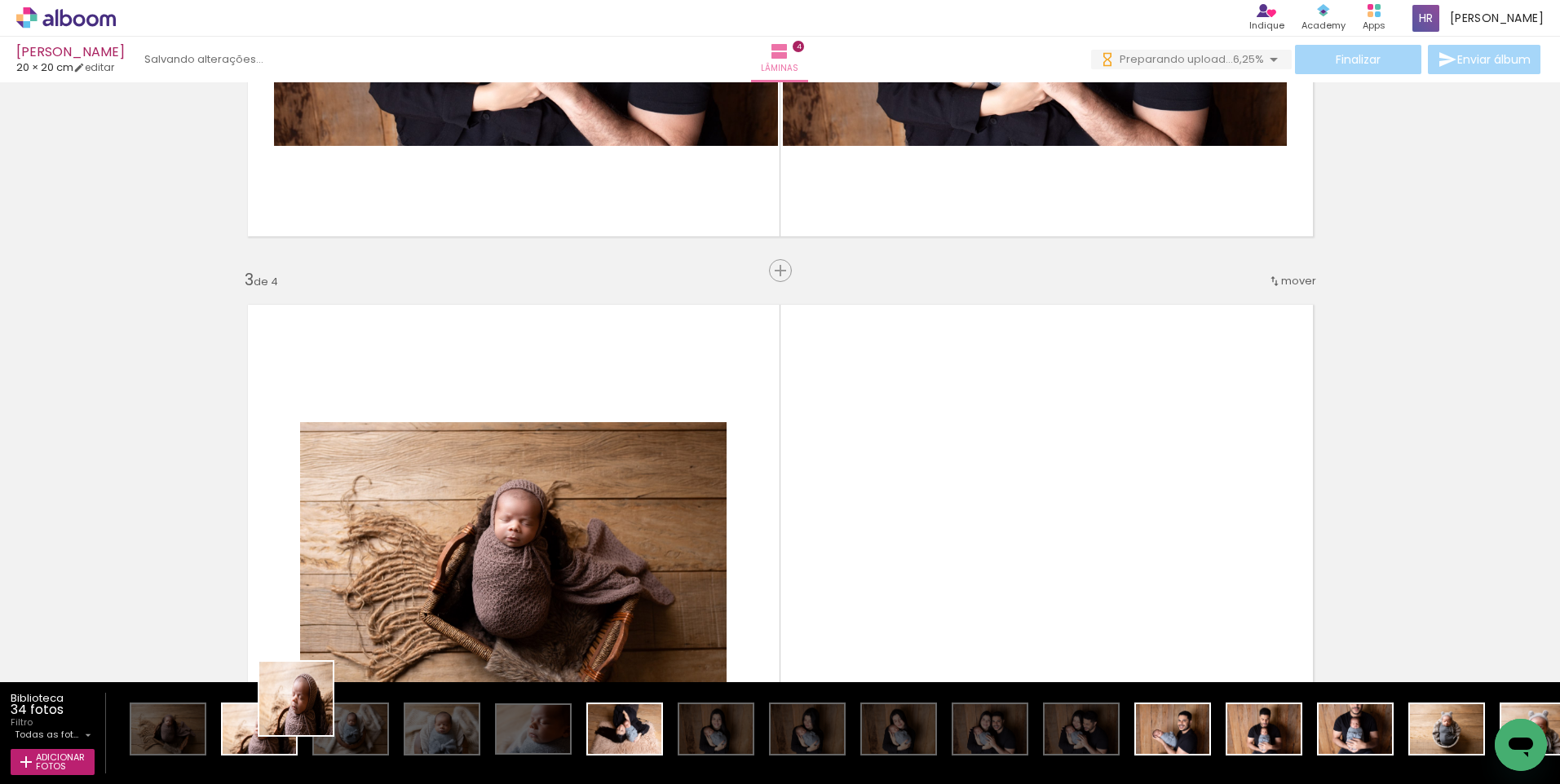
drag, startPoint x: 257, startPoint y: 734, endPoint x: 1025, endPoint y: 532, distance: 794.1
click at [1025, 532] on quentale-workspace at bounding box center [780, 392] width 1560 height 784
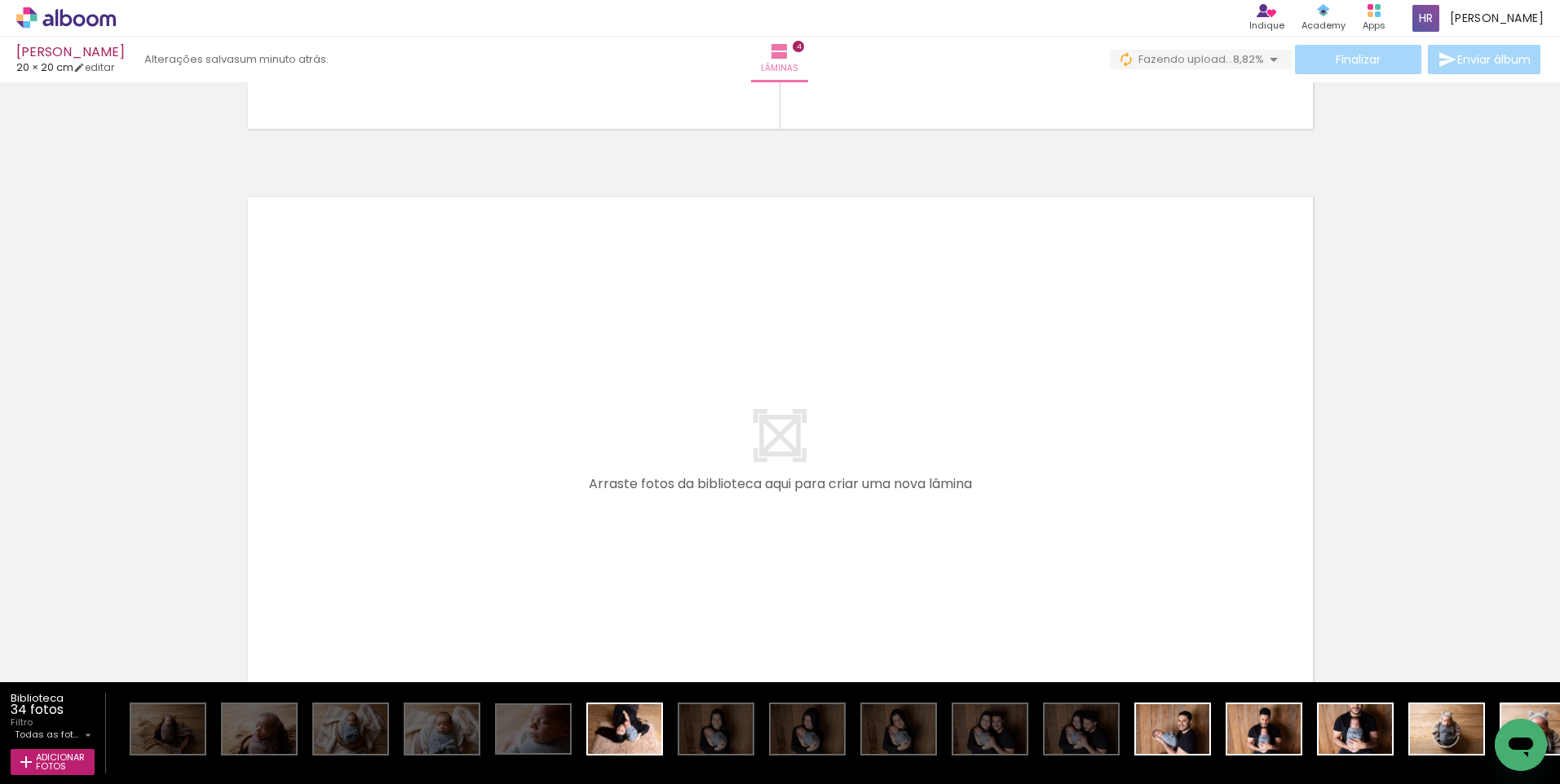
scroll to position [2298, 0]
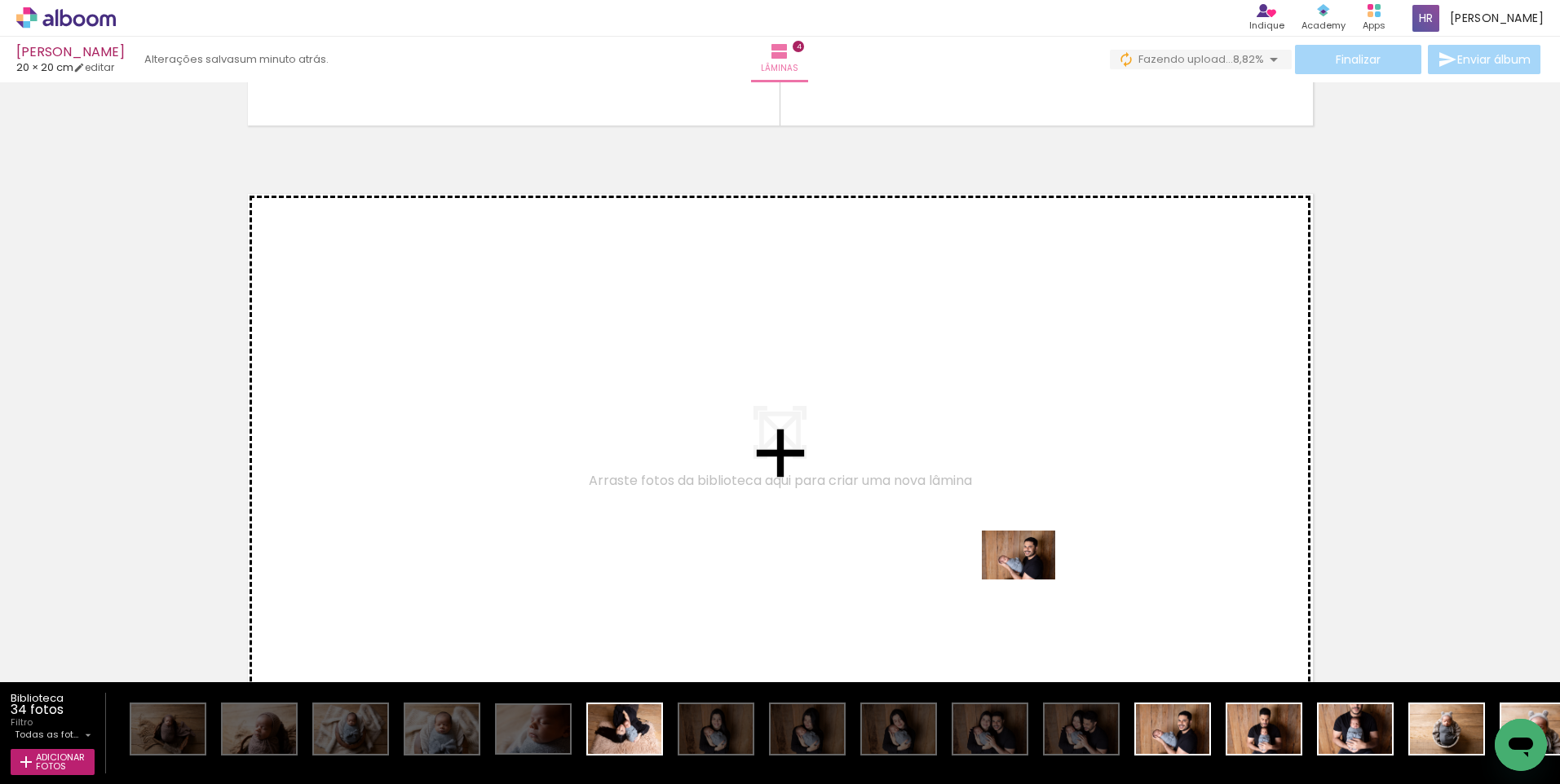
drag, startPoint x: 1176, startPoint y: 734, endPoint x: 1022, endPoint y: 561, distance: 231.6
click at [1022, 561] on quentale-workspace at bounding box center [780, 392] width 1560 height 784
